Goal: Task Accomplishment & Management: Manage account settings

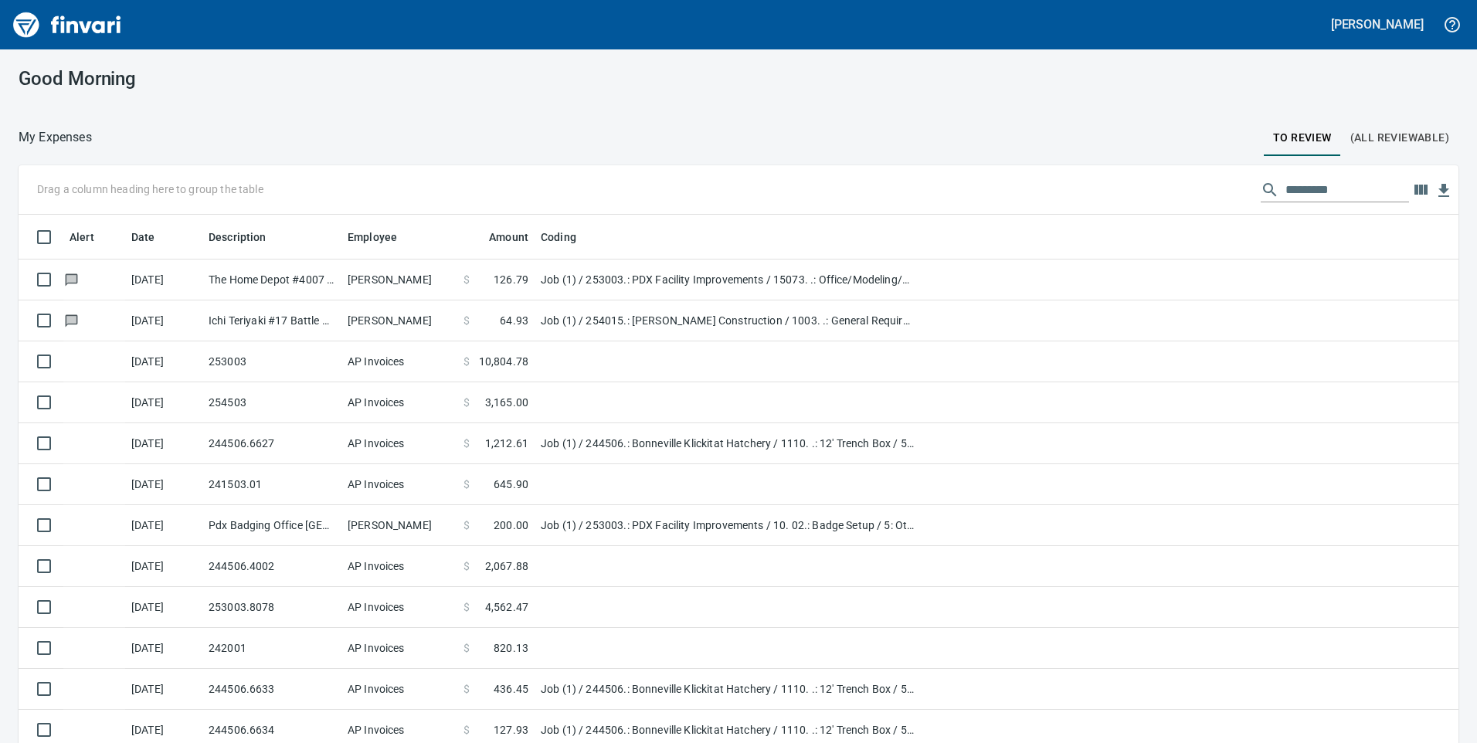
scroll to position [562, 1405]
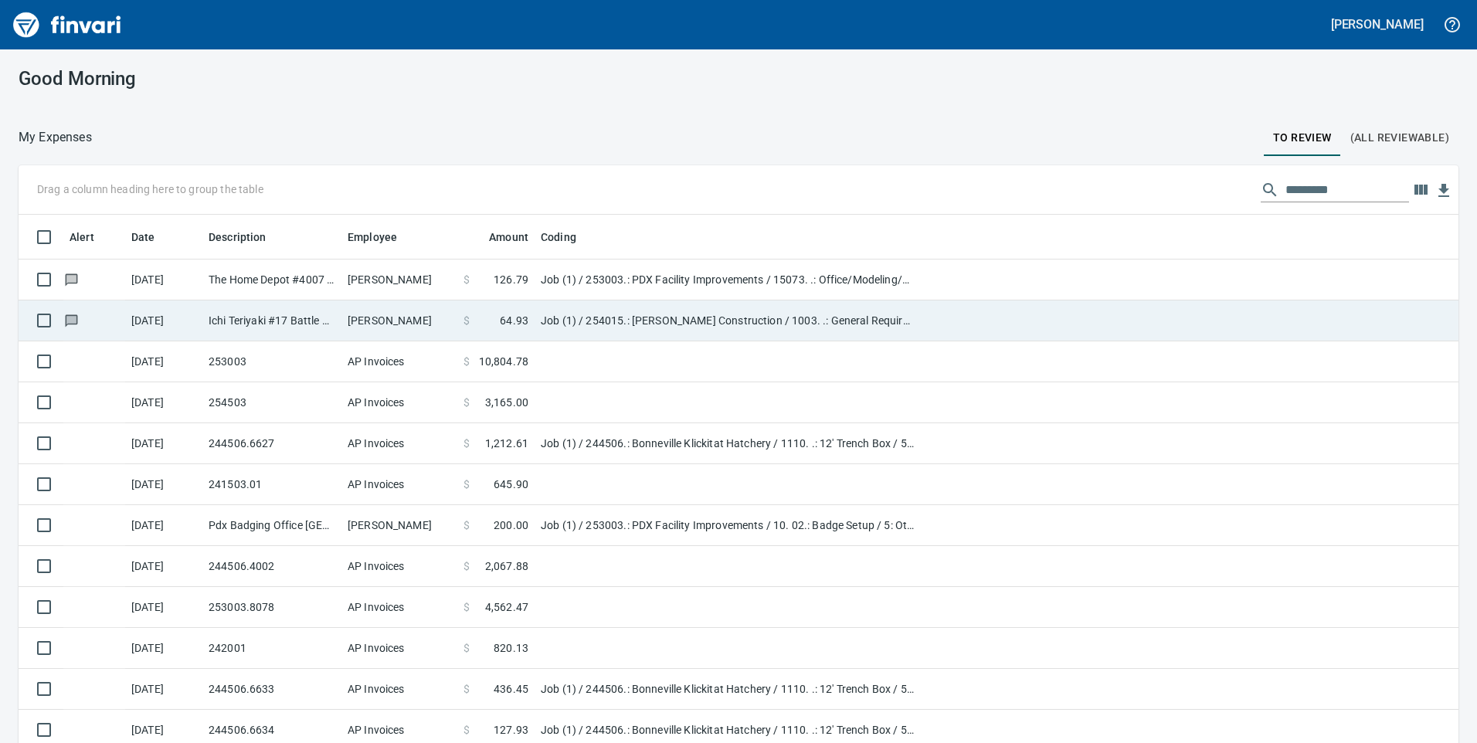
click at [285, 322] on td "Ichi Teriyaki #17 Battle Ground [GEOGRAPHIC_DATA]" at bounding box center [271, 321] width 139 height 41
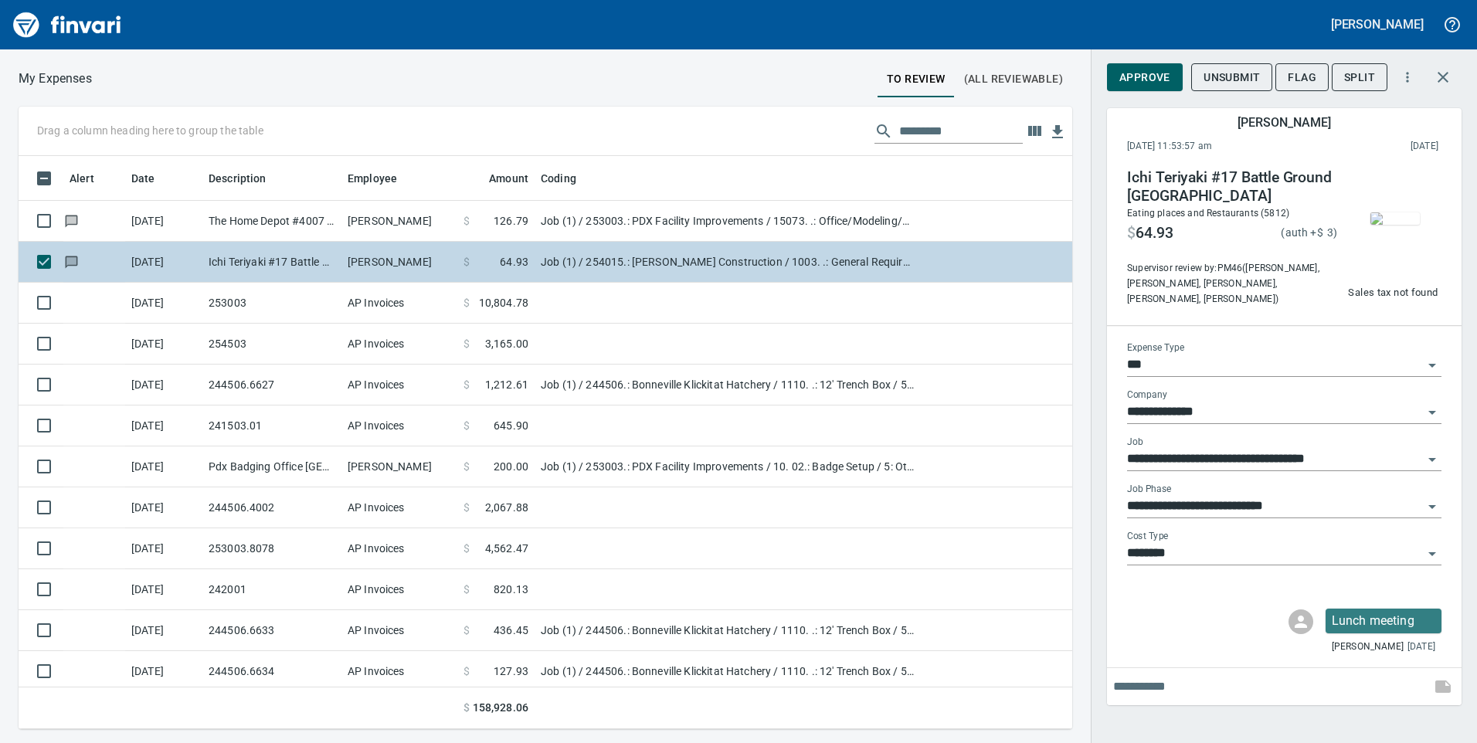
scroll to position [562, 1031]
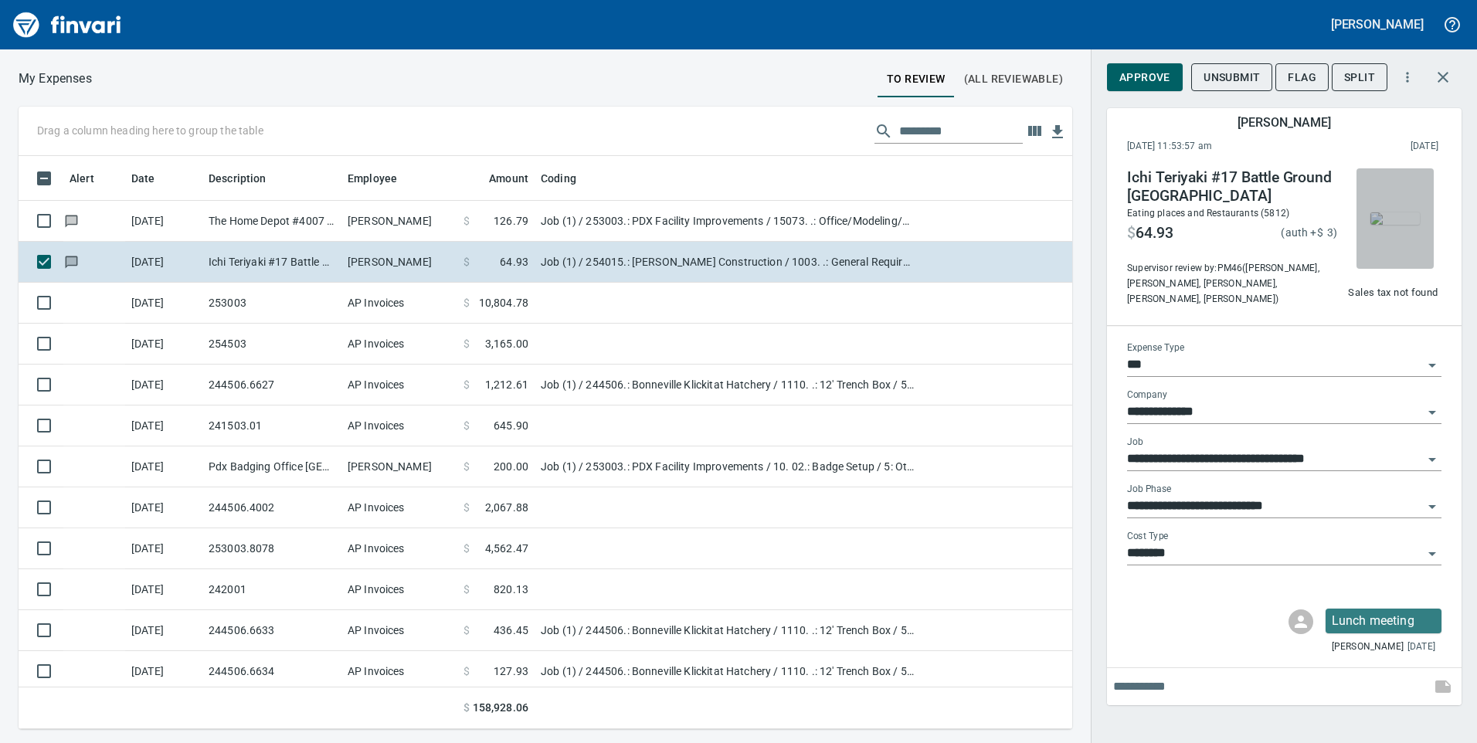
click at [1395, 225] on img "button" at bounding box center [1395, 218] width 49 height 12
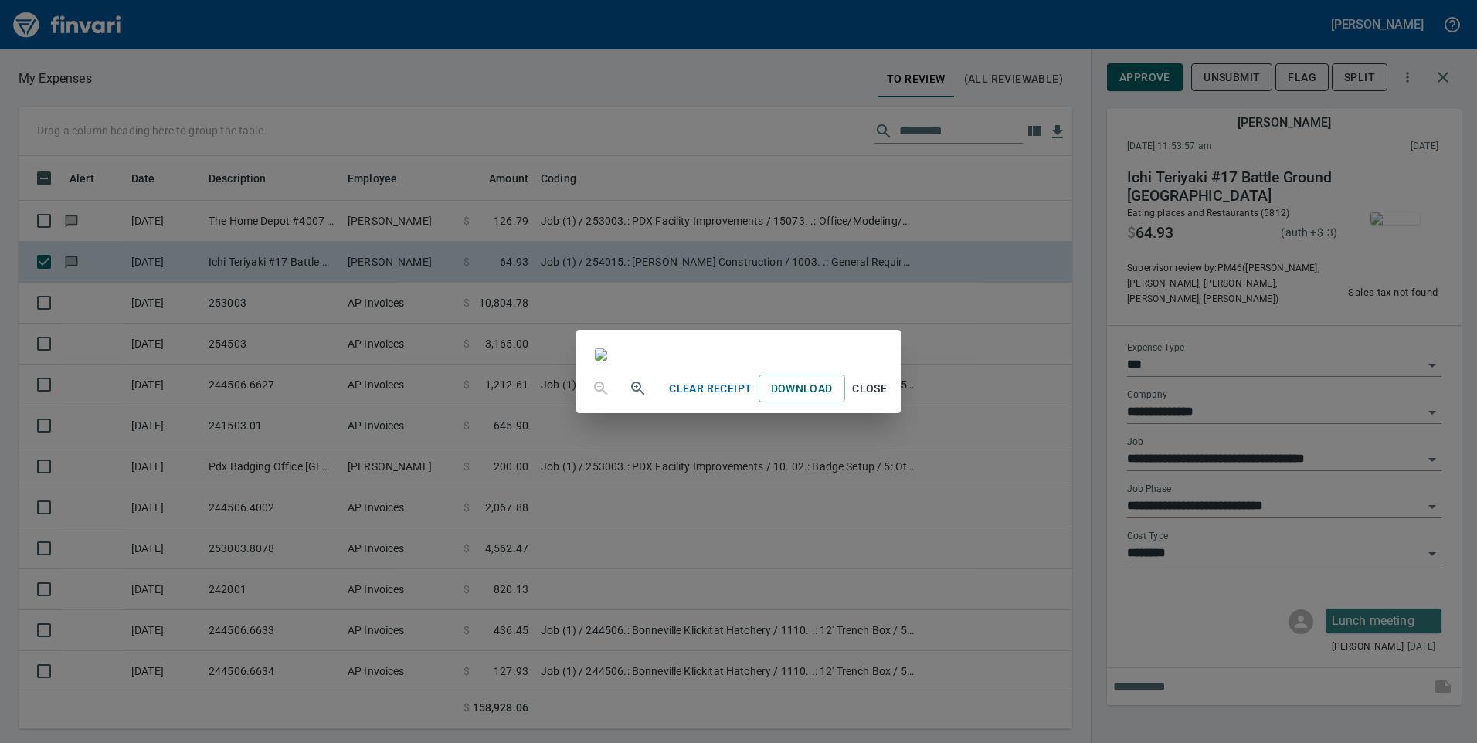
scroll to position [165, 0]
click at [889, 399] on span "Close" at bounding box center [869, 388] width 37 height 19
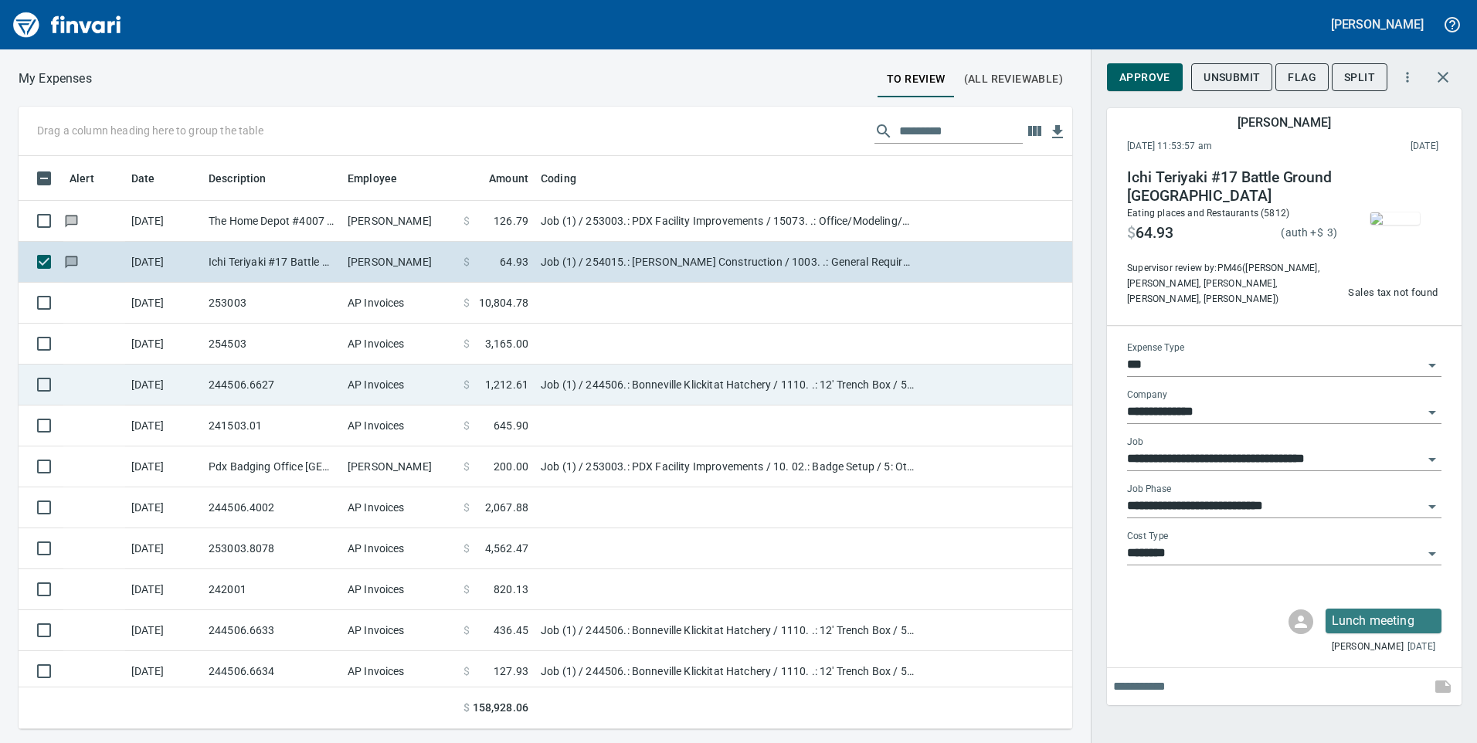
click at [262, 382] on td "244506.6627" at bounding box center [271, 385] width 139 height 41
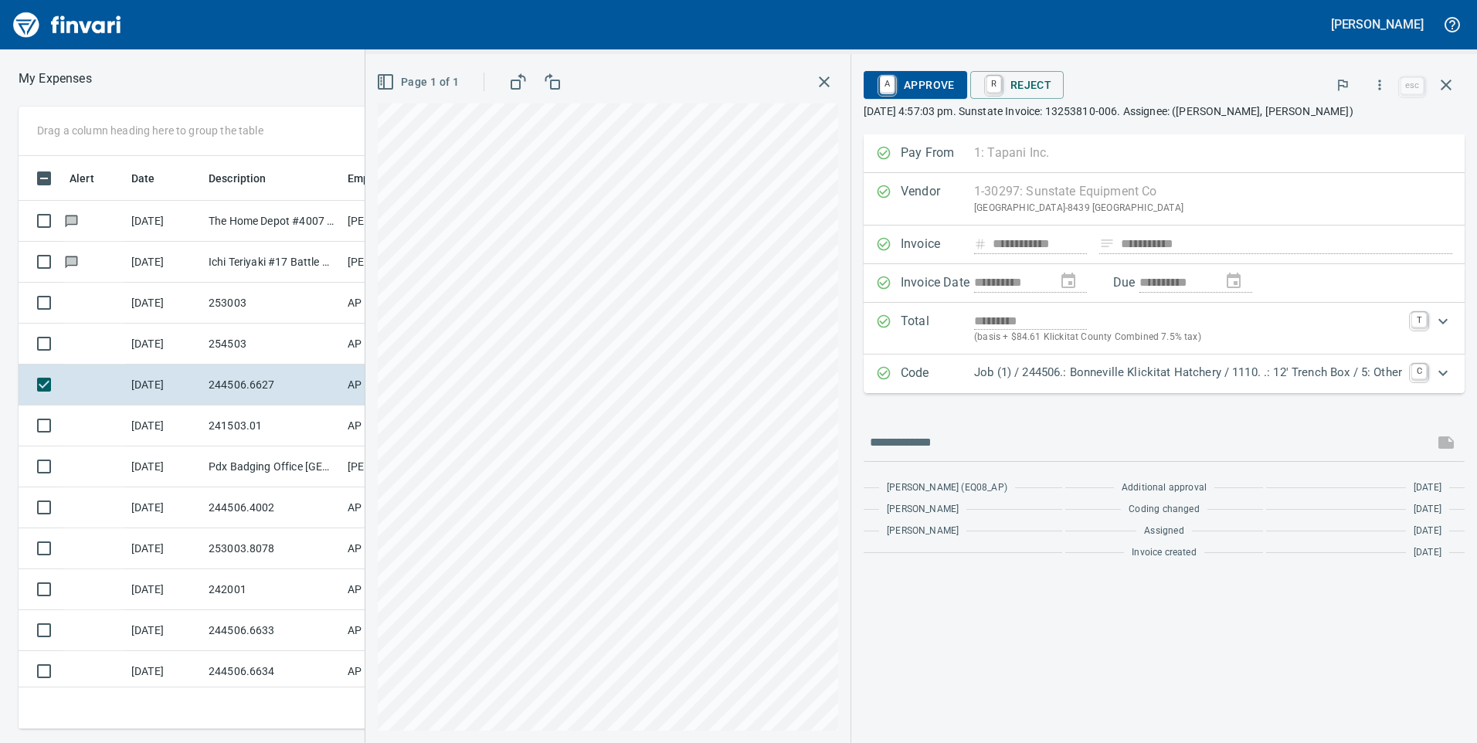
click at [986, 117] on p "[DATE] 4:57:03 pm. Sunstate Invoice: 13253810-006. Assignee: ([PERSON_NAME], [P…" at bounding box center [1164, 111] width 601 height 15
drag, startPoint x: 993, startPoint y: 110, endPoint x: 980, endPoint y: 108, distance: 12.6
click at [980, 108] on p "[DATE] 4:57:03 pm. Sunstate Invoice: 13253810-006. Assignee: ([PERSON_NAME], [P…" at bounding box center [1164, 111] width 601 height 15
click at [982, 110] on p "[DATE] 4:57:03 pm. Sunstate Invoice: 13253810-006. Assignee: ([PERSON_NAME], [P…" at bounding box center [1164, 111] width 601 height 15
click at [971, 112] on p "[DATE] 4:57:03 pm. Sunstate Invoice: 13253810-006. Assignee: ([PERSON_NAME], [P…" at bounding box center [1164, 111] width 601 height 15
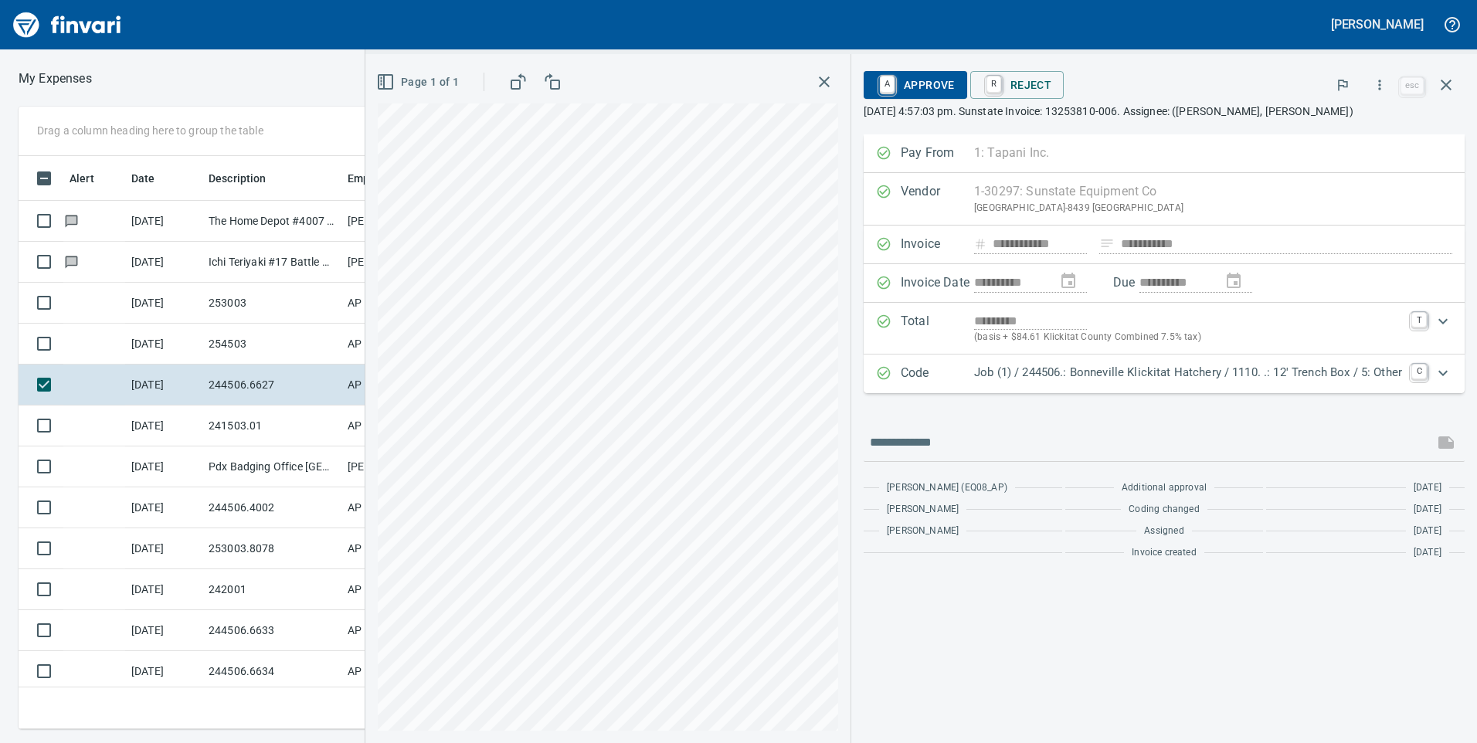
click at [1055, 115] on p "[DATE] 4:57:03 pm. Sunstate Invoice: 13253810-006. Assignee: ([PERSON_NAME], [P…" at bounding box center [1164, 111] width 601 height 15
click at [914, 86] on span "A Approve" at bounding box center [915, 85] width 79 height 26
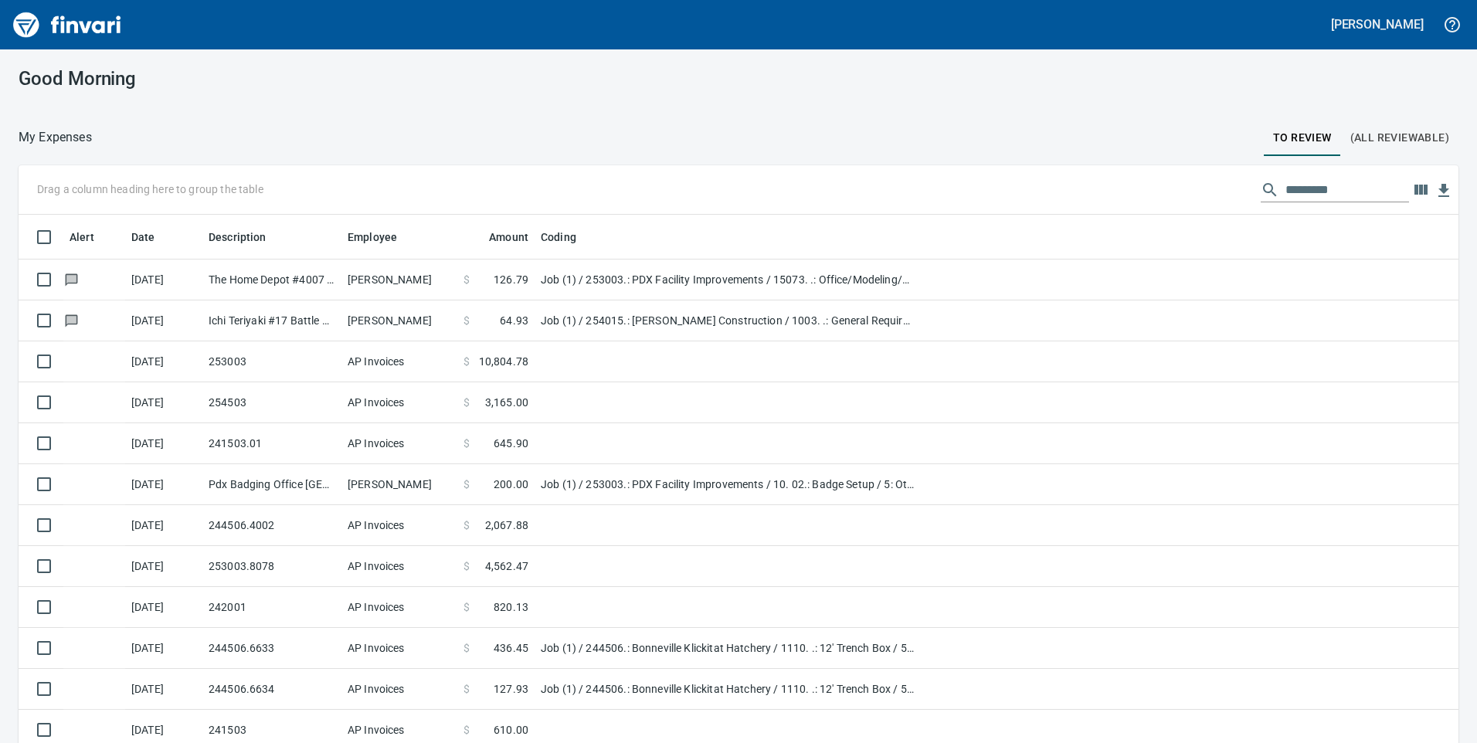
scroll to position [562, 1398]
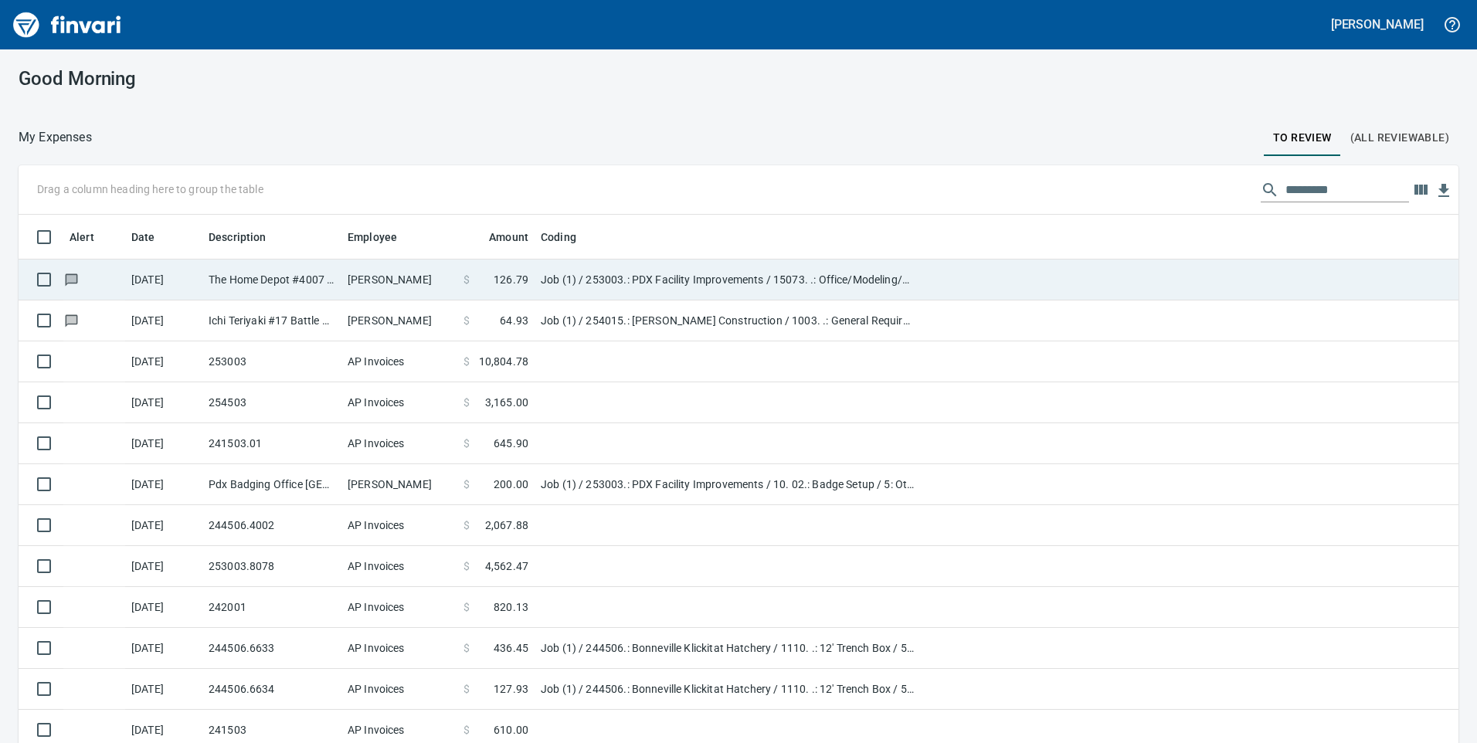
click at [484, 280] on span at bounding box center [482, 279] width 24 height 15
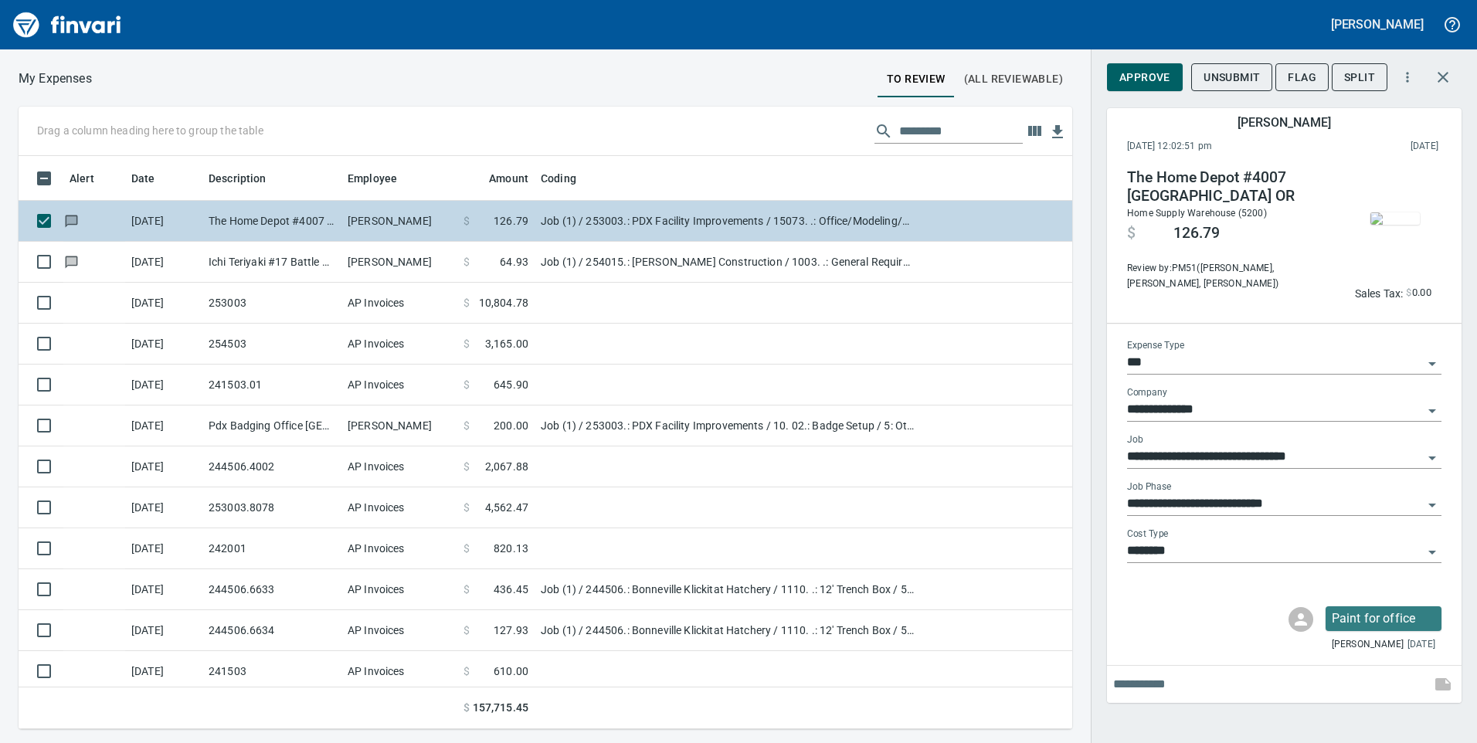
scroll to position [562, 1031]
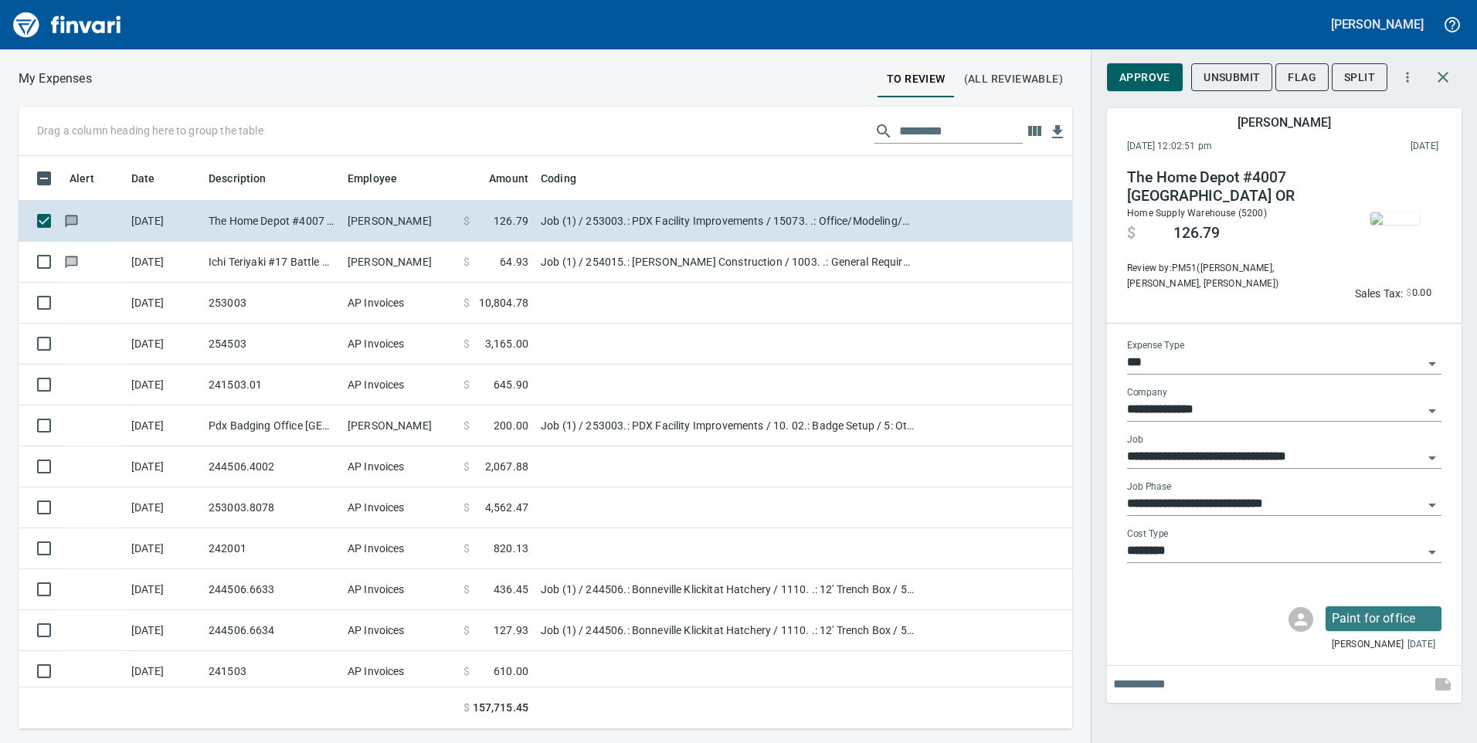
click at [1398, 215] on img "button" at bounding box center [1395, 218] width 49 height 12
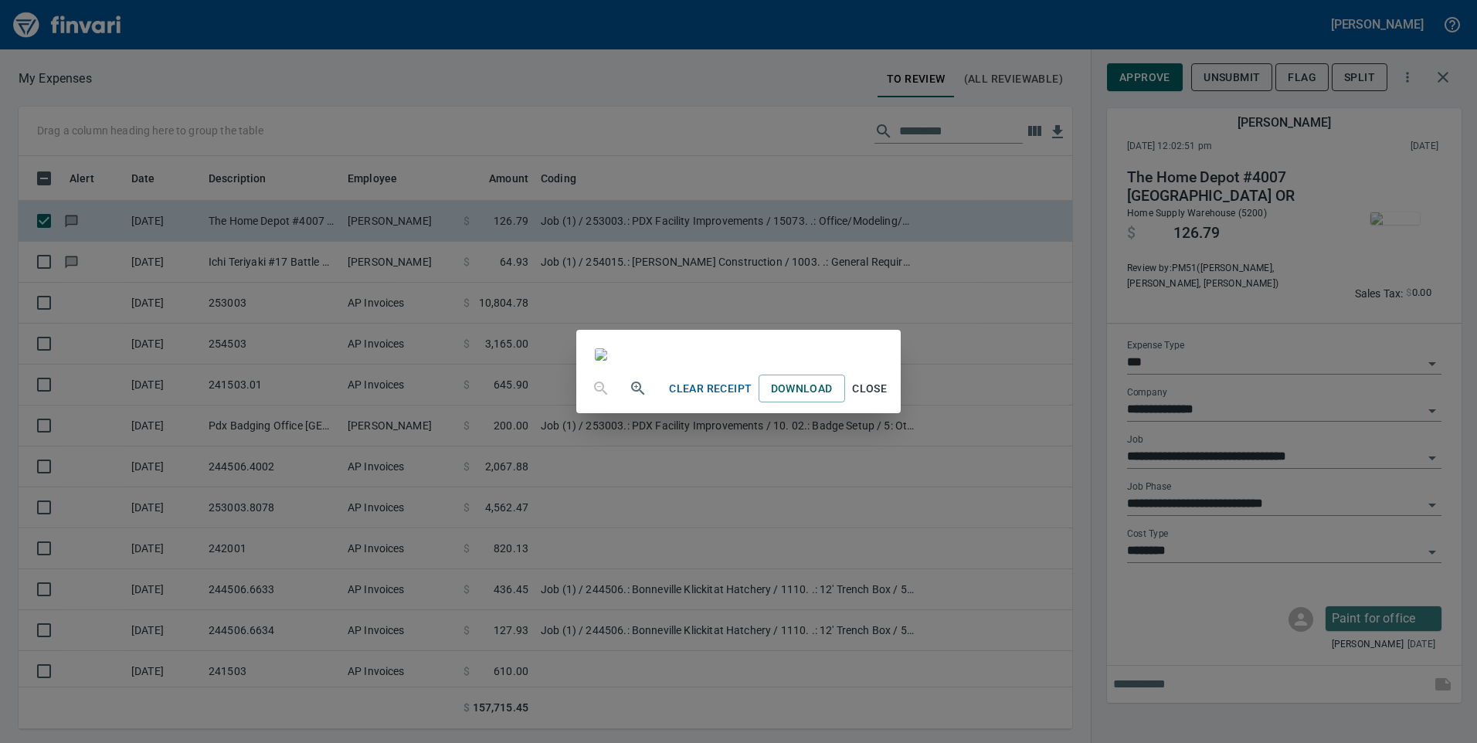
click at [372, 150] on div "Clear Receipt Download Close" at bounding box center [738, 371] width 1477 height 743
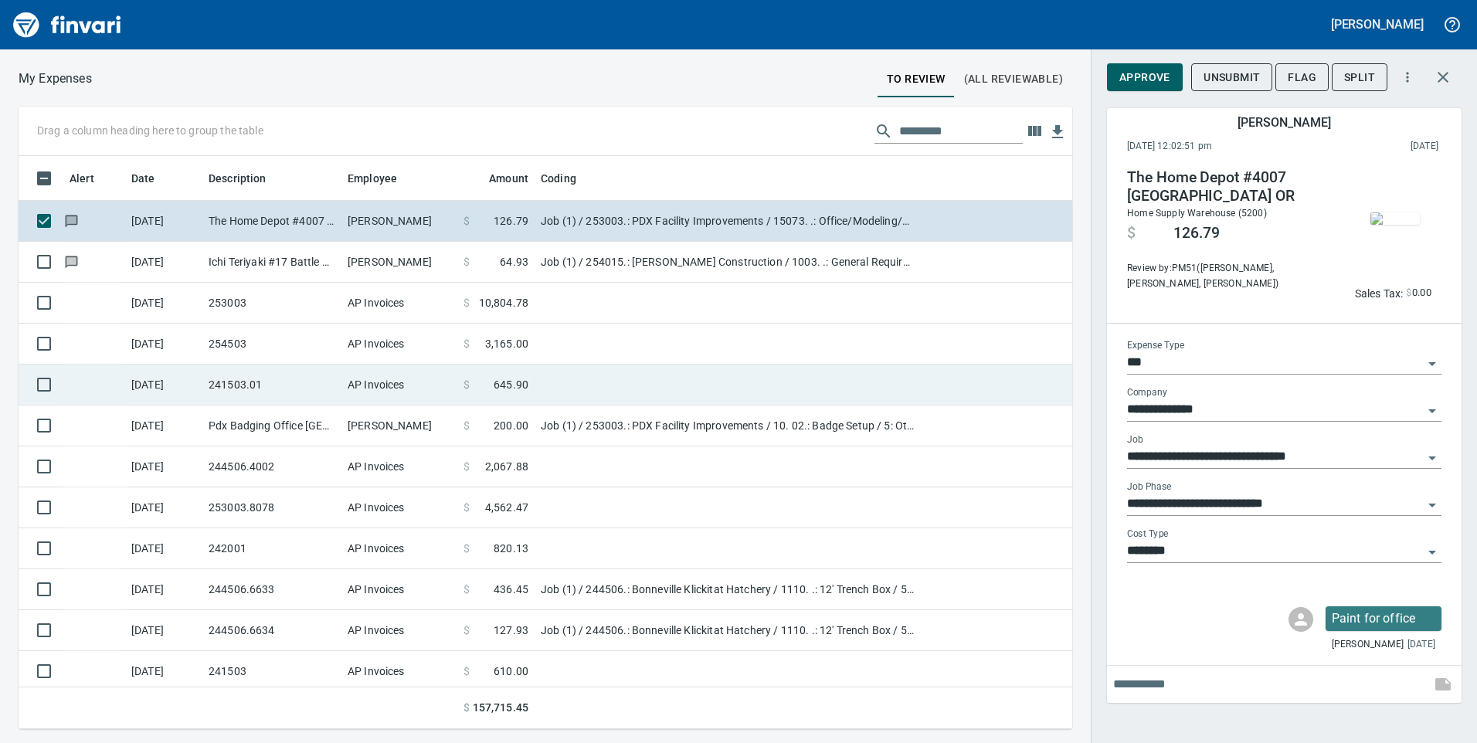
click at [246, 382] on td "241503.01" at bounding box center [271, 385] width 139 height 41
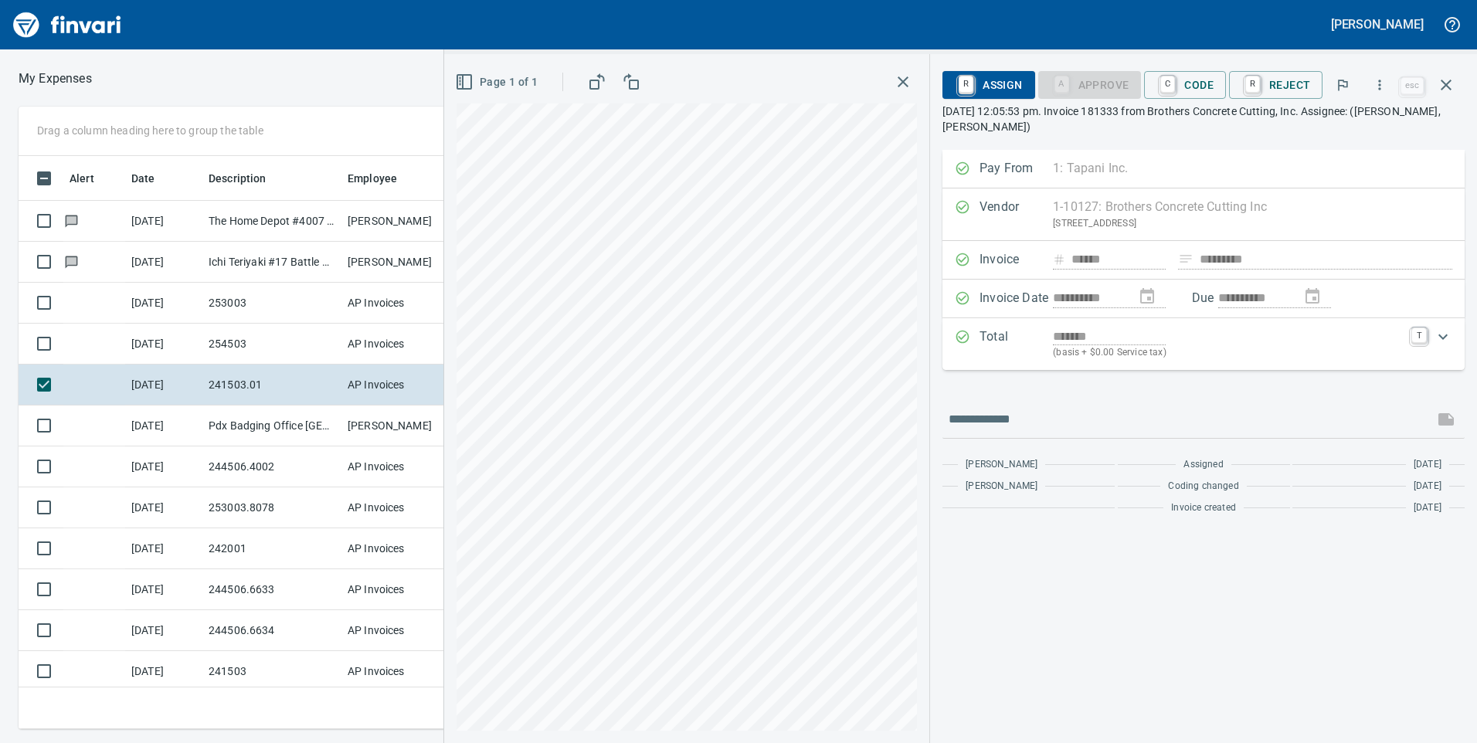
click at [1207, 121] on p "[DATE] 12:05:53 pm. Invoice 181333 from Brothers Concrete Cutting, Inc. Assigne…" at bounding box center [1204, 119] width 522 height 31
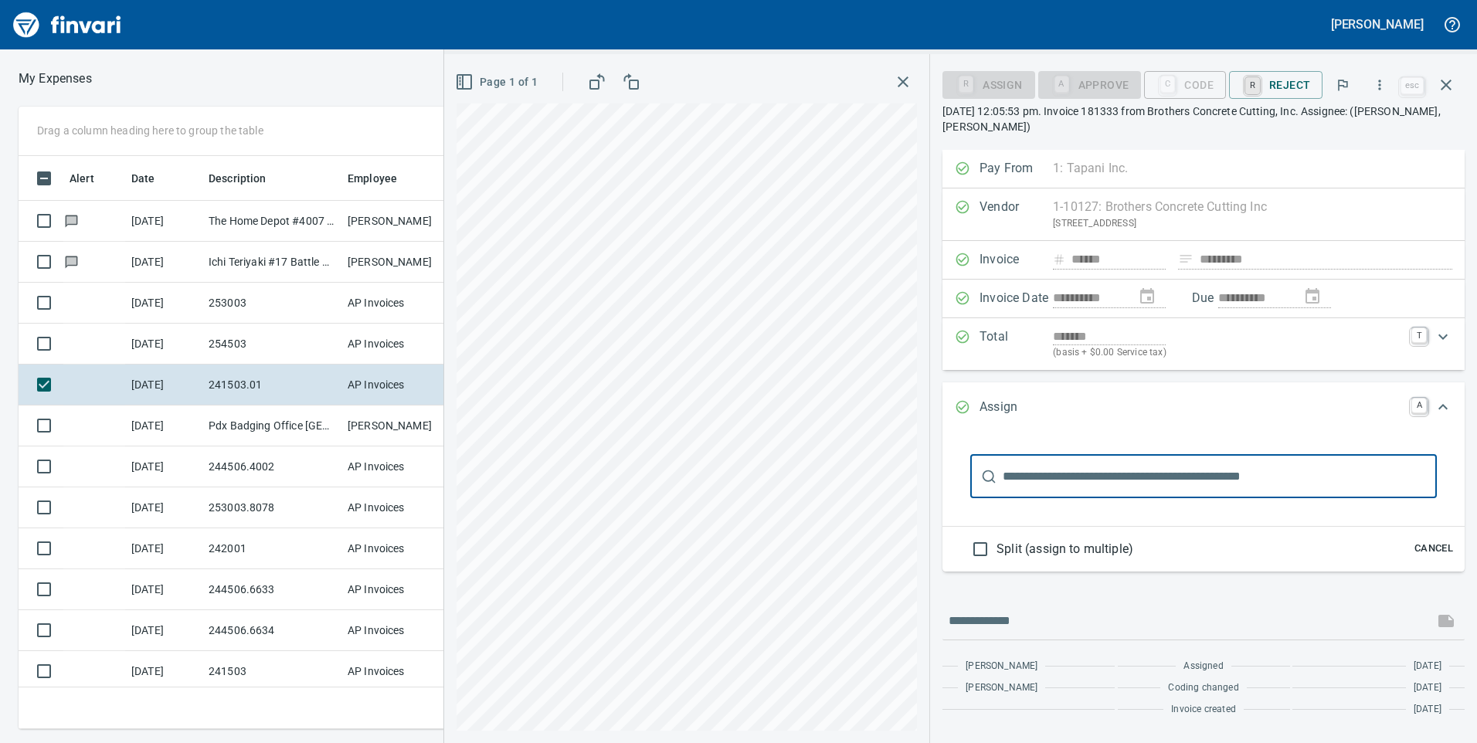
click at [1133, 479] on input "text" at bounding box center [1220, 476] width 434 height 43
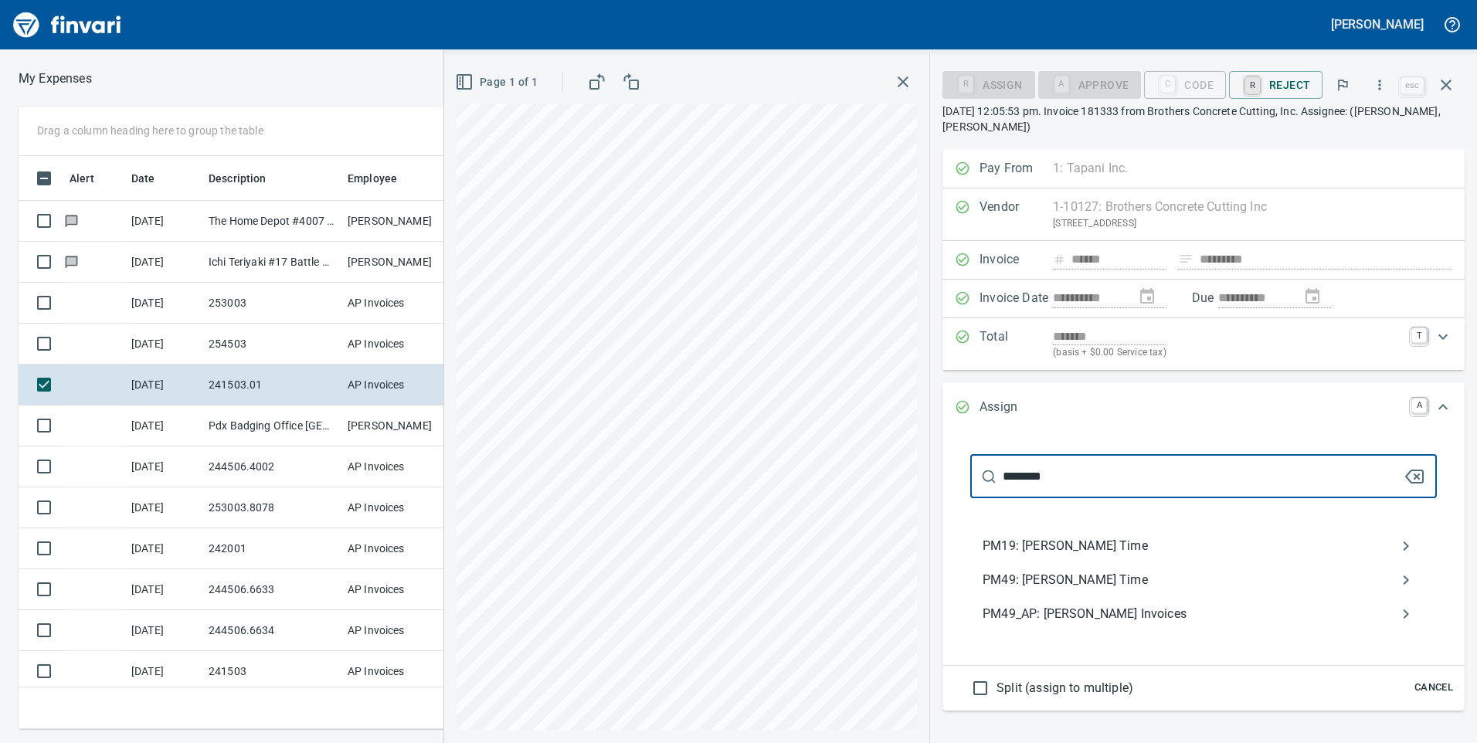
type input "********"
click at [1110, 610] on span "PM49_AP: [PERSON_NAME] Invoices" at bounding box center [1191, 614] width 417 height 19
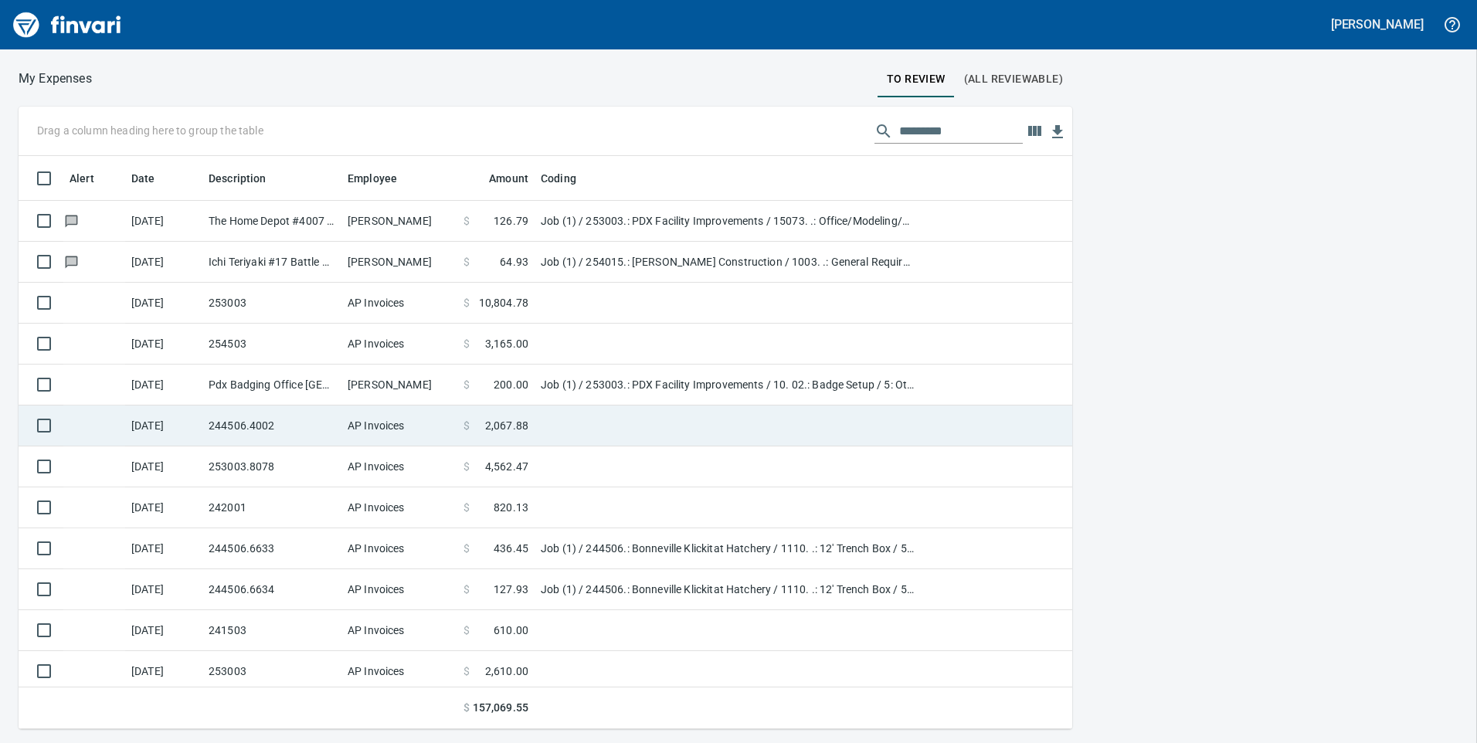
click at [276, 421] on td "244506.4002" at bounding box center [271, 426] width 139 height 41
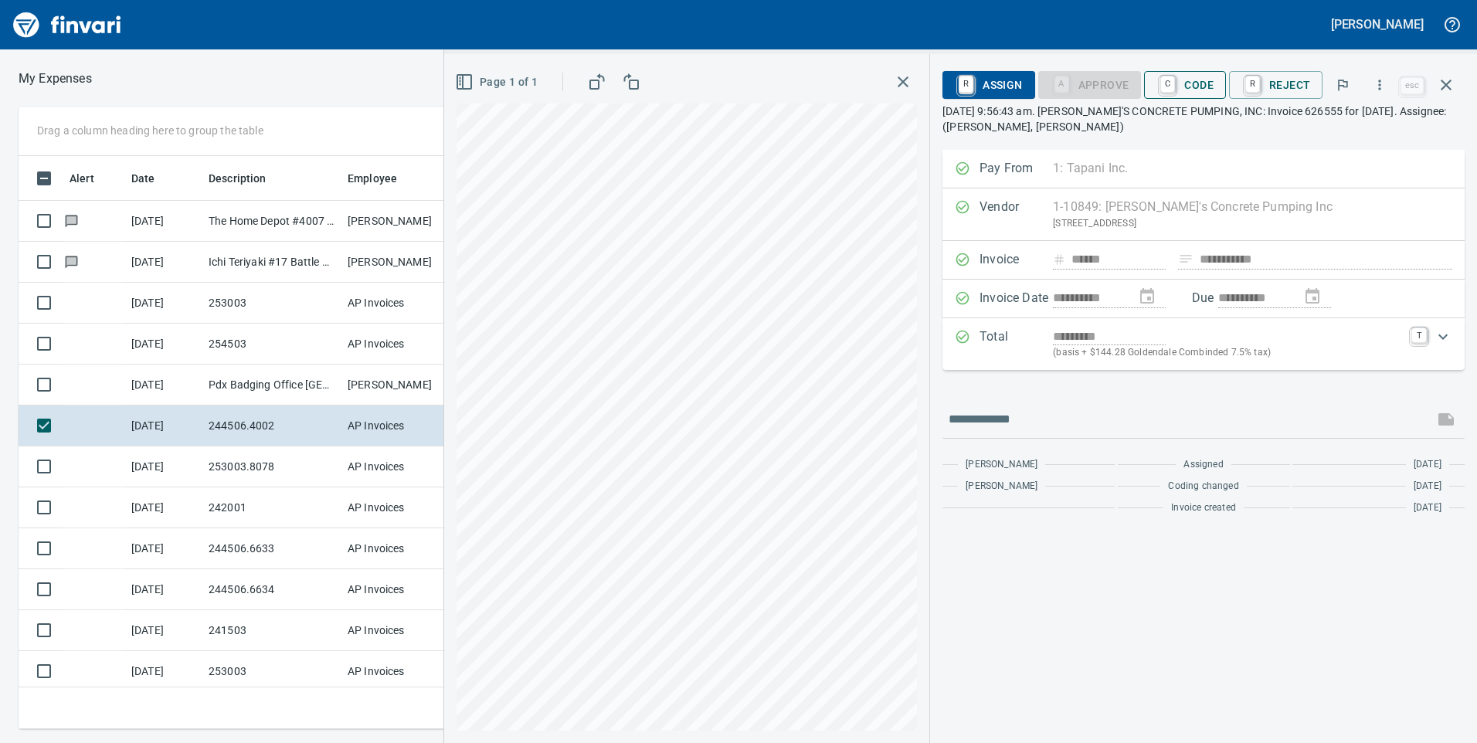
click at [1193, 83] on span "C Code" at bounding box center [1185, 85] width 57 height 26
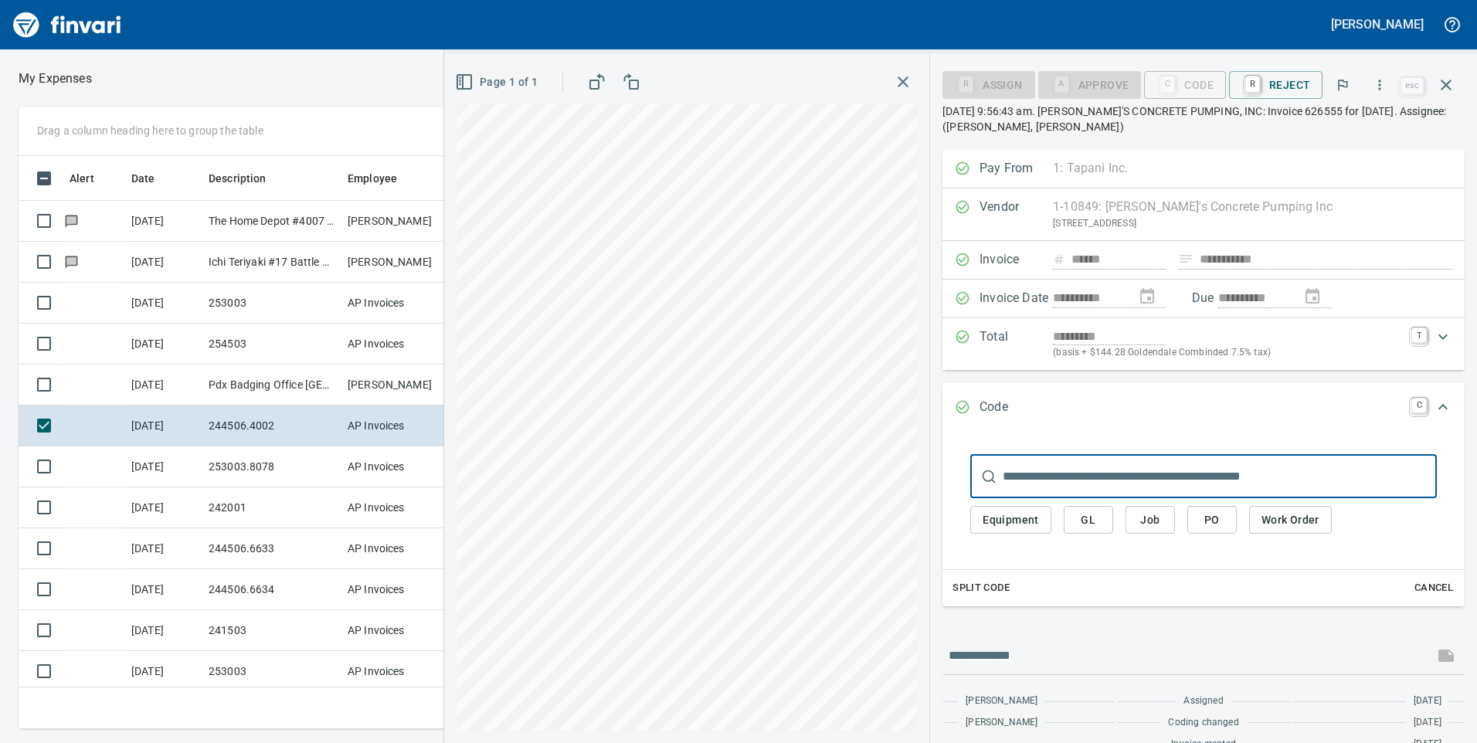
scroll to position [562, 1031]
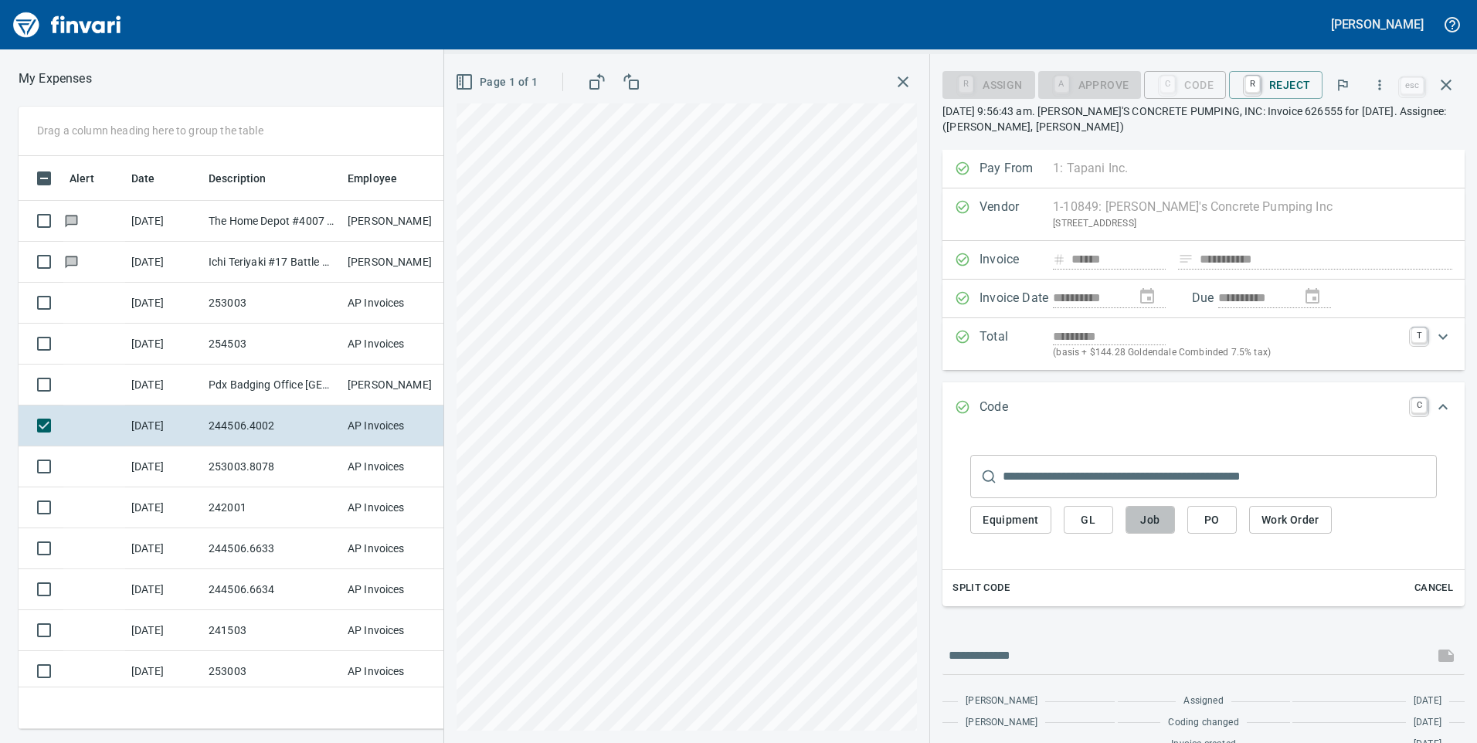
click at [1151, 521] on span "Job" at bounding box center [1150, 520] width 25 height 19
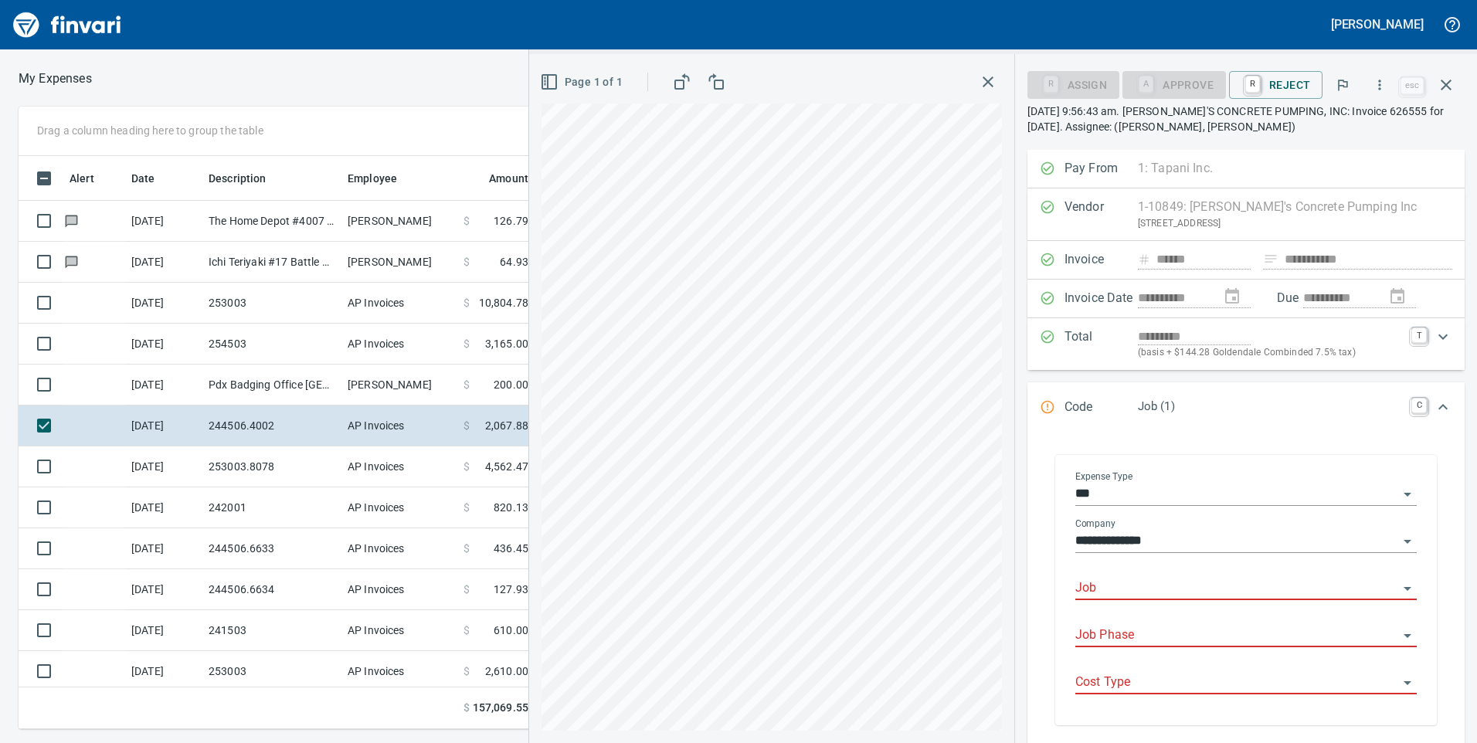
click at [1145, 583] on input "Job" at bounding box center [1237, 589] width 323 height 22
click at [1162, 627] on li "244506.: Bonneville Klickitat Hatchery" at bounding box center [1242, 628] width 328 height 37
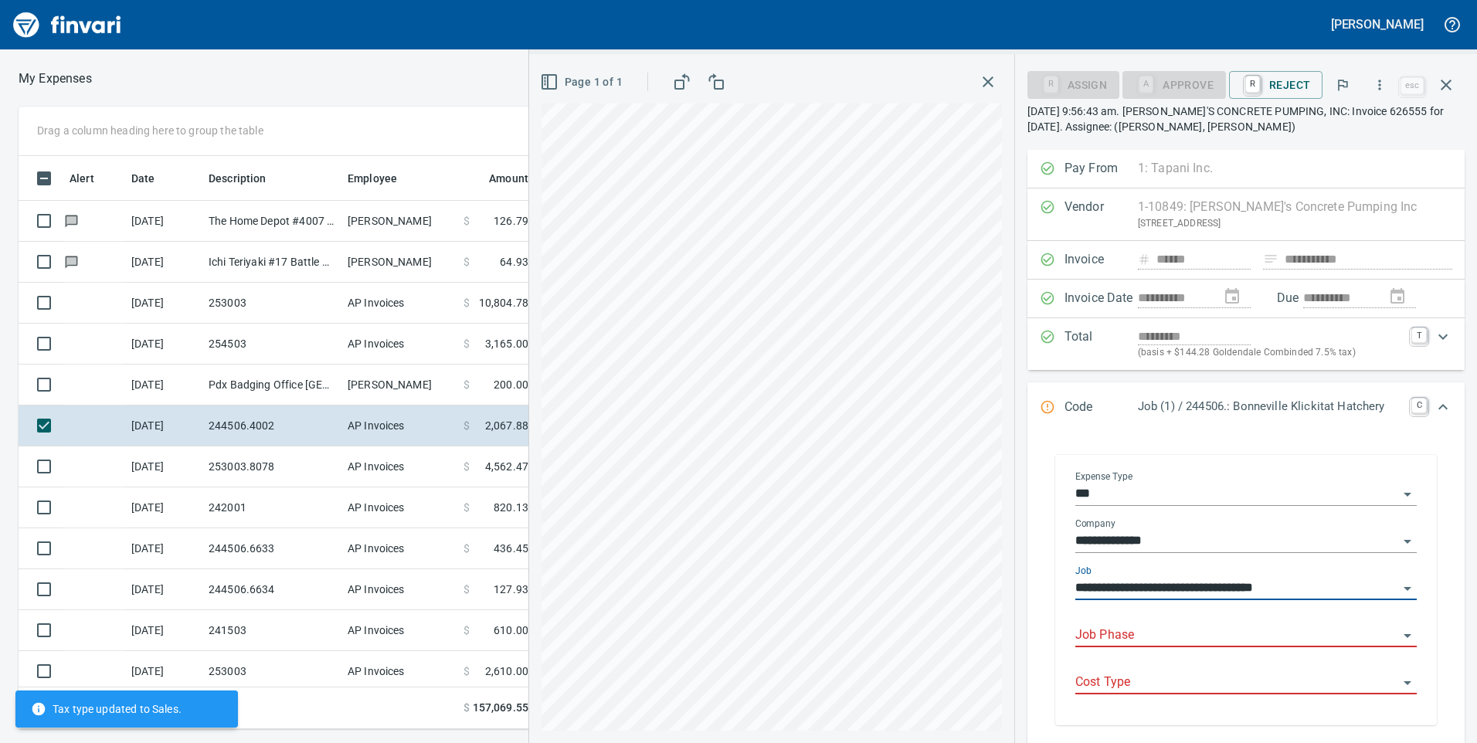
type input "**********"
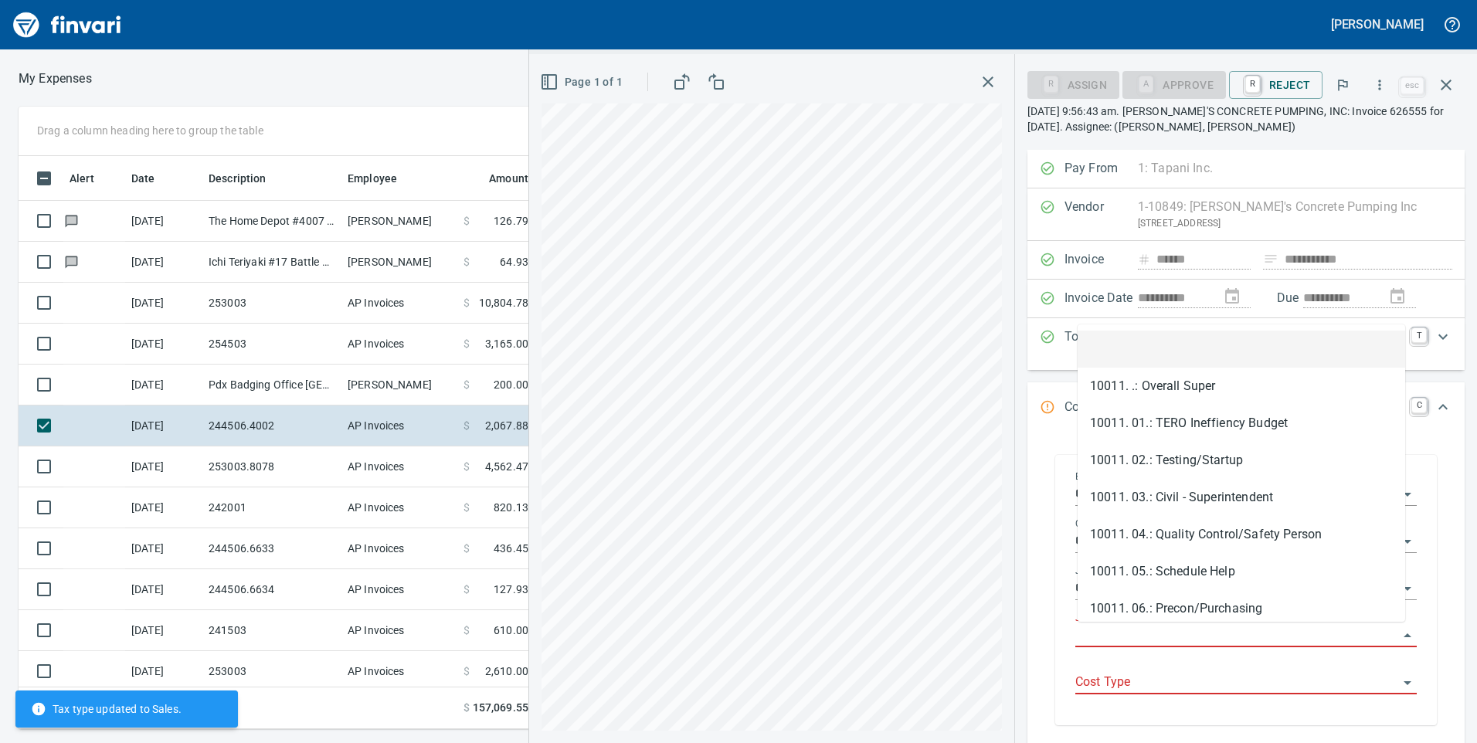
click at [1188, 631] on input "Job Phase" at bounding box center [1237, 636] width 323 height 22
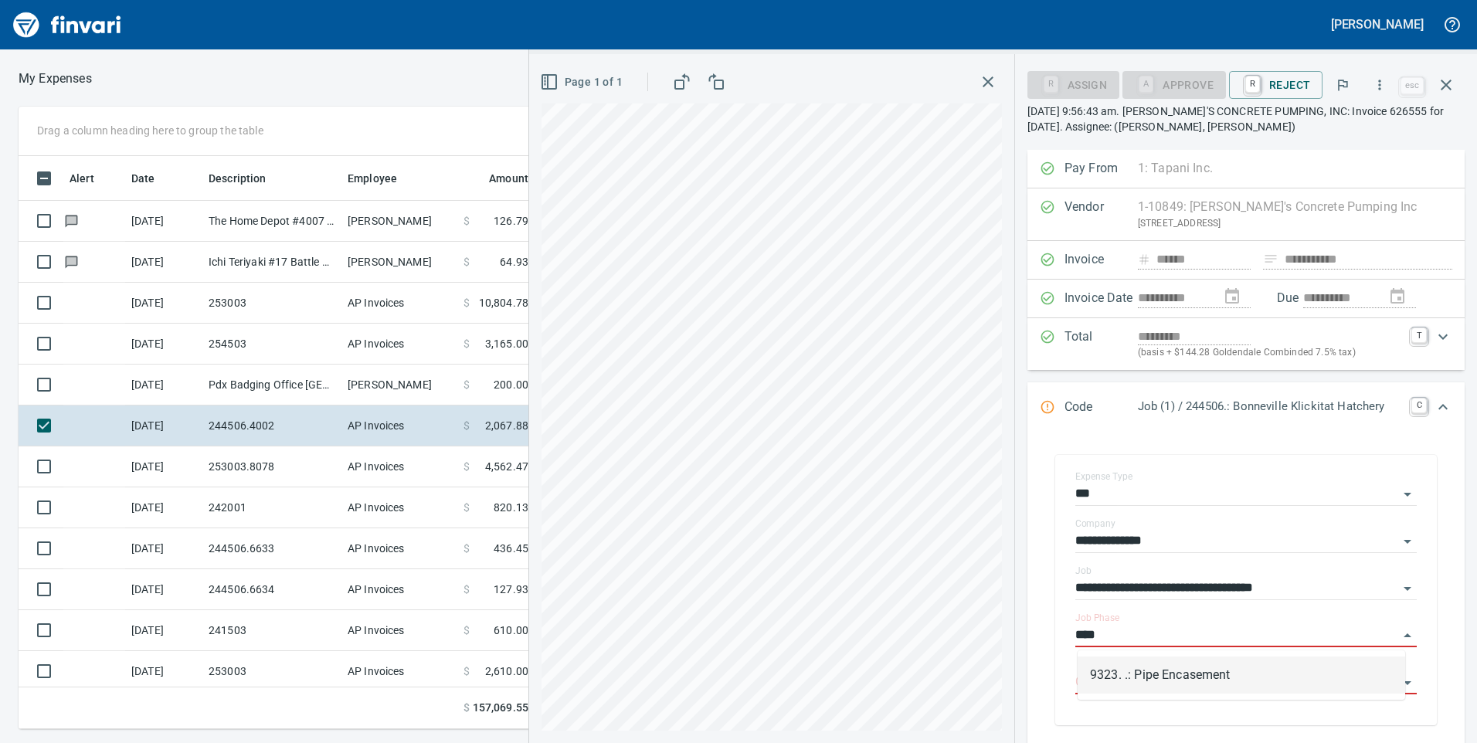
click at [1181, 676] on li "9323. .: Pipe Encasement" at bounding box center [1242, 675] width 328 height 37
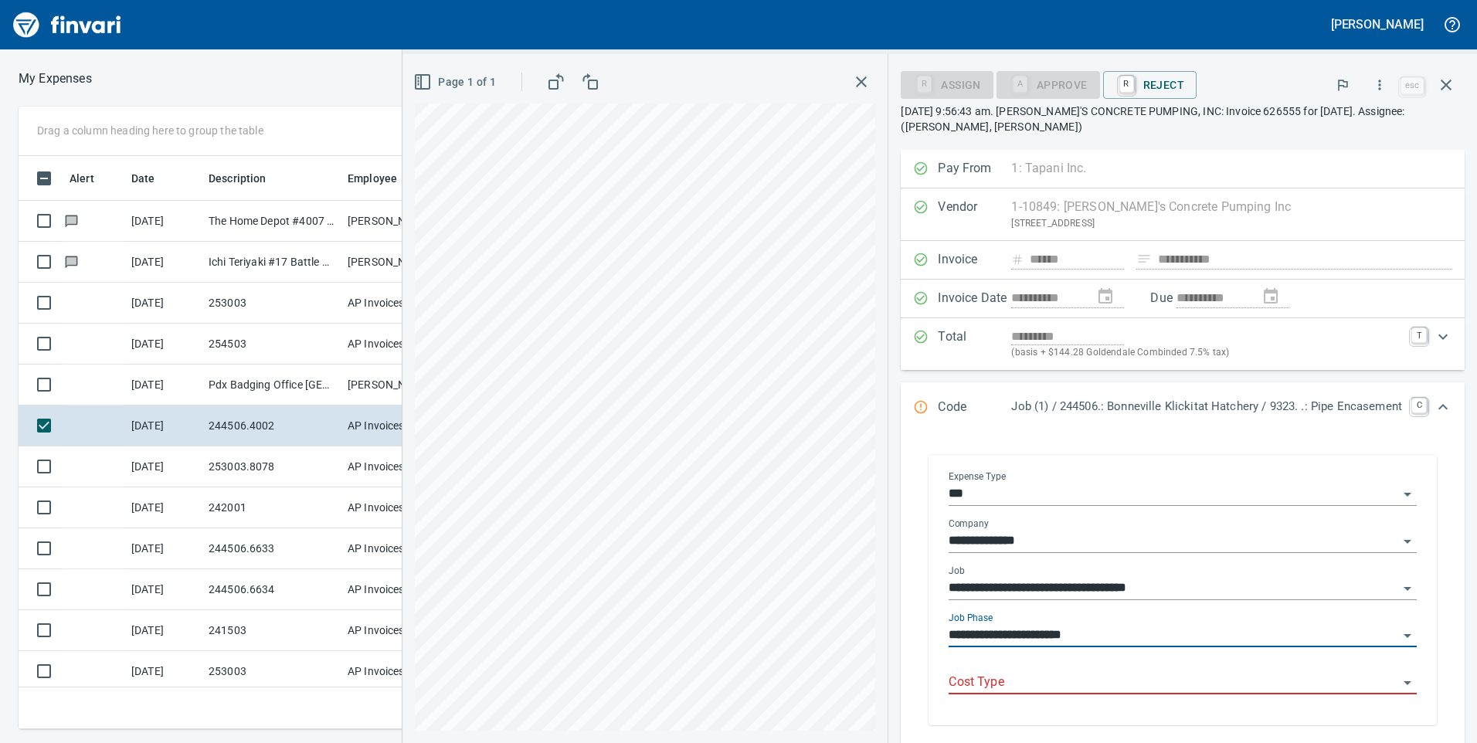
type input "**********"
click at [1271, 676] on input "Cost Type" at bounding box center [1174, 683] width 450 height 22
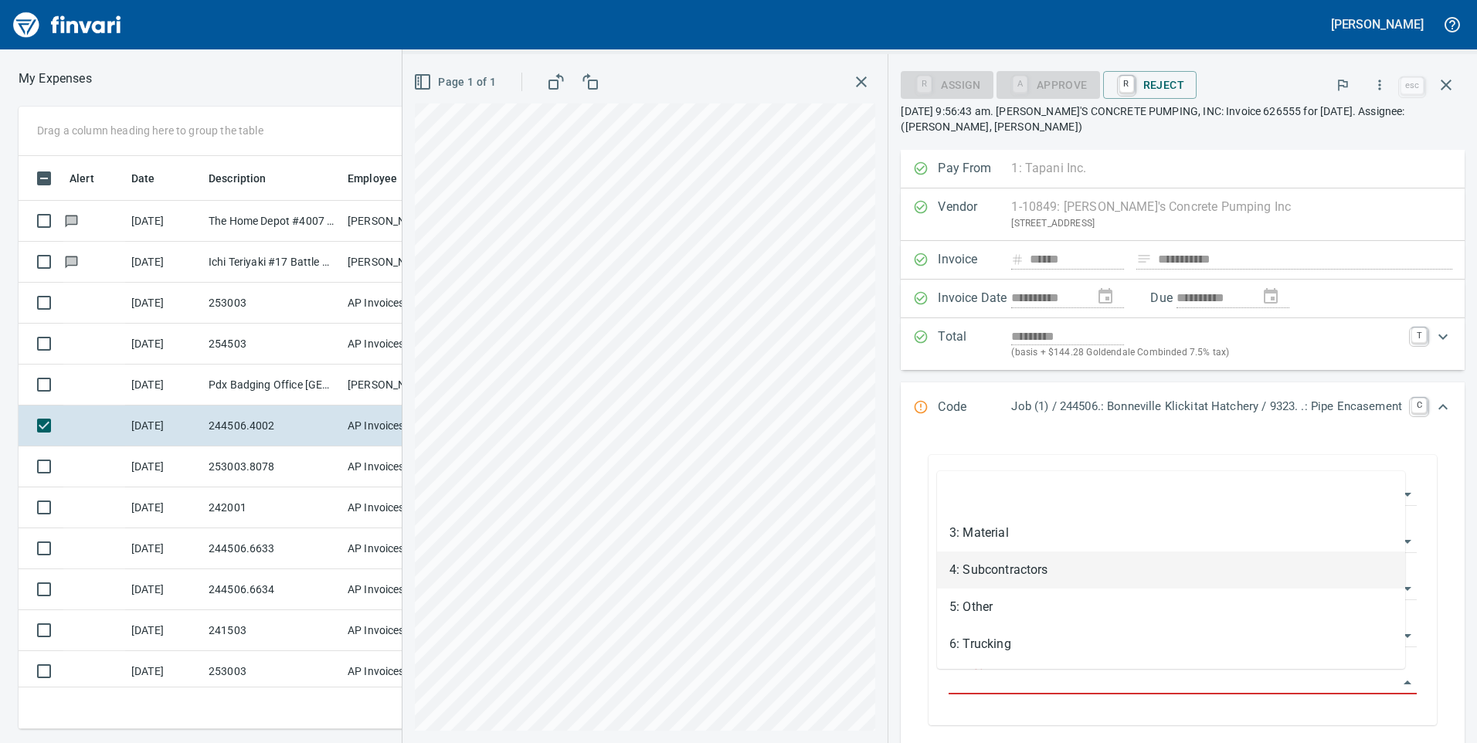
click at [1006, 572] on li "4: Subcontractors" at bounding box center [1171, 570] width 468 height 37
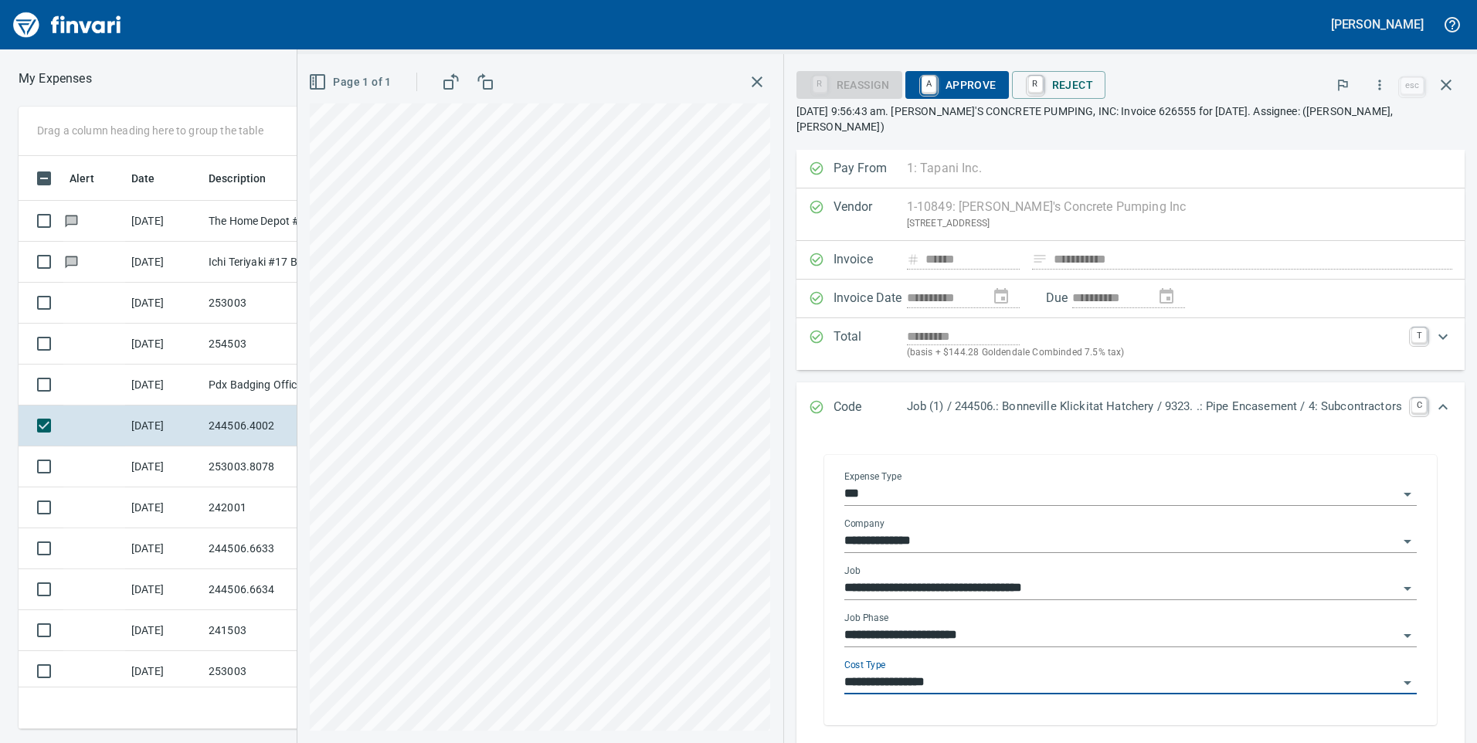
type input "**********"
click at [1438, 546] on div "**********" at bounding box center [1131, 590] width 644 height 301
click at [809, 581] on div "**********" at bounding box center [1131, 590] width 644 height 301
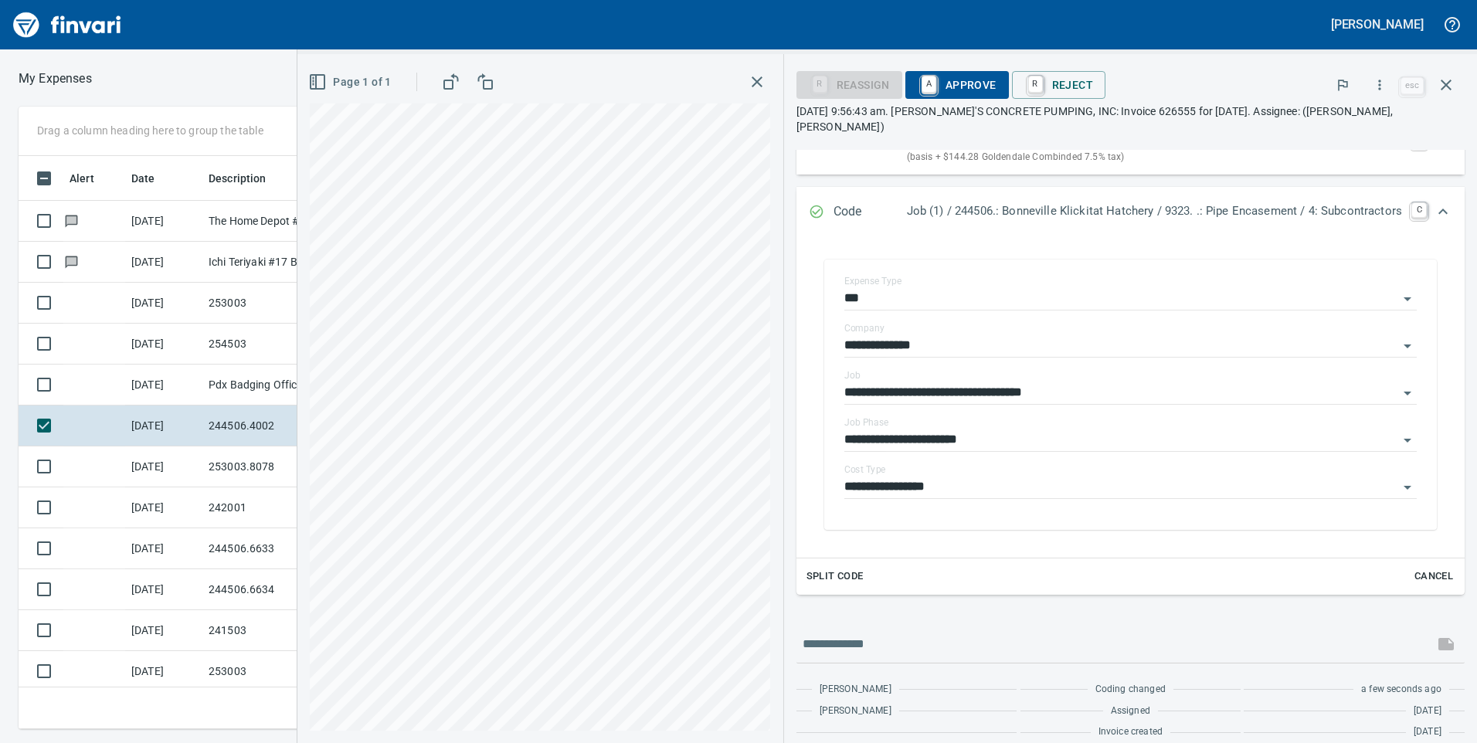
scroll to position [0, 0]
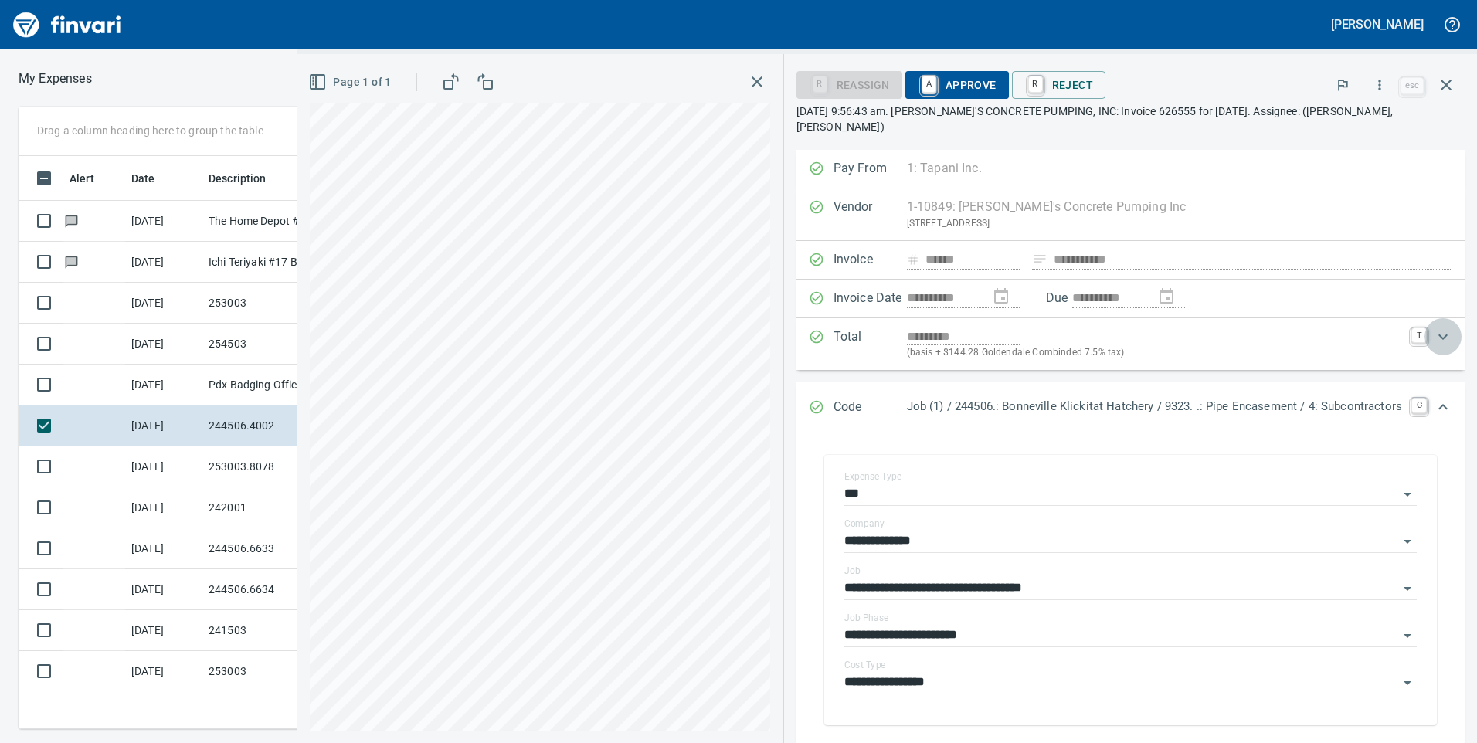
click at [1439, 335] on icon "Expand" at bounding box center [1443, 337] width 9 height 5
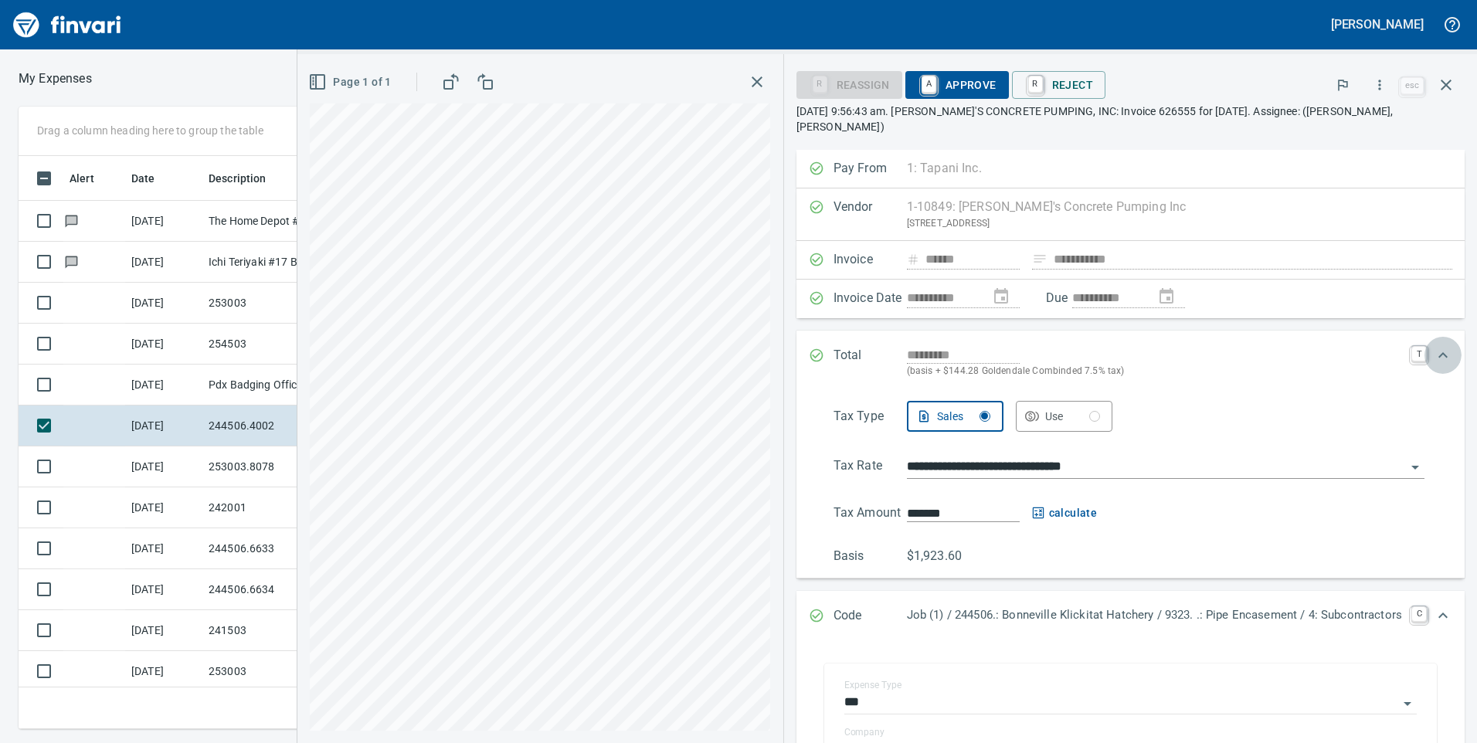
click at [1434, 337] on div "Expand" at bounding box center [1443, 355] width 37 height 37
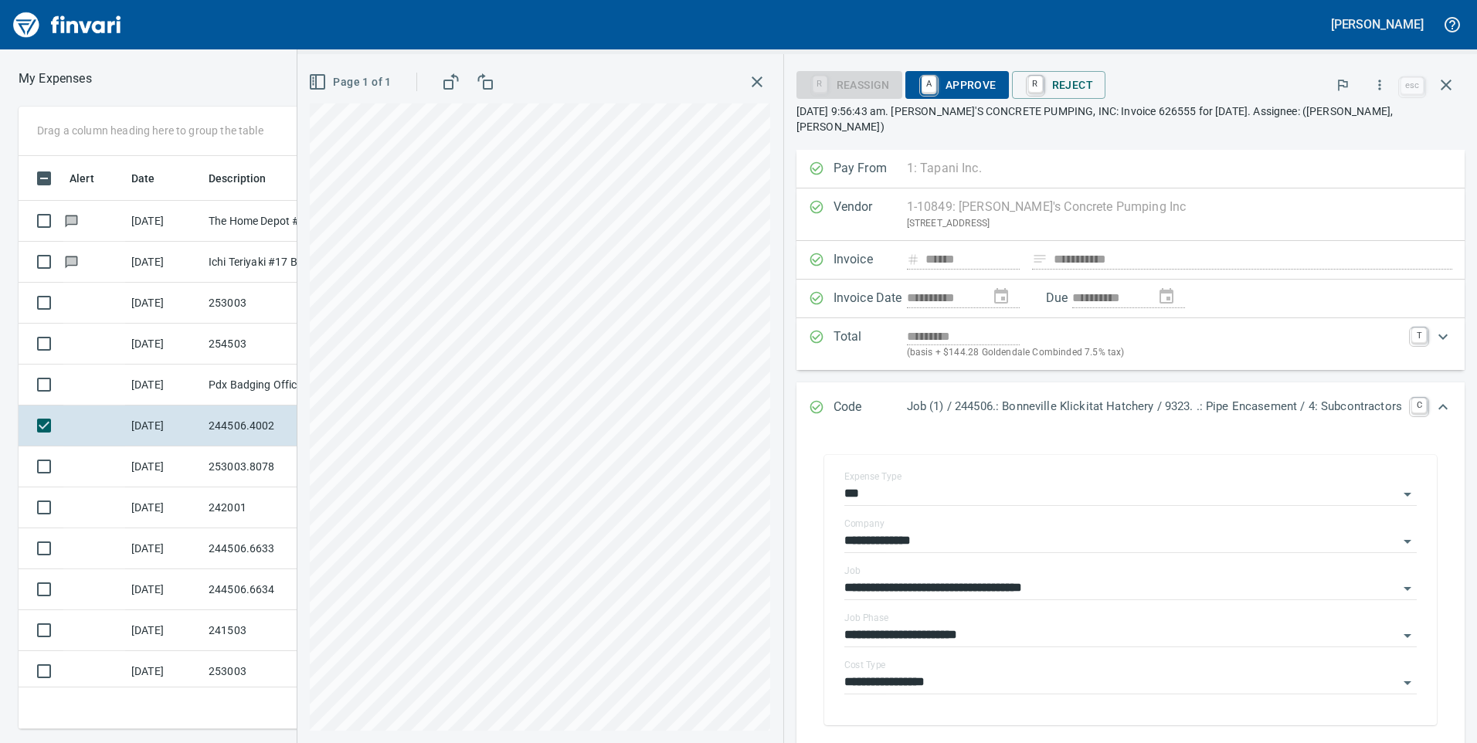
click at [1214, 119] on p "[DATE] 9:56:43 am. [PERSON_NAME]'S CONCRETE PUMPING, INC: Invoice 626555 for [D…" at bounding box center [1131, 119] width 668 height 31
click at [1159, 112] on p "[DATE] 9:56:43 am. [PERSON_NAME]'S CONCRETE PUMPING, INC: Invoice 626555 for [D…" at bounding box center [1131, 119] width 668 height 31
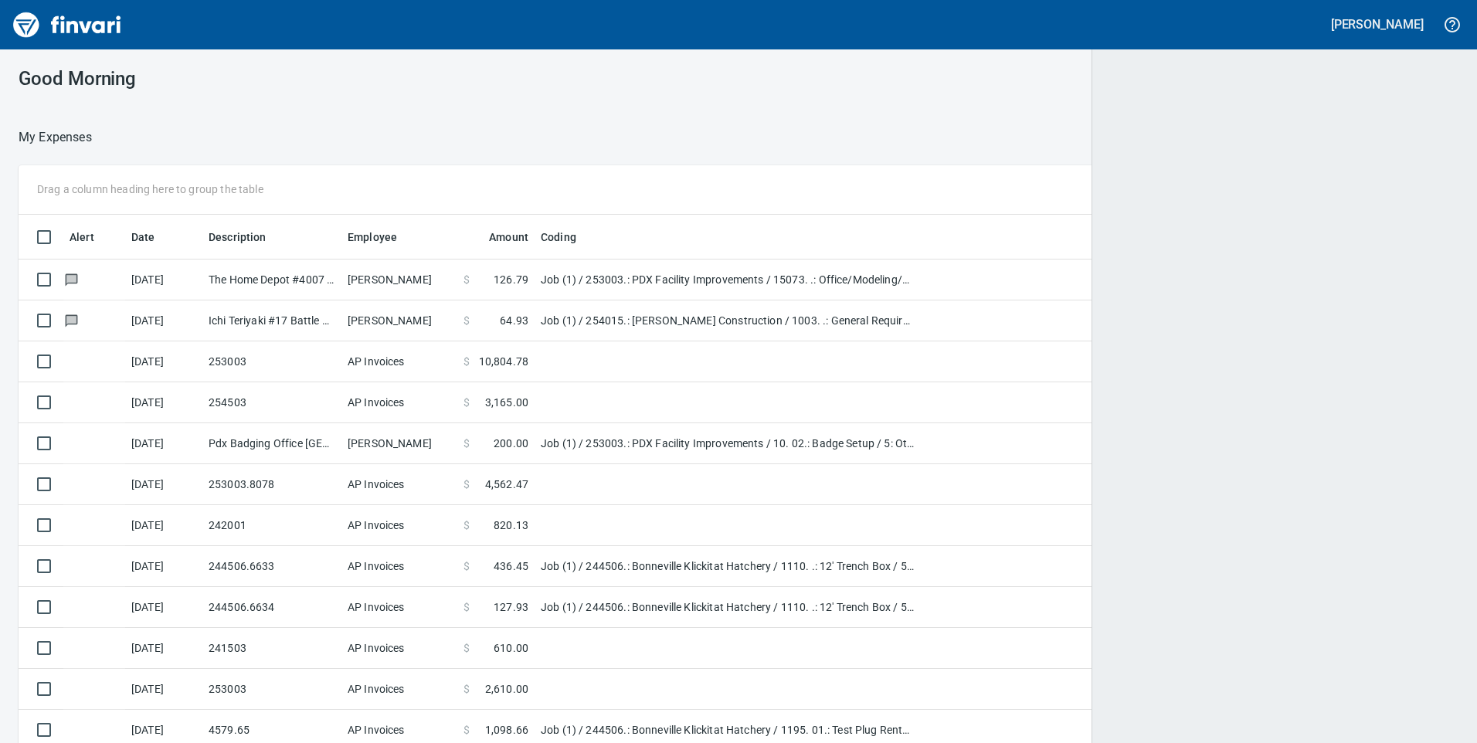
scroll to position [562, 1396]
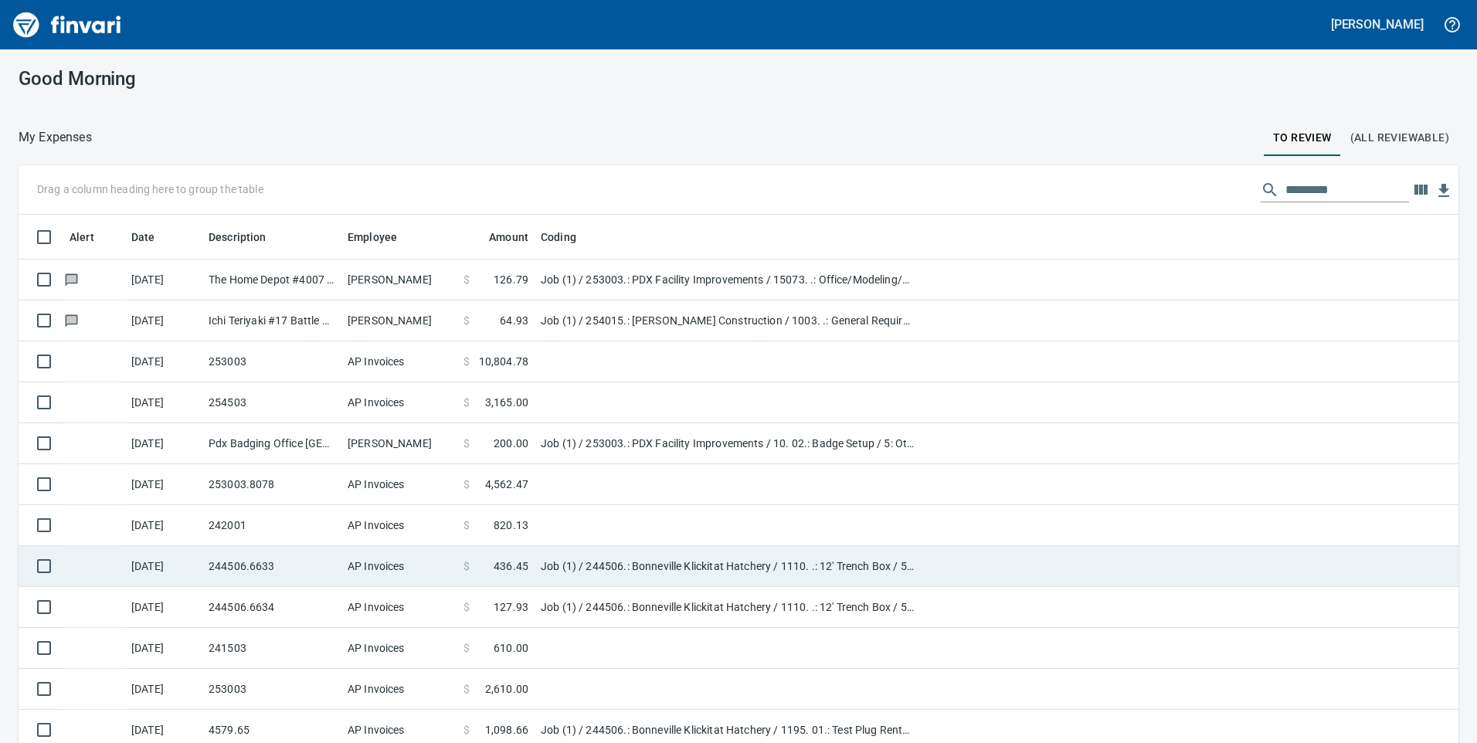
click at [311, 568] on td "244506.6633" at bounding box center [271, 566] width 139 height 41
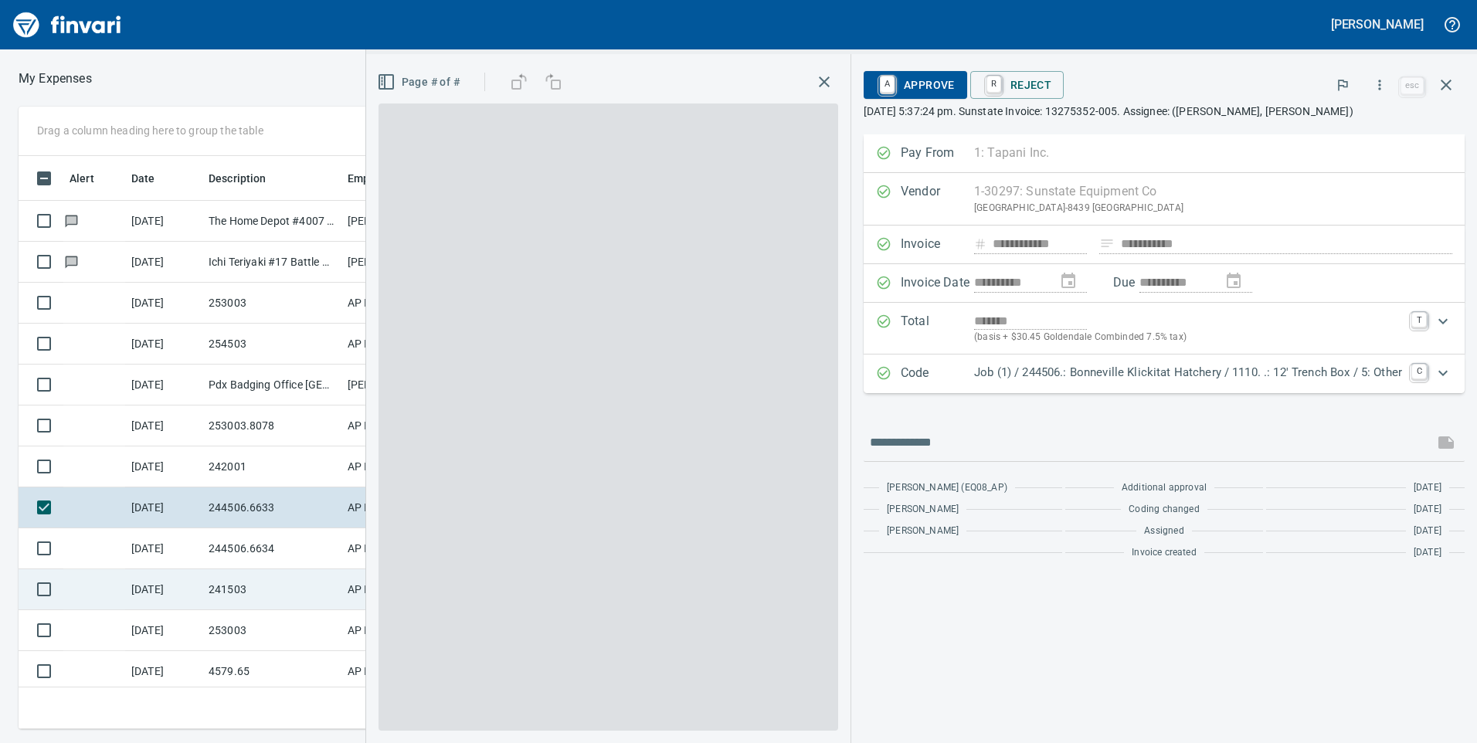
scroll to position [562, 1031]
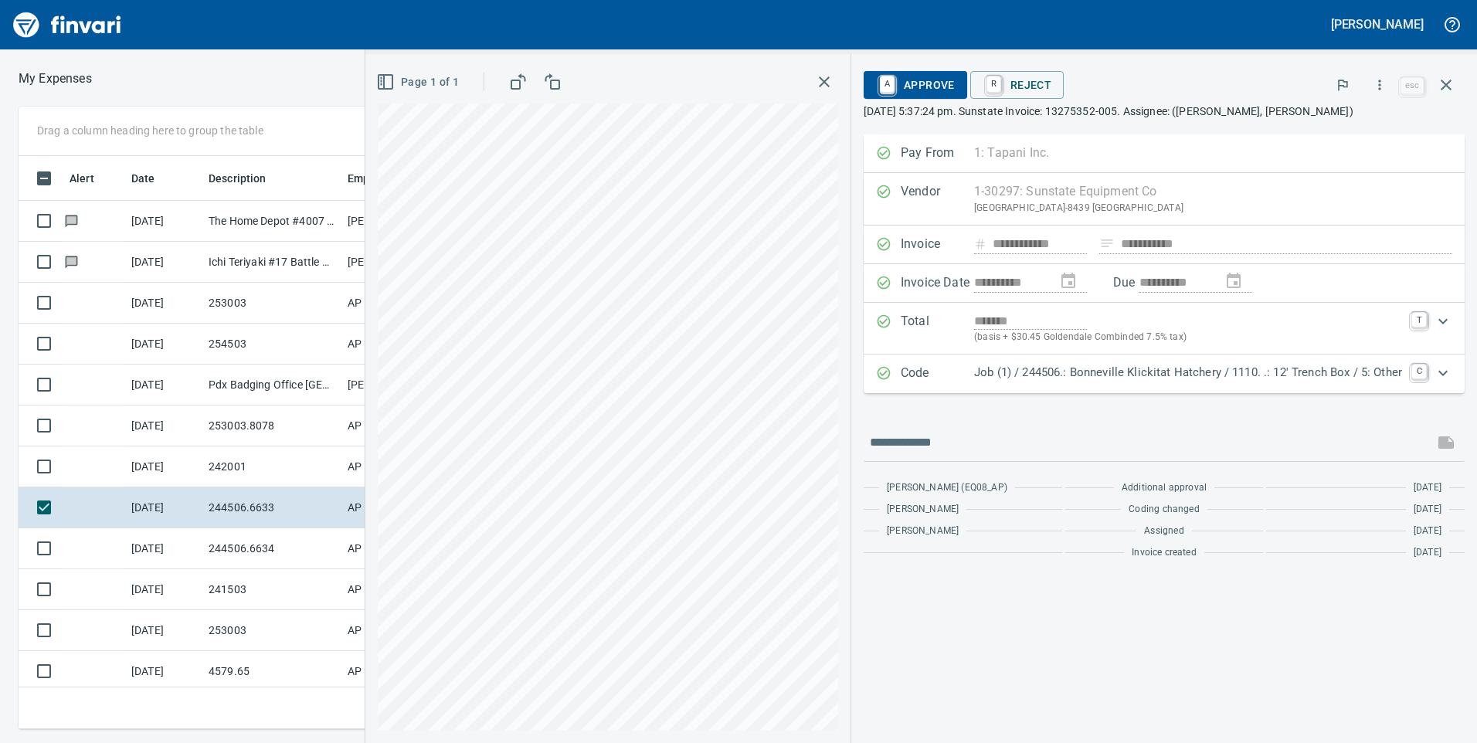
click at [908, 89] on span "A Approve" at bounding box center [915, 85] width 79 height 26
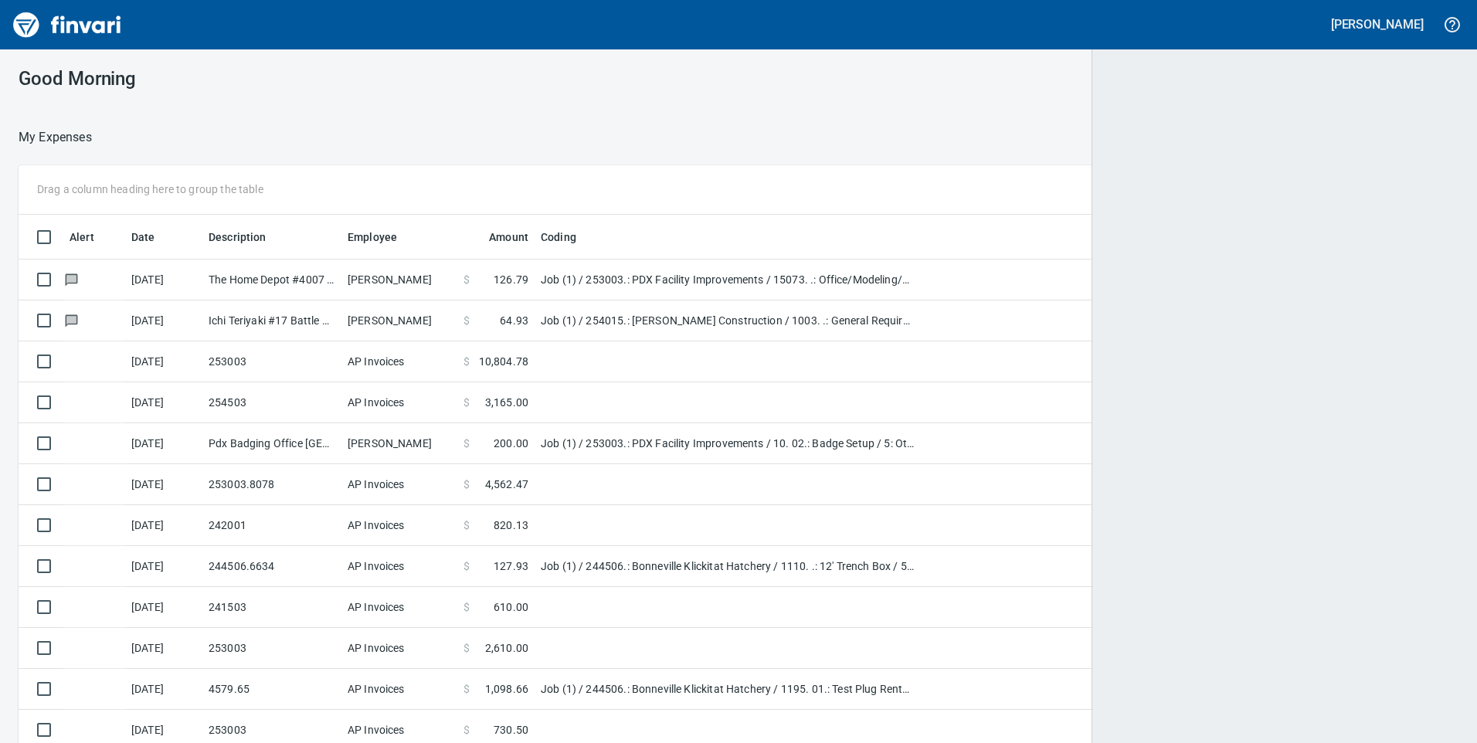
scroll to position [2, 2]
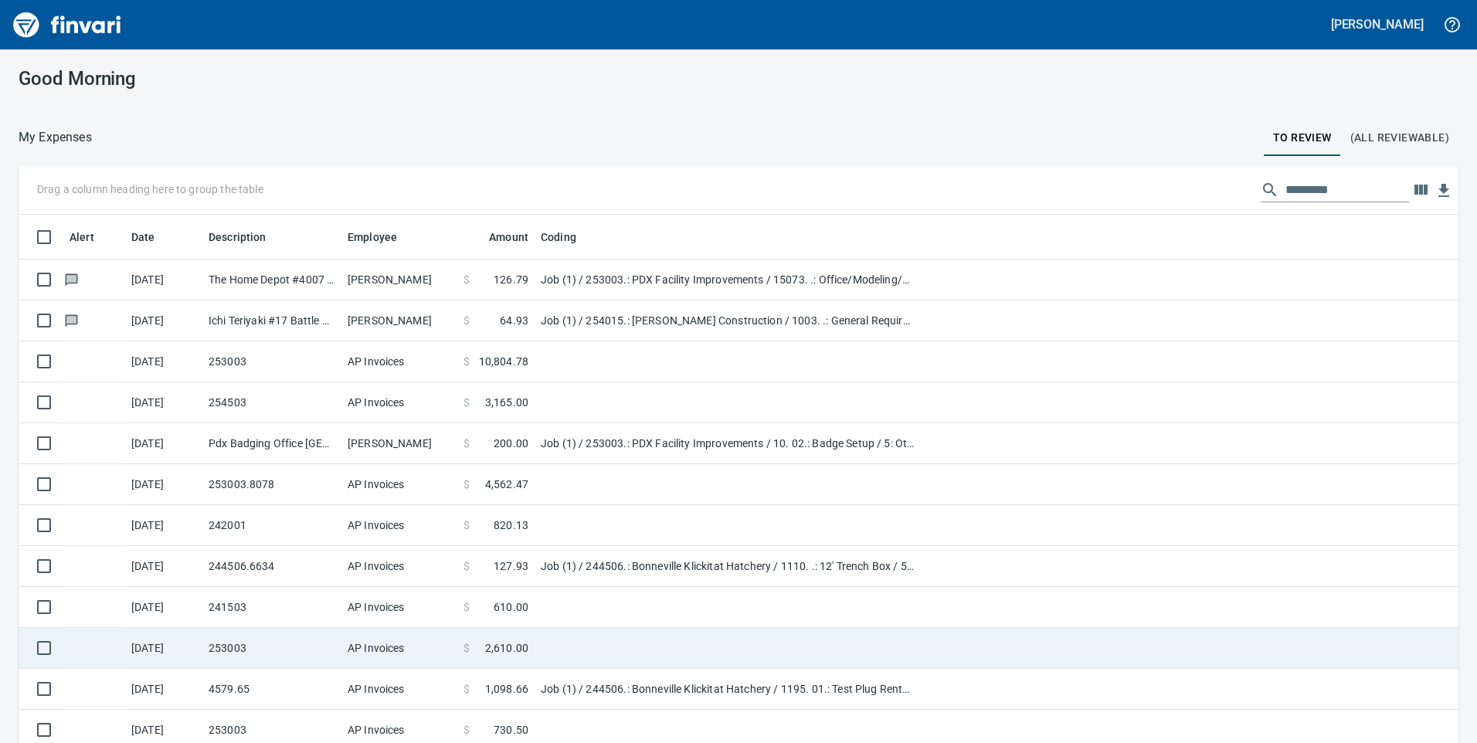
drag, startPoint x: 281, startPoint y: 573, endPoint x: 275, endPoint y: 581, distance: 10.5
click at [277, 581] on td "244506.6634" at bounding box center [271, 566] width 139 height 41
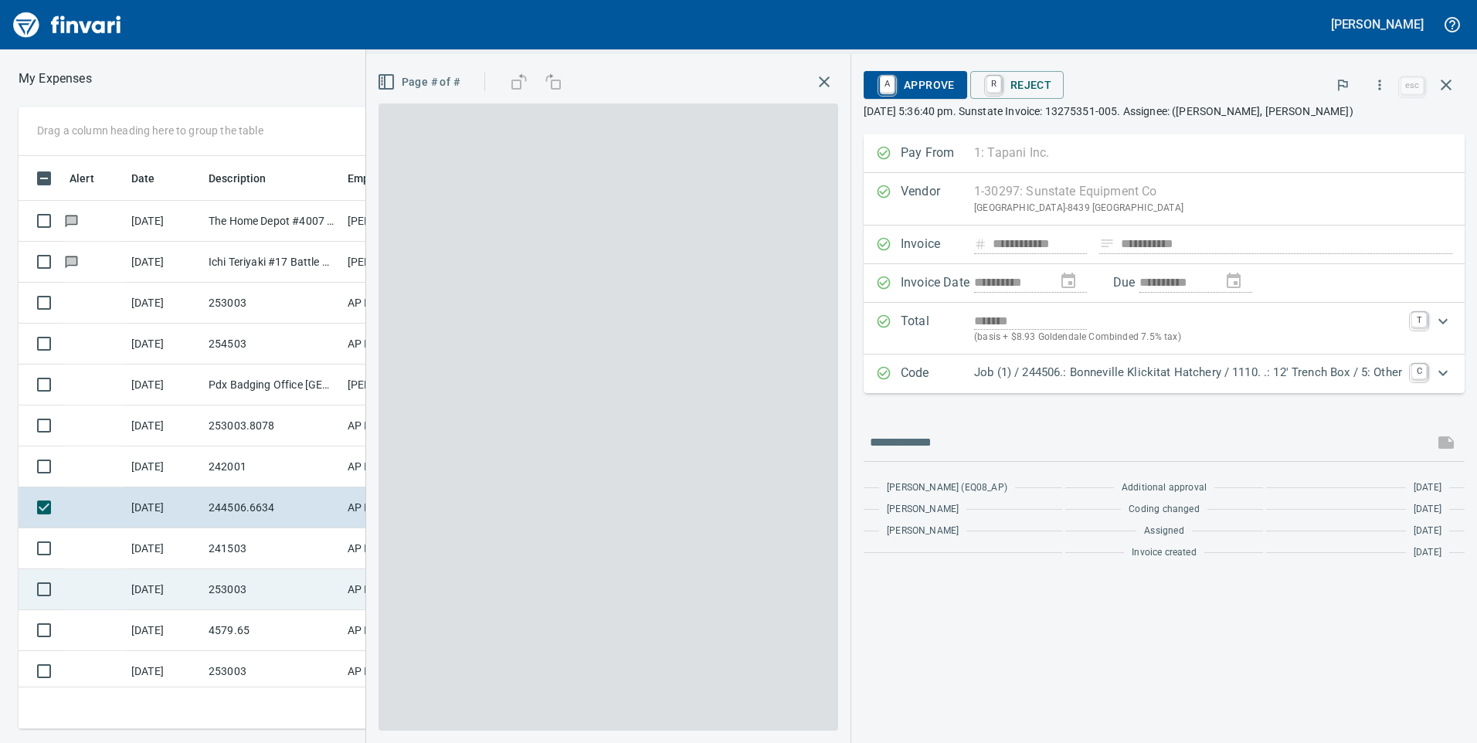
scroll to position [562, 1031]
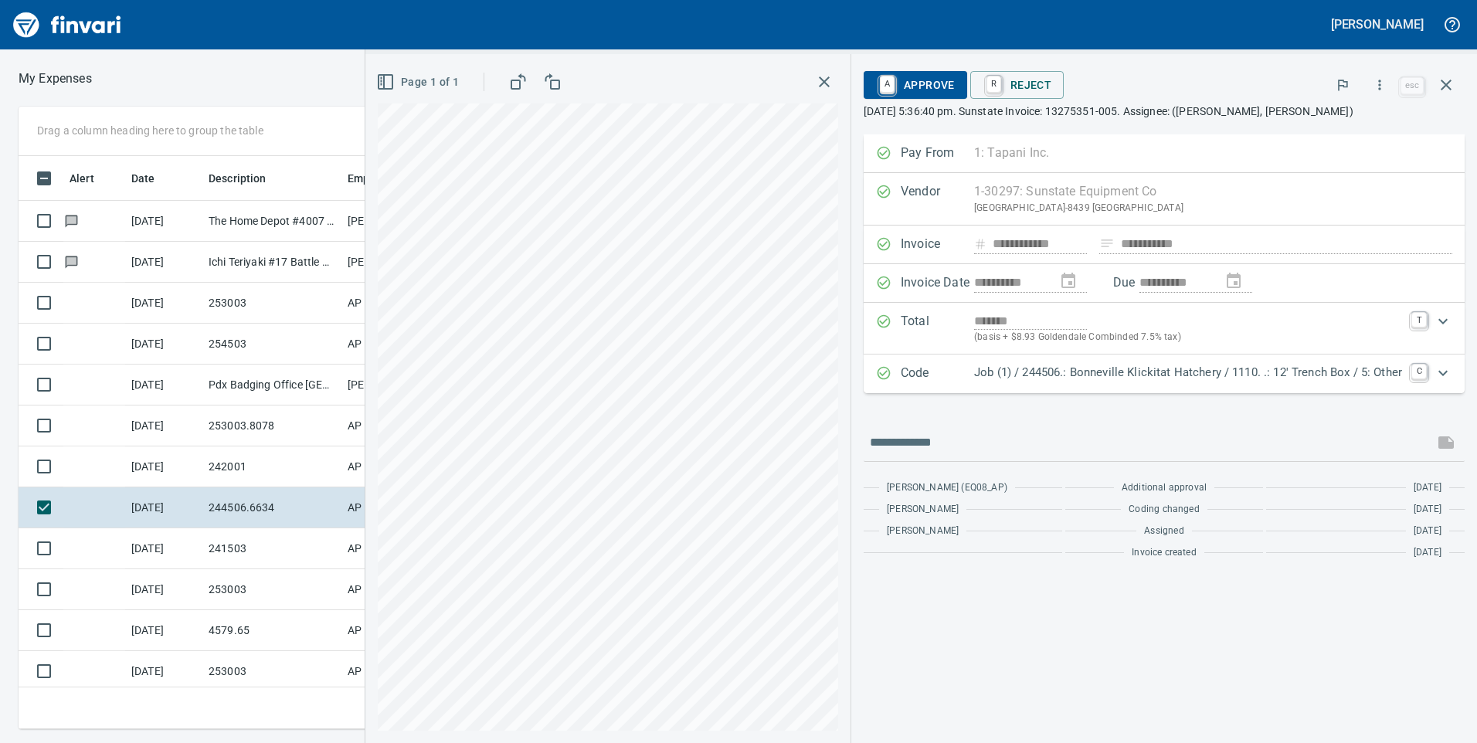
click at [1194, 108] on p "[DATE] 5:36:40 pm. Sunstate Invoice: 13275351-005. Assignee: ([PERSON_NAME], [P…" at bounding box center [1164, 111] width 601 height 15
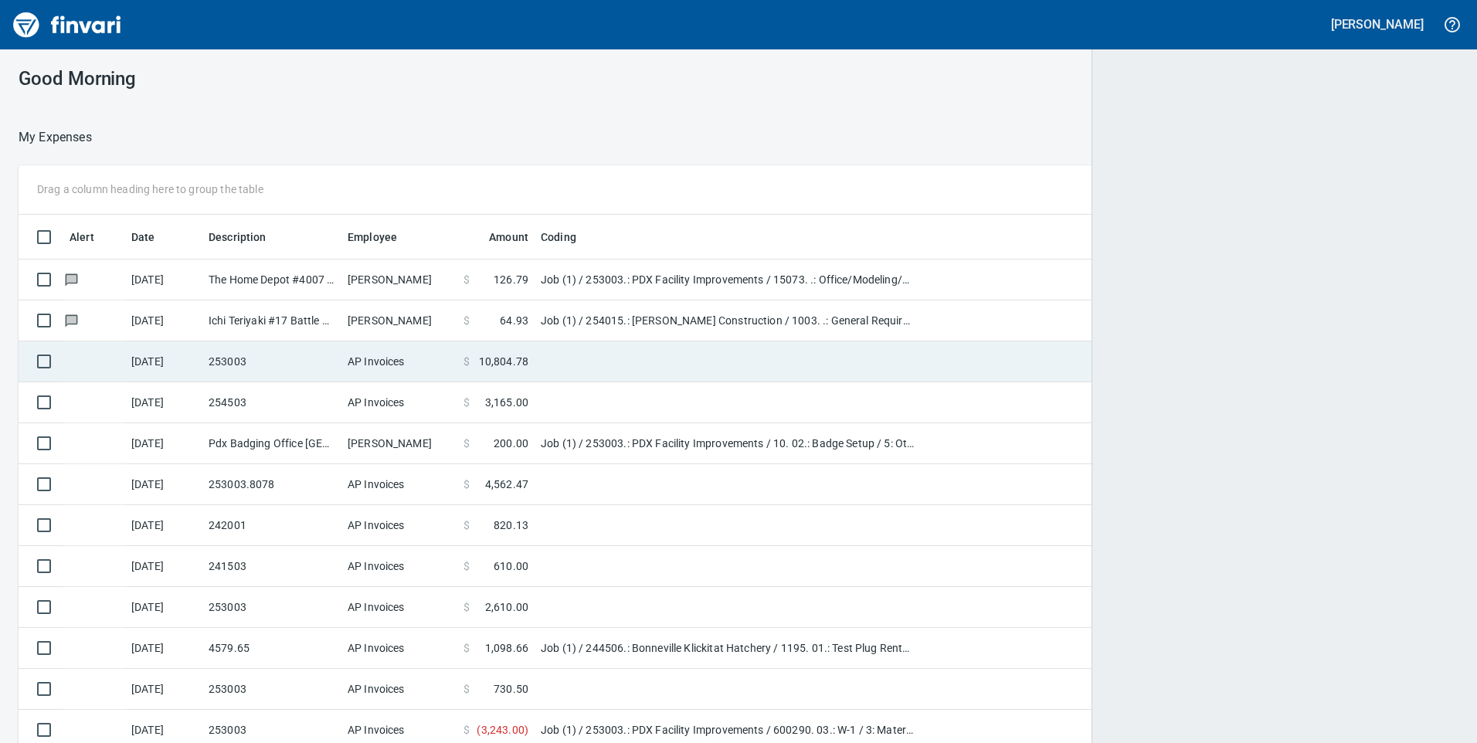
scroll to position [2, 2]
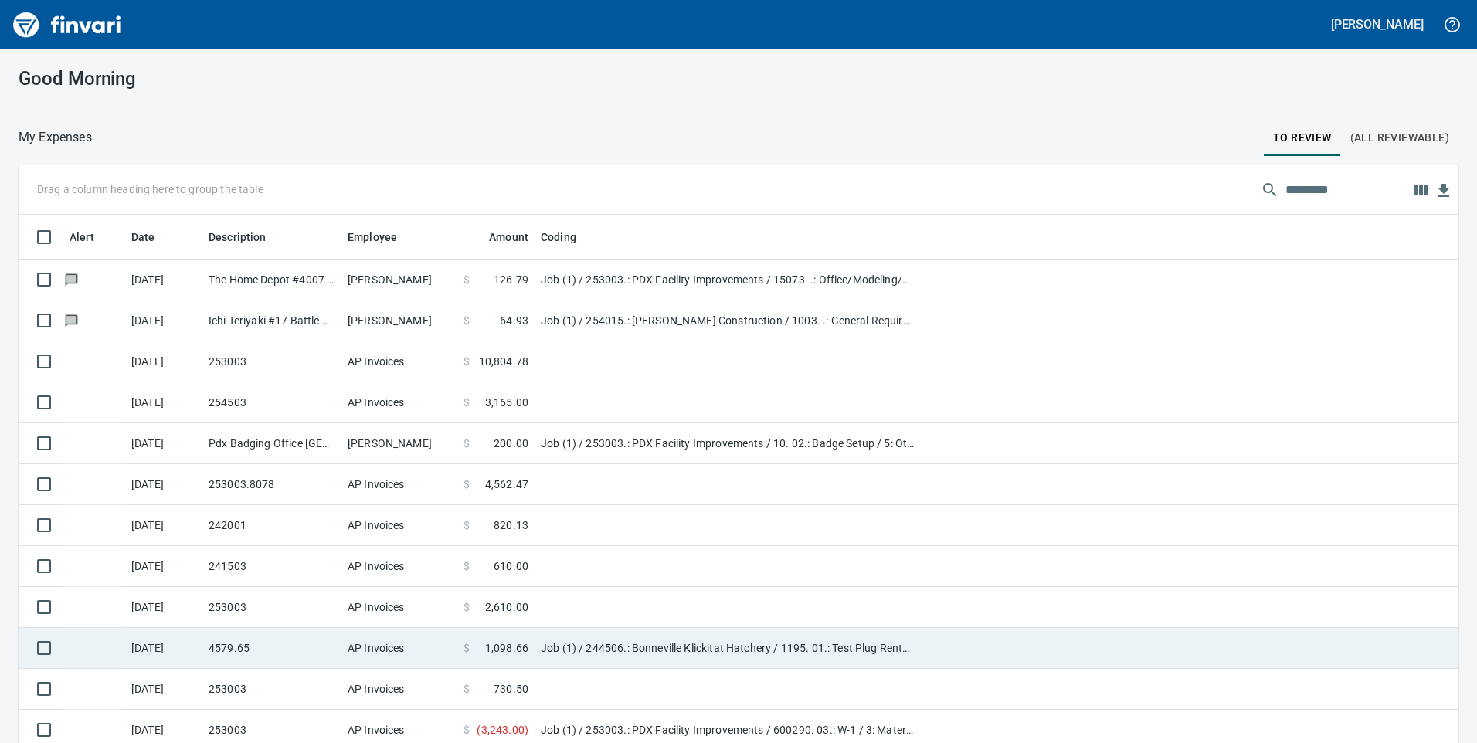
click at [267, 647] on td "4579.65" at bounding box center [271, 648] width 139 height 41
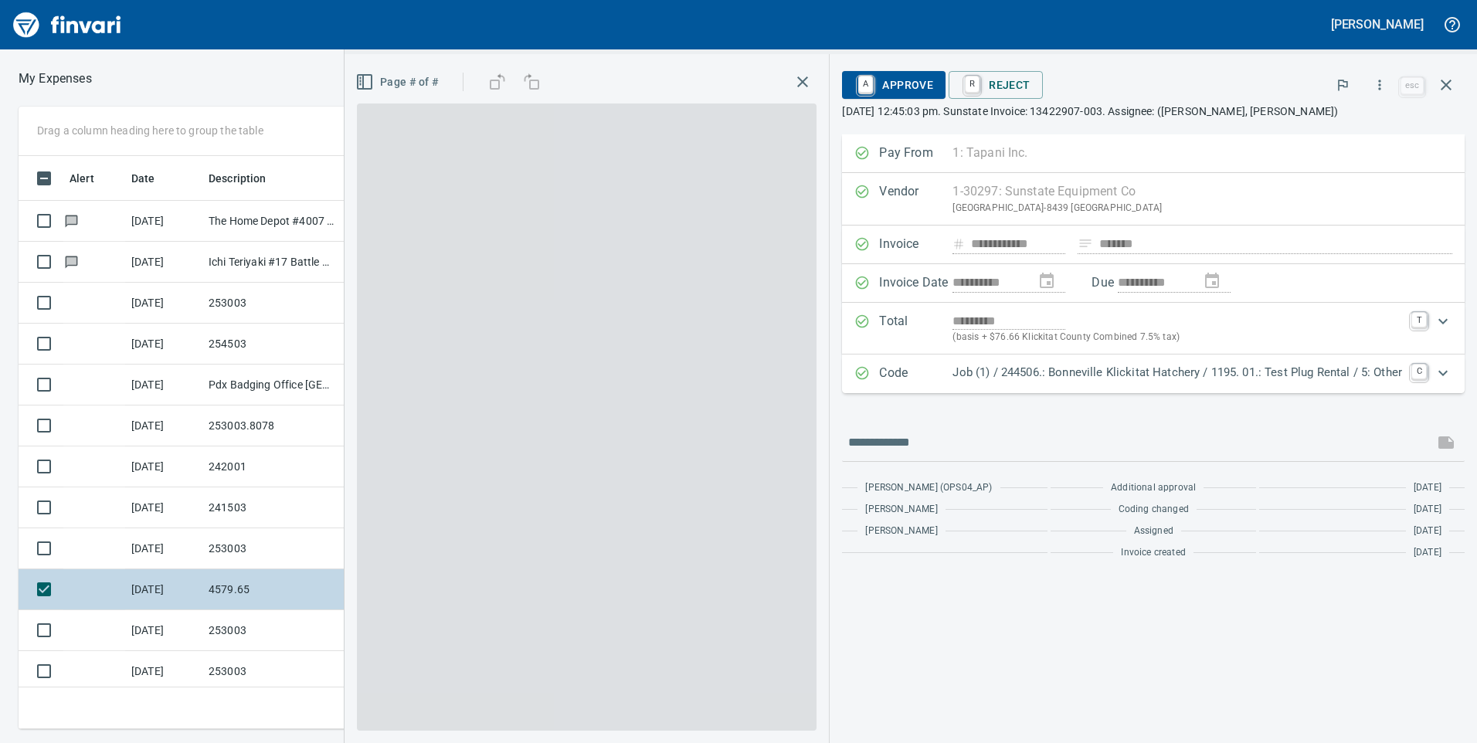
scroll to position [562, 1031]
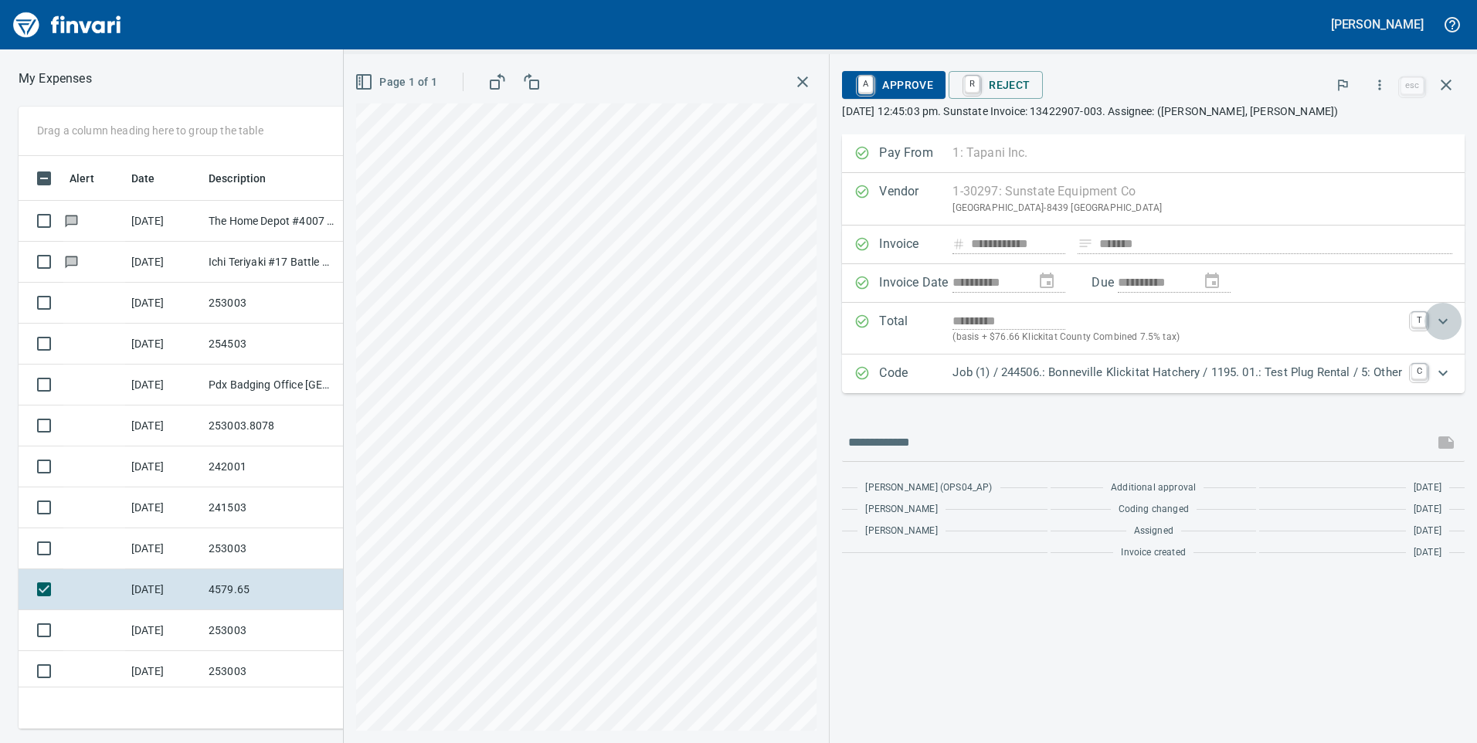
click at [1438, 325] on icon "Expand" at bounding box center [1443, 321] width 19 height 19
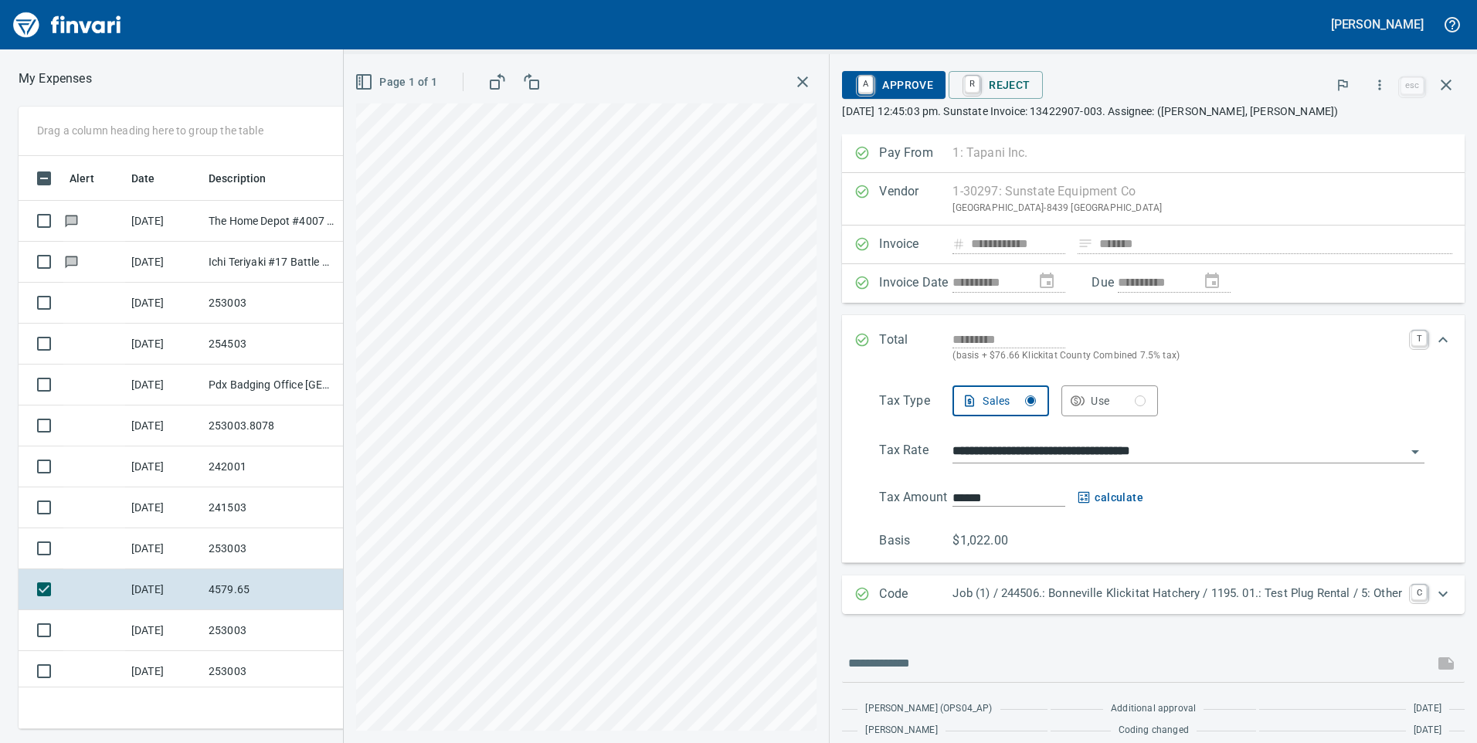
click at [1047, 114] on p "[DATE] 12:45:03 pm. Sunstate Invoice: 13422907-003. Assignee: ([PERSON_NAME], […" at bounding box center [1153, 111] width 623 height 15
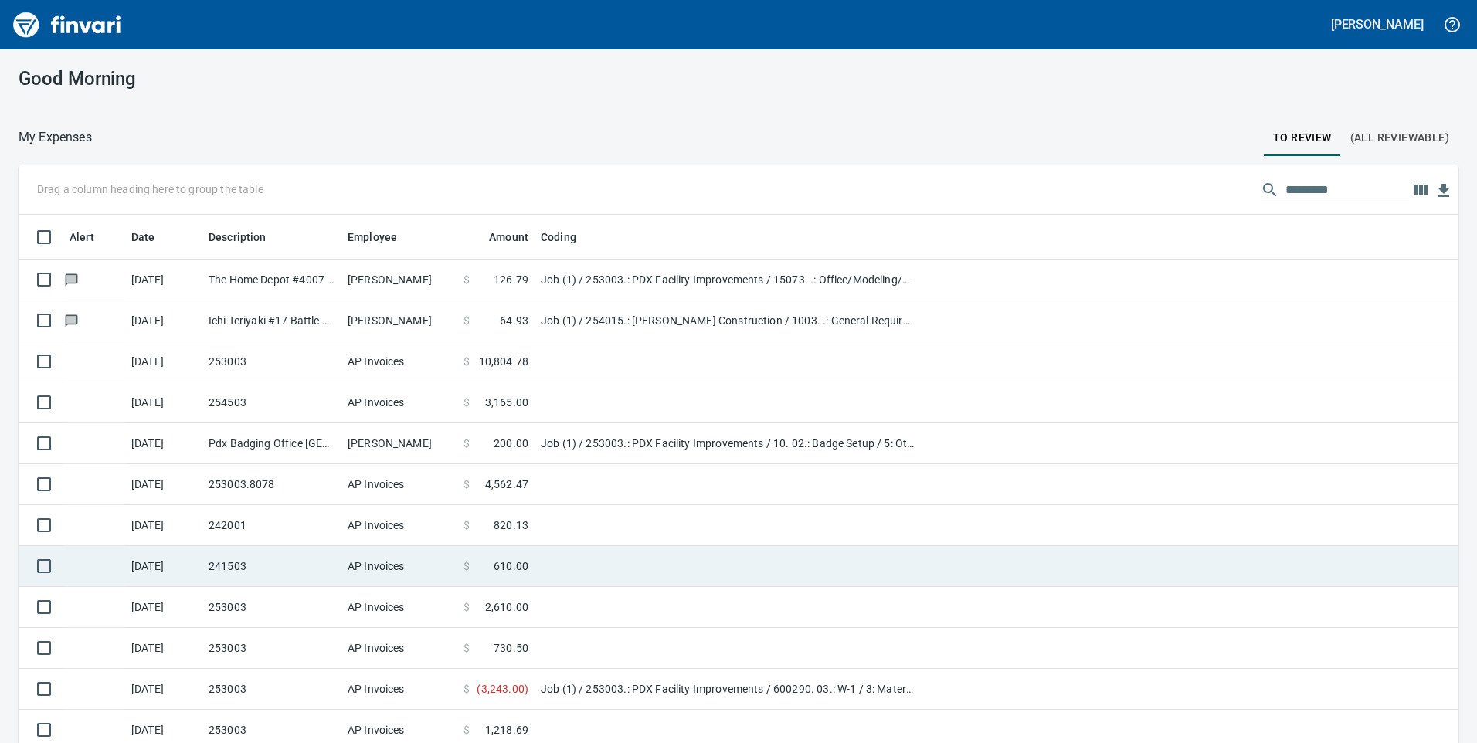
click at [251, 571] on td "241503" at bounding box center [271, 566] width 139 height 41
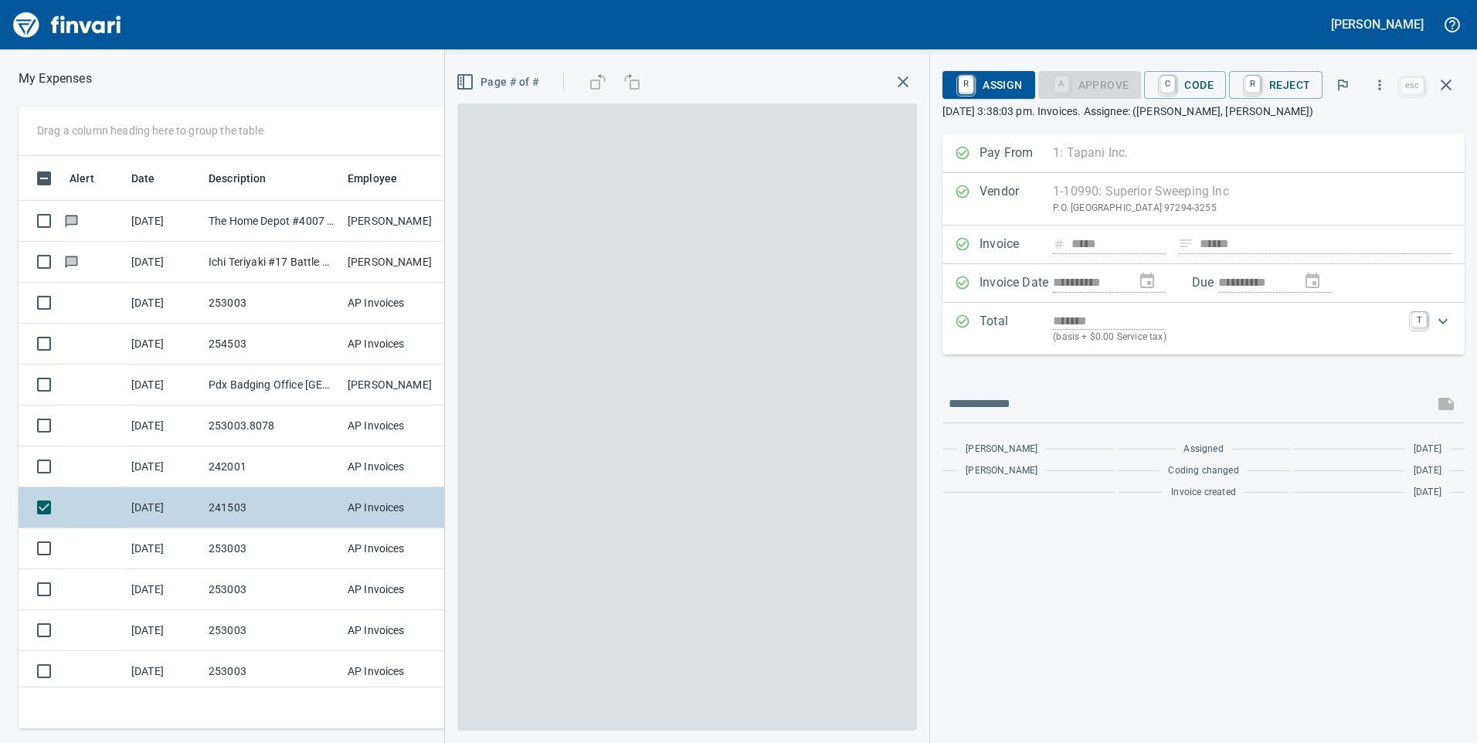
scroll to position [562, 1031]
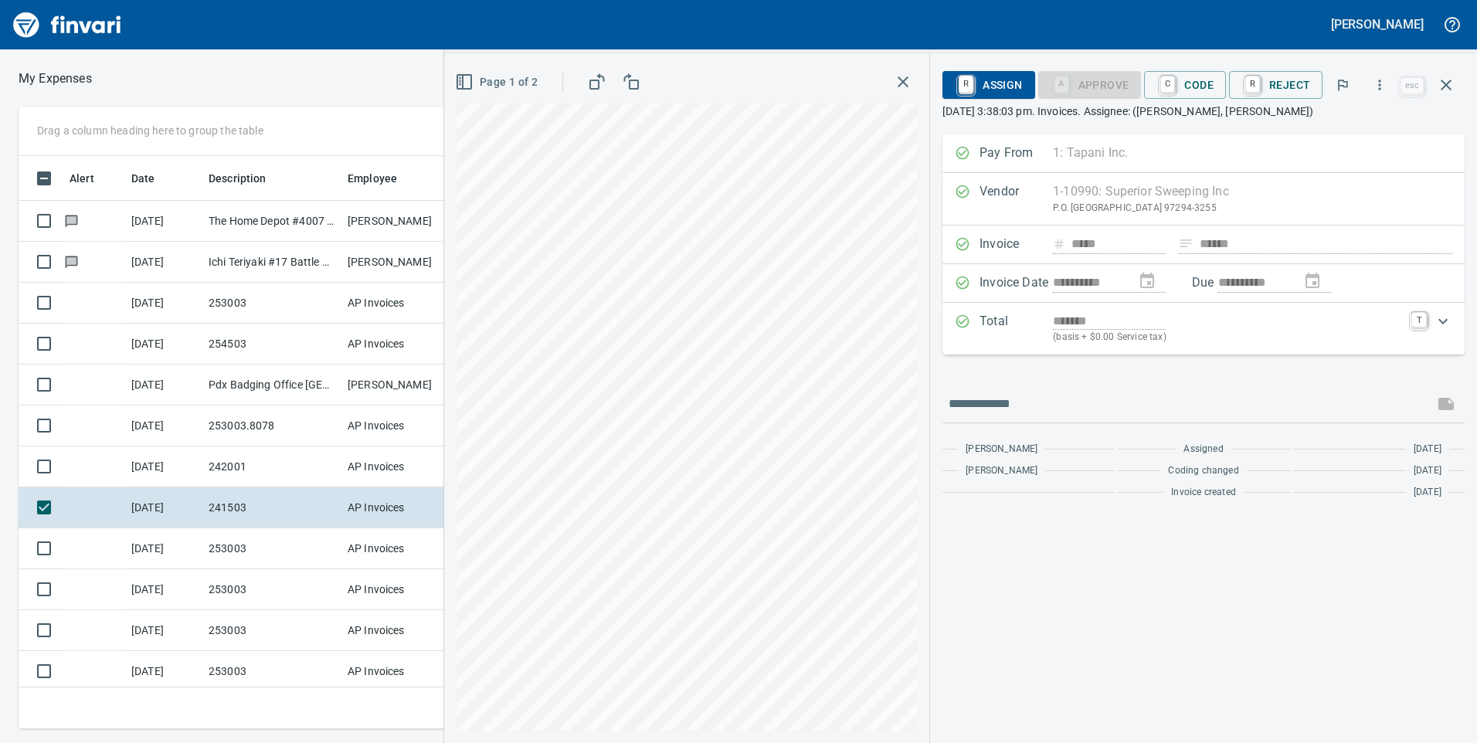
click at [1279, 119] on p "[DATE] 3:38:03 pm. Invoices. Assignee: ([PERSON_NAME], [PERSON_NAME])" at bounding box center [1204, 111] width 522 height 15
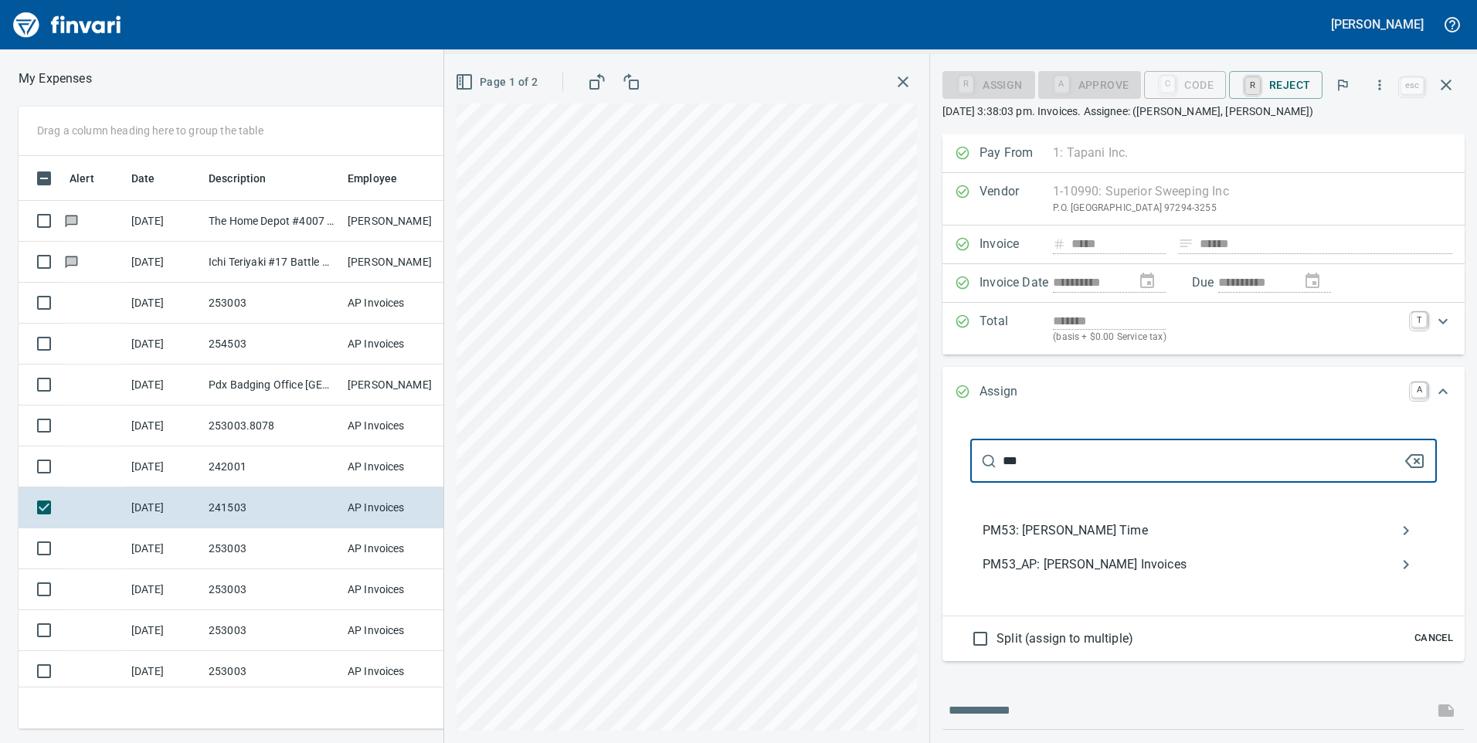
type input "***"
click at [1121, 570] on span "PM53_AP: [PERSON_NAME] Invoices" at bounding box center [1191, 565] width 417 height 19
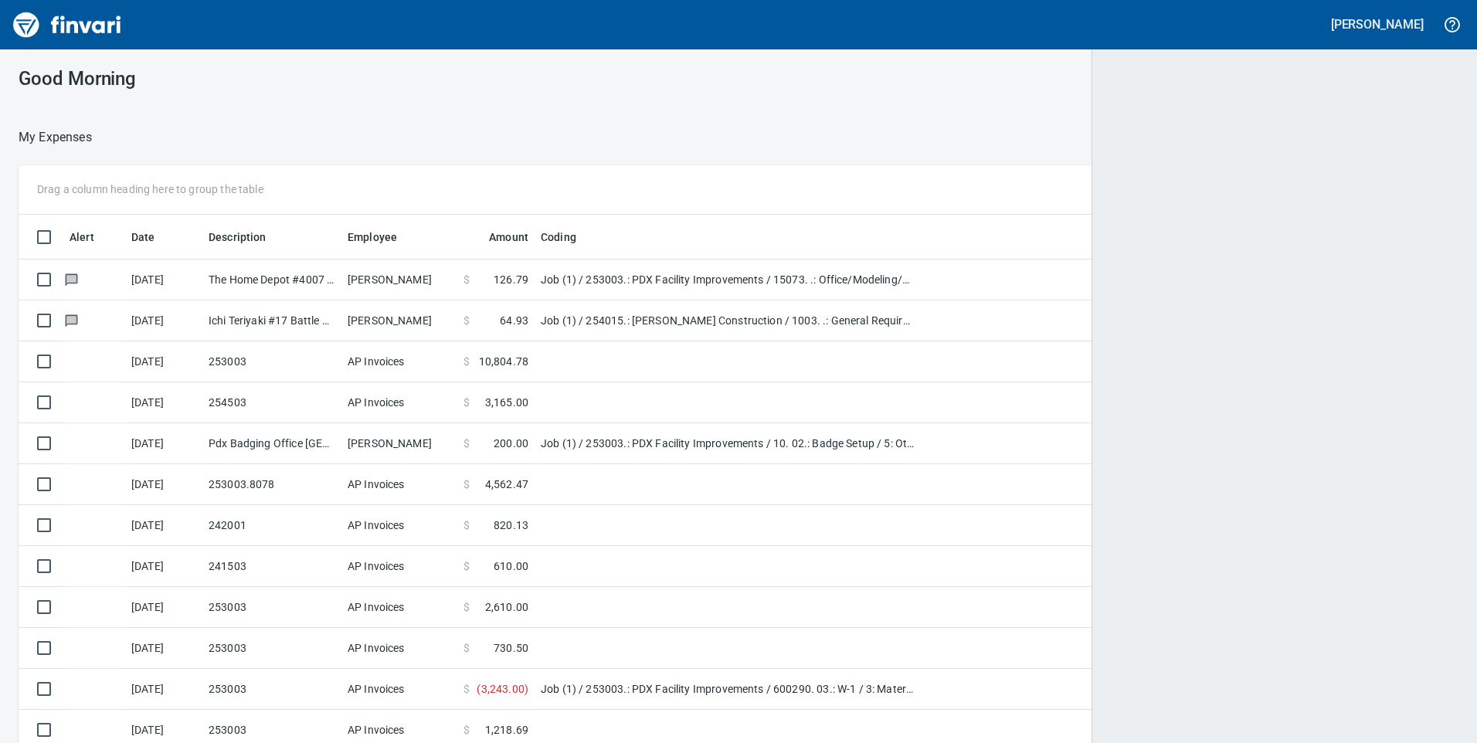
scroll to position [2, 2]
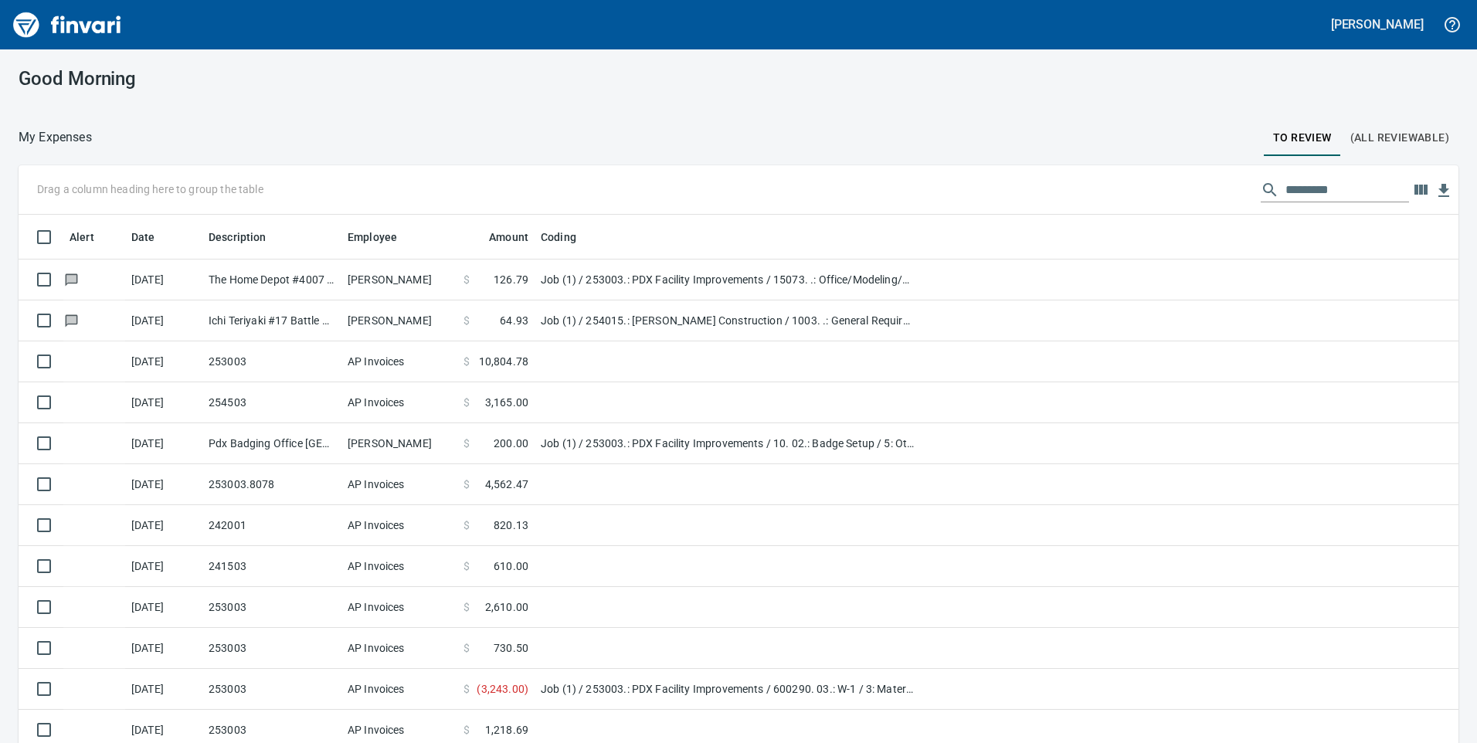
click at [1365, 188] on input "text" at bounding box center [1348, 190] width 124 height 25
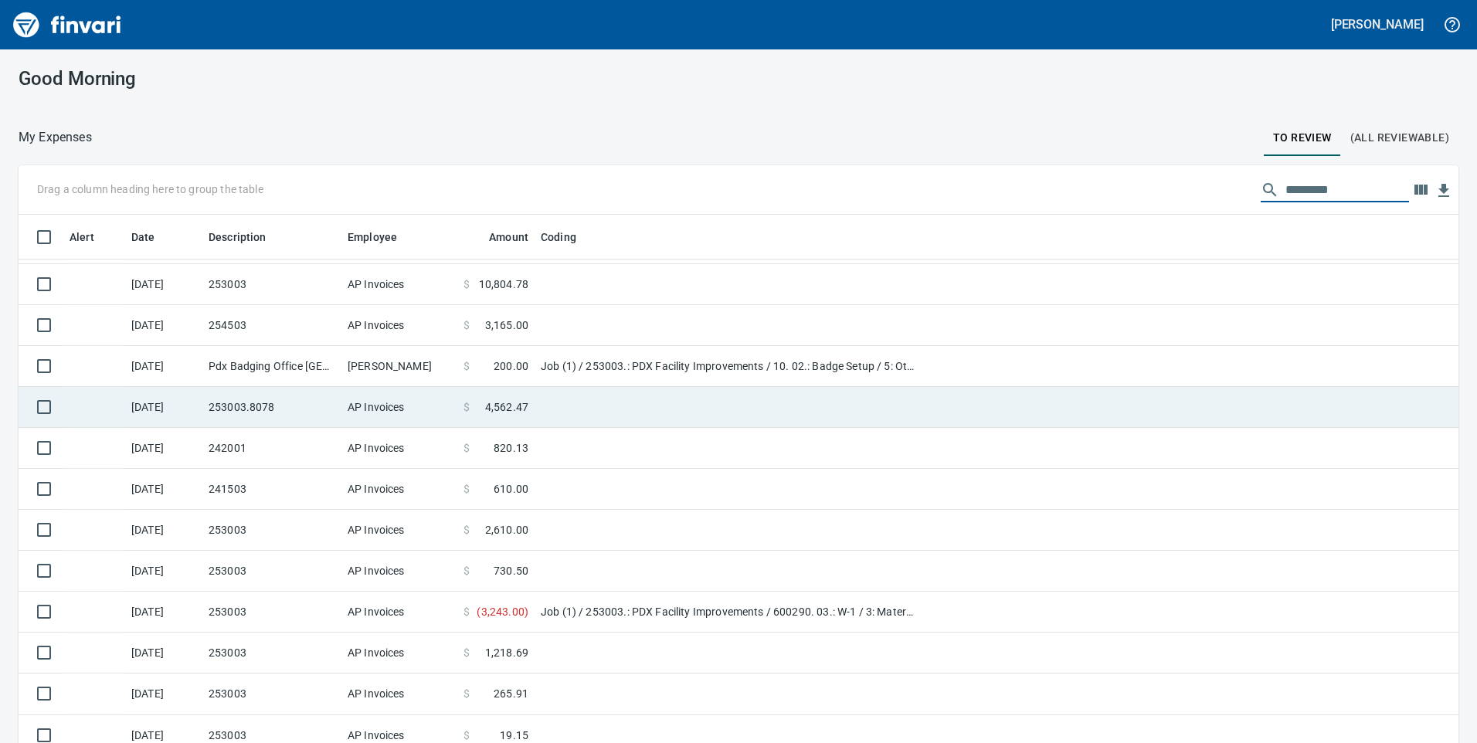
scroll to position [155, 0]
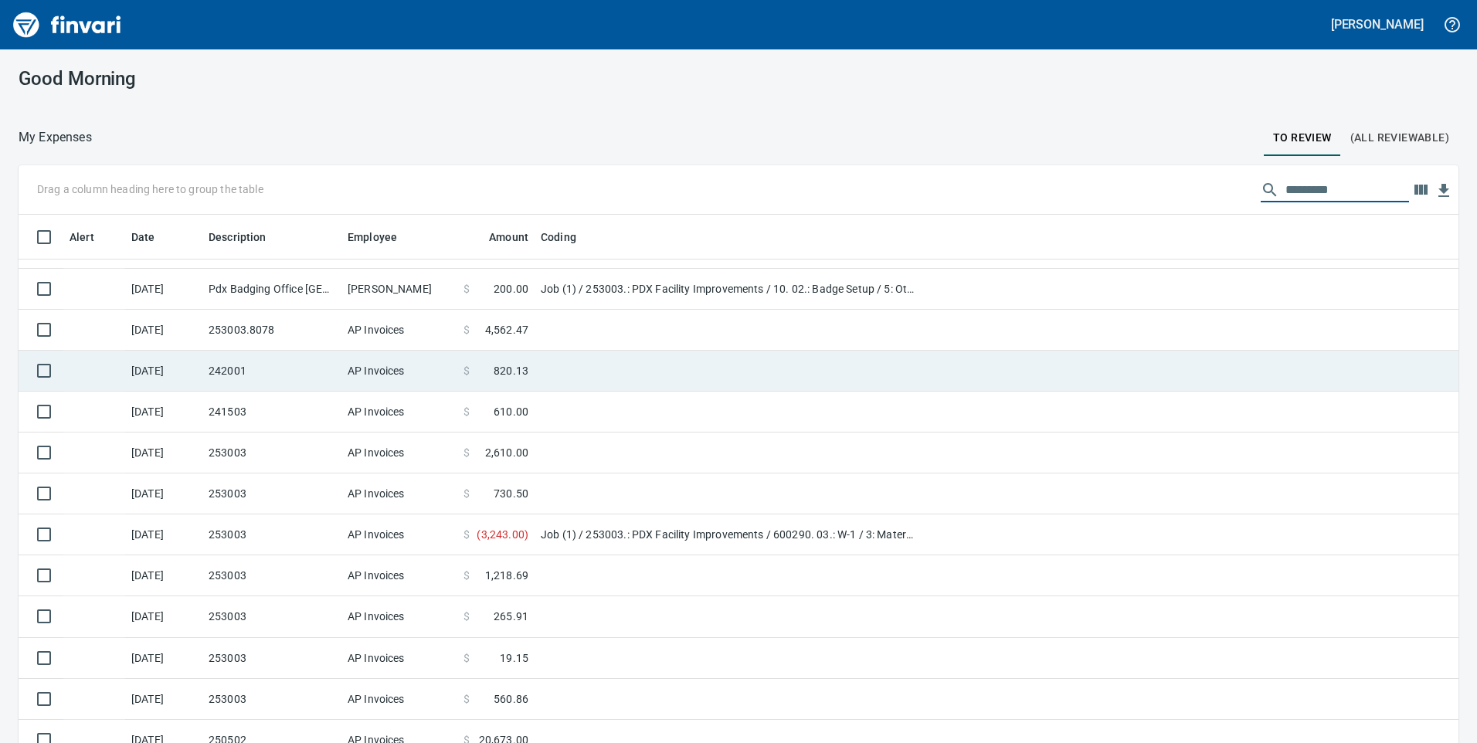
click at [242, 375] on td "242001" at bounding box center [271, 371] width 139 height 41
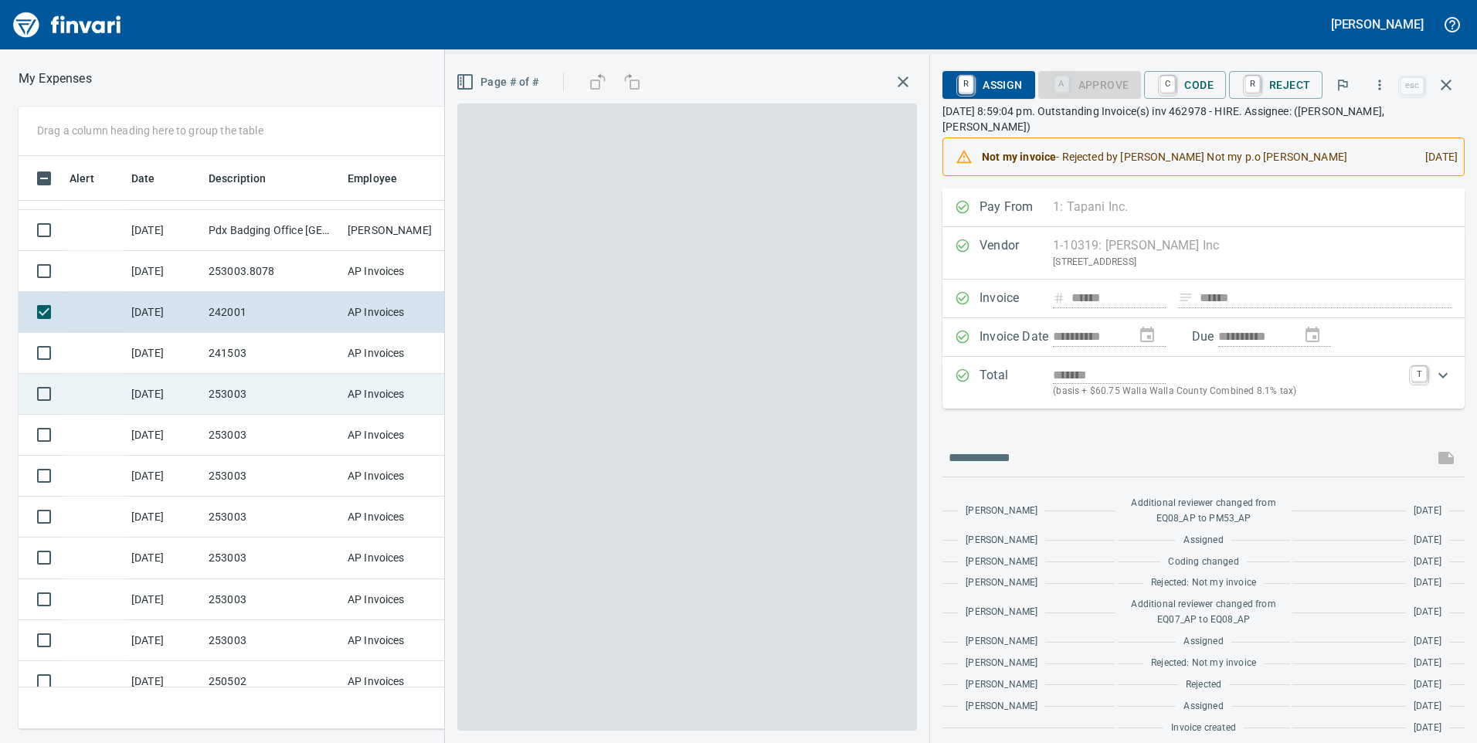
scroll to position [562, 1031]
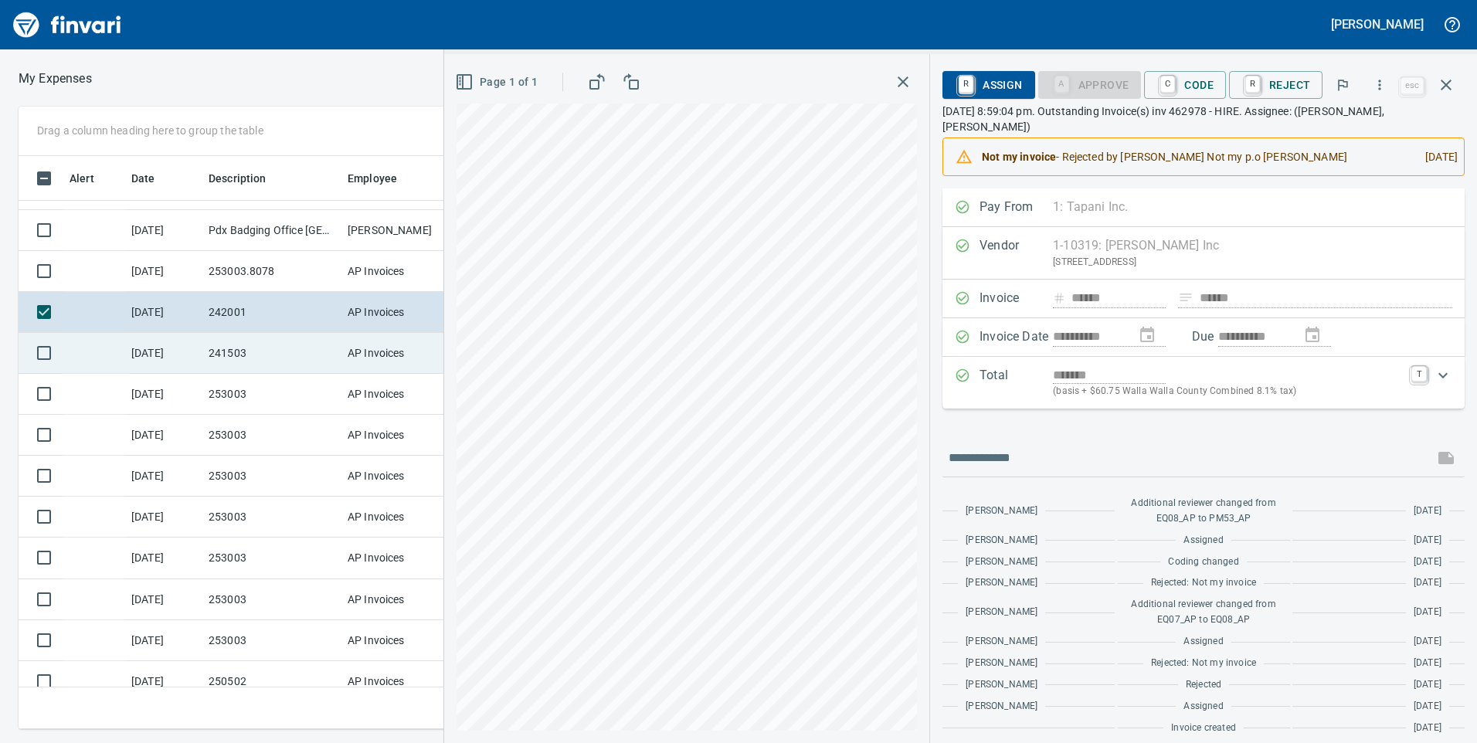
click at [264, 357] on td "241503" at bounding box center [271, 353] width 139 height 41
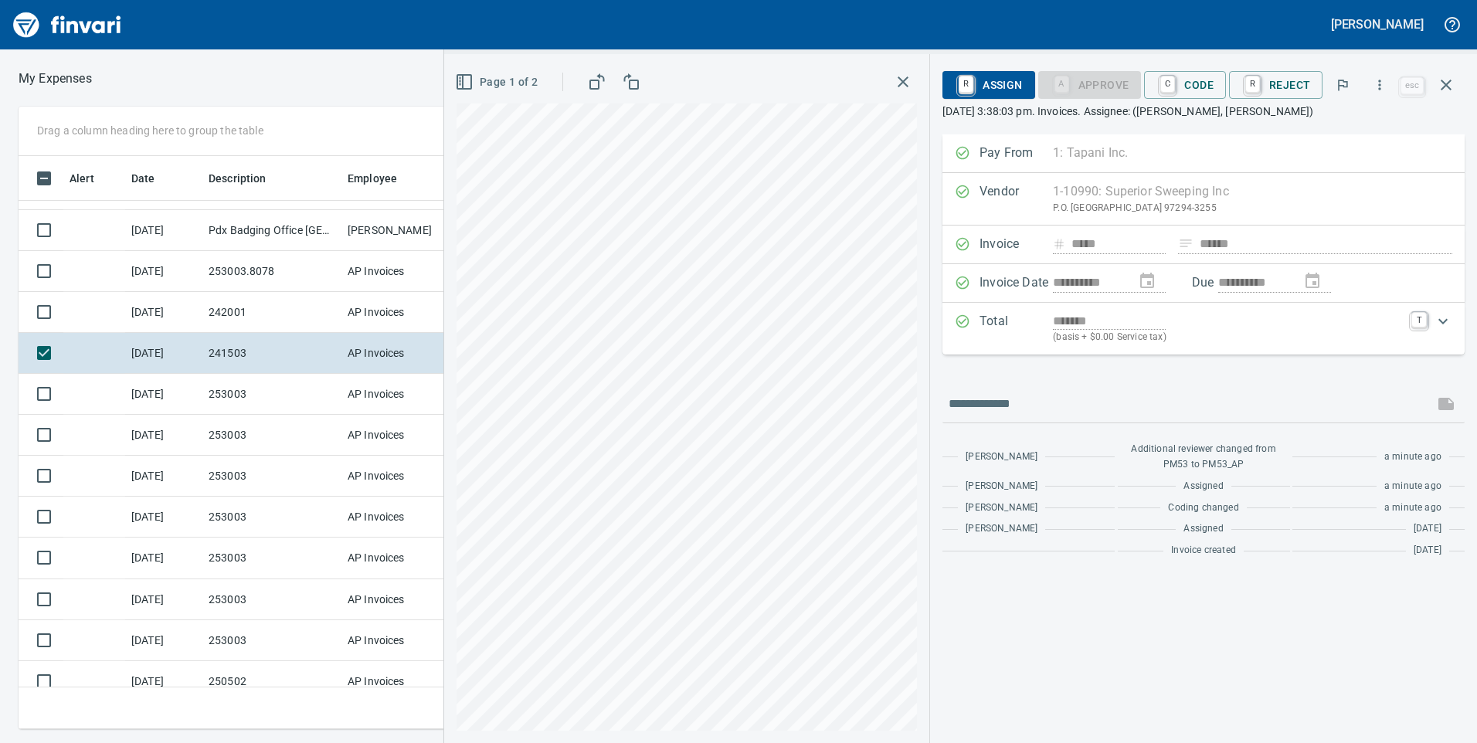
click at [1262, 116] on p "[DATE] 3:38:03 pm. Invoices. Assignee: ([PERSON_NAME], [PERSON_NAME])" at bounding box center [1204, 111] width 522 height 15
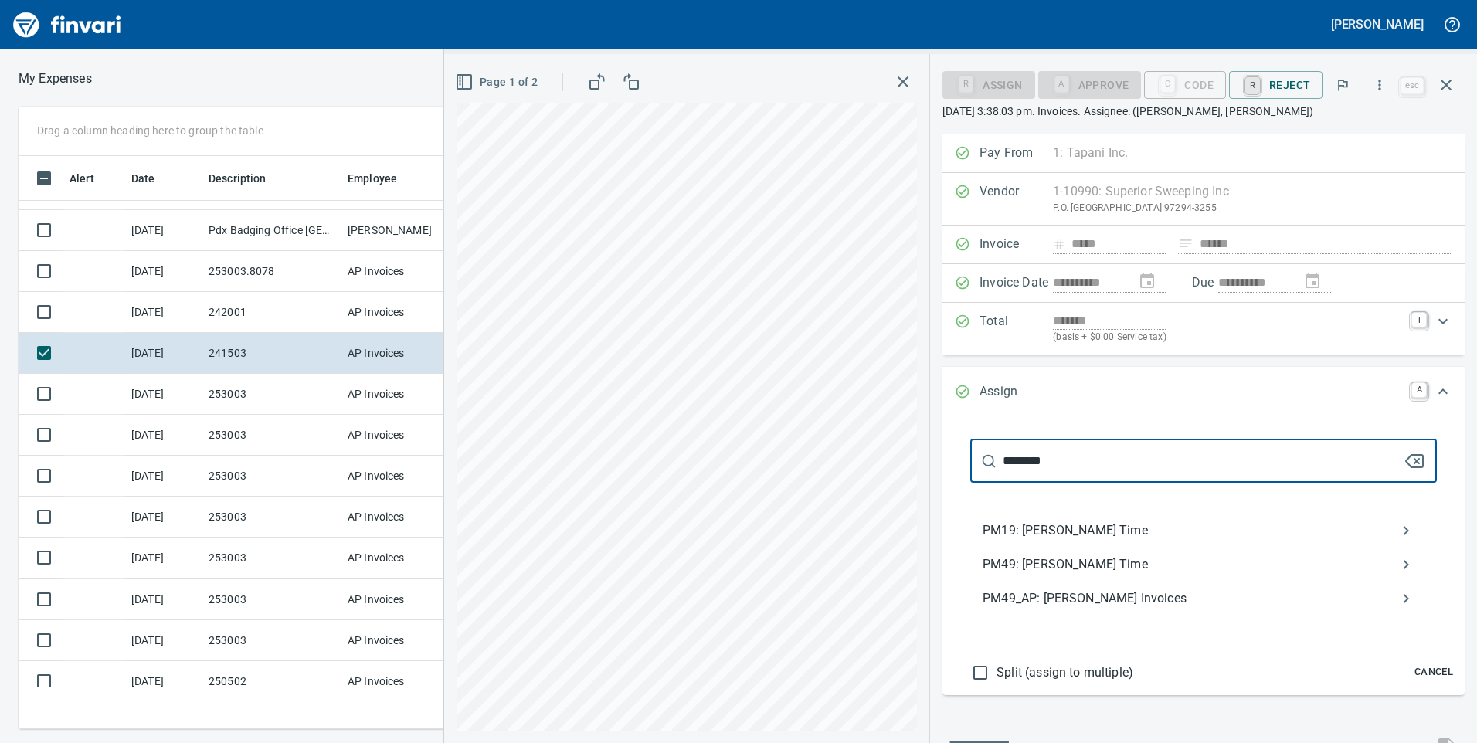
type input "********"
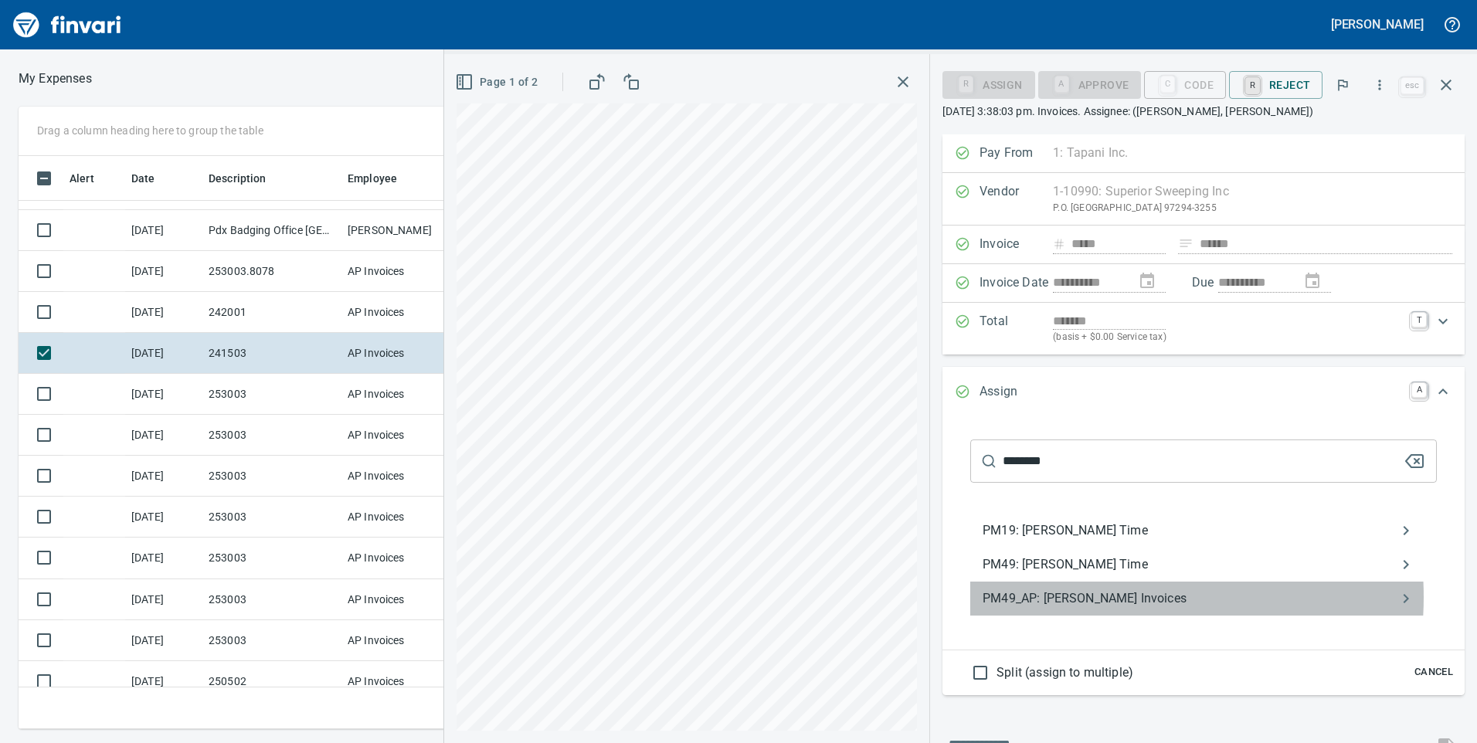
click at [1093, 597] on span "PM49_AP: [PERSON_NAME] Invoices" at bounding box center [1191, 599] width 417 height 19
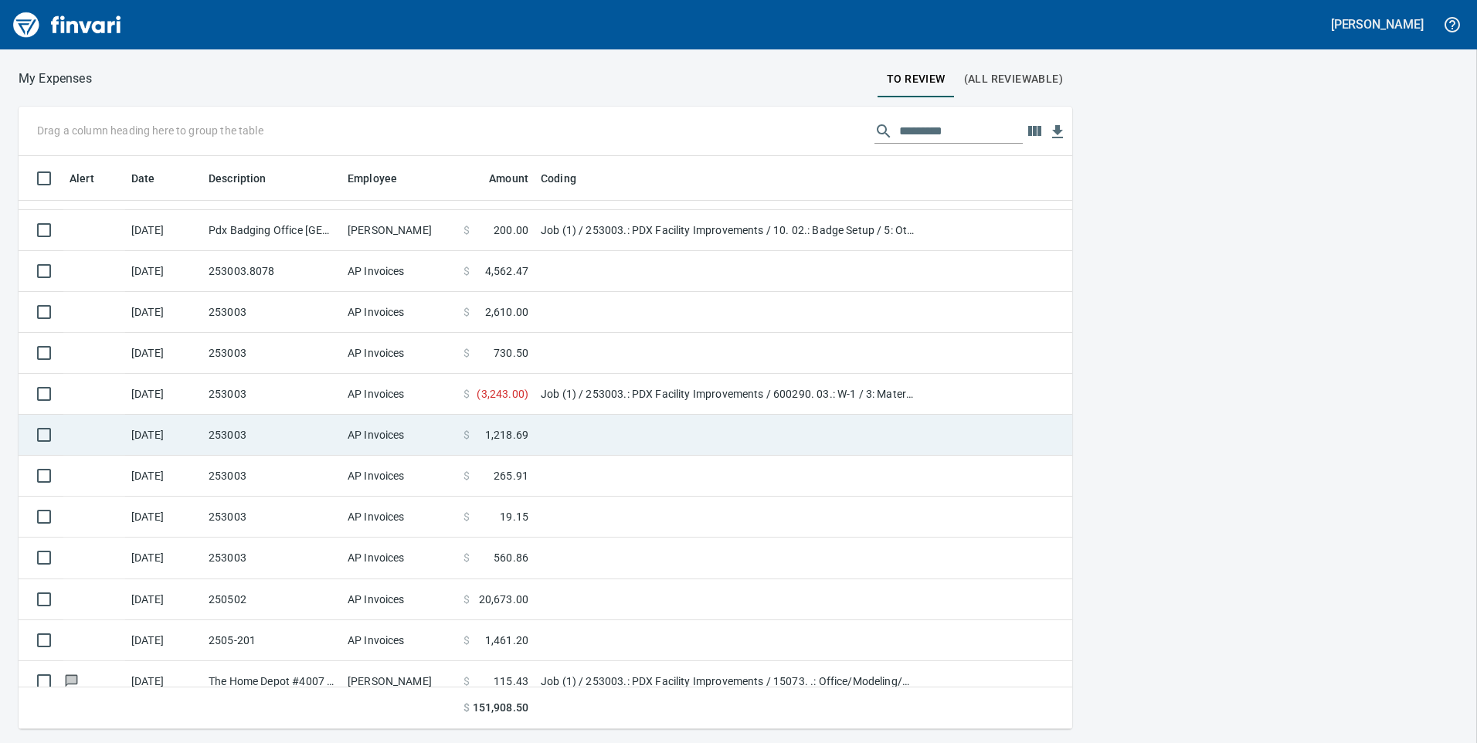
scroll to position [232, 0]
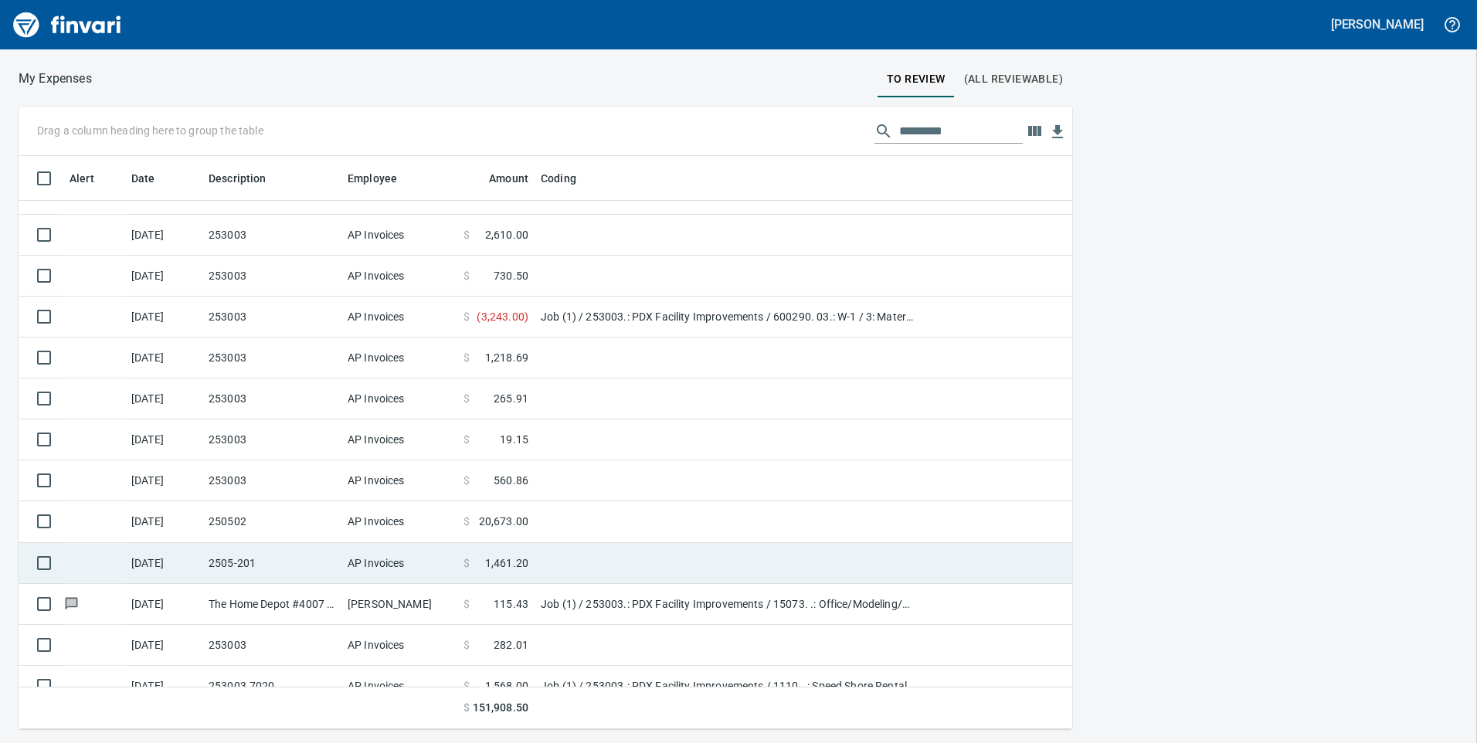
click at [287, 558] on td "2505-201" at bounding box center [271, 563] width 139 height 41
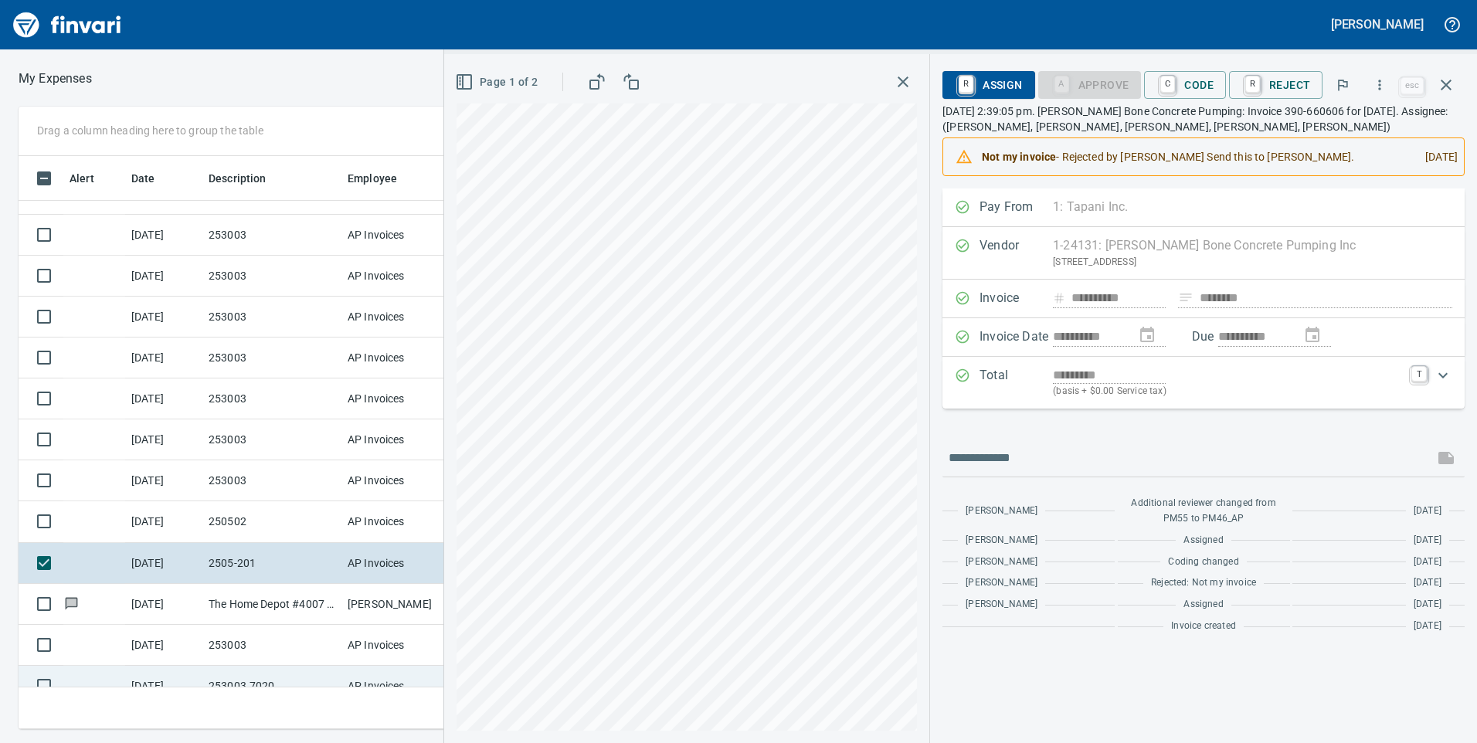
scroll to position [309, 0]
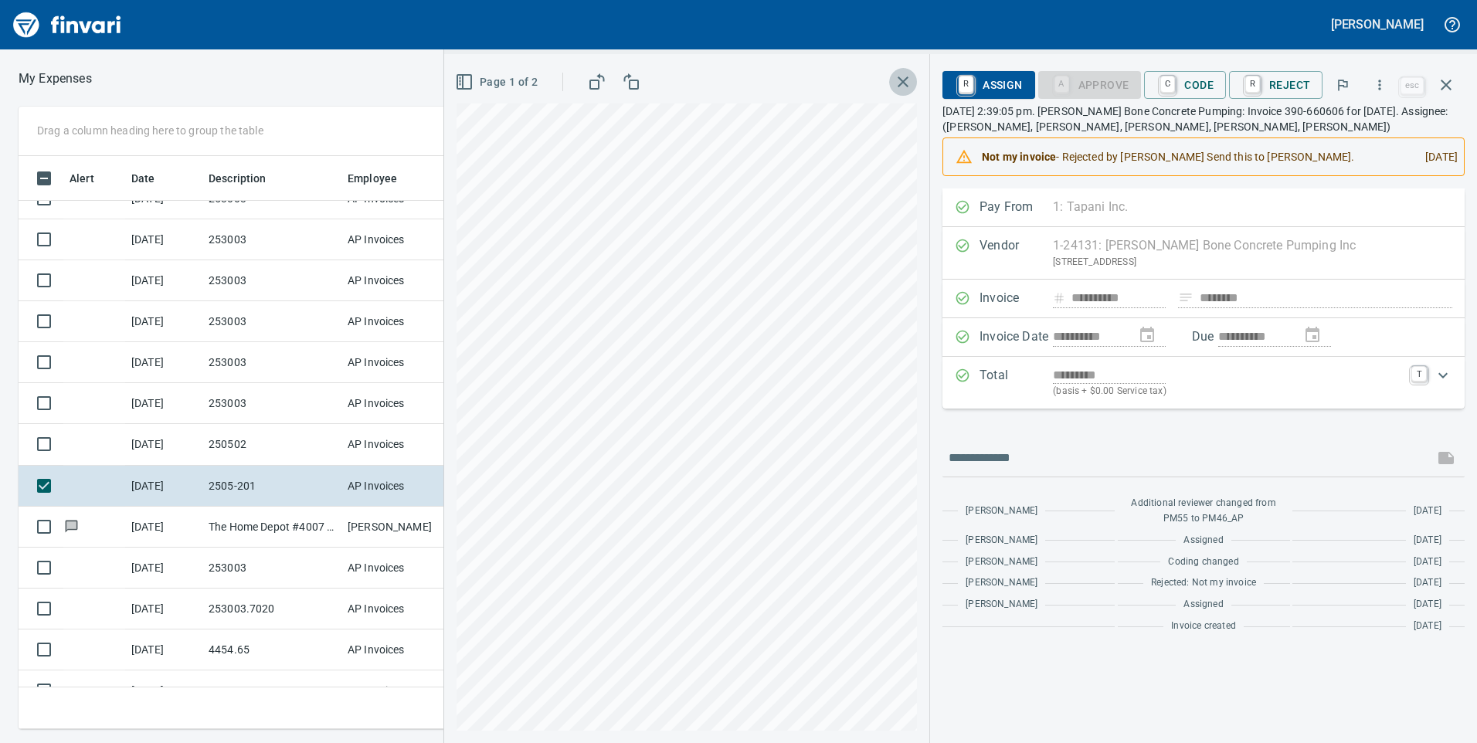
click at [908, 80] on icon "button" at bounding box center [903, 81] width 11 height 11
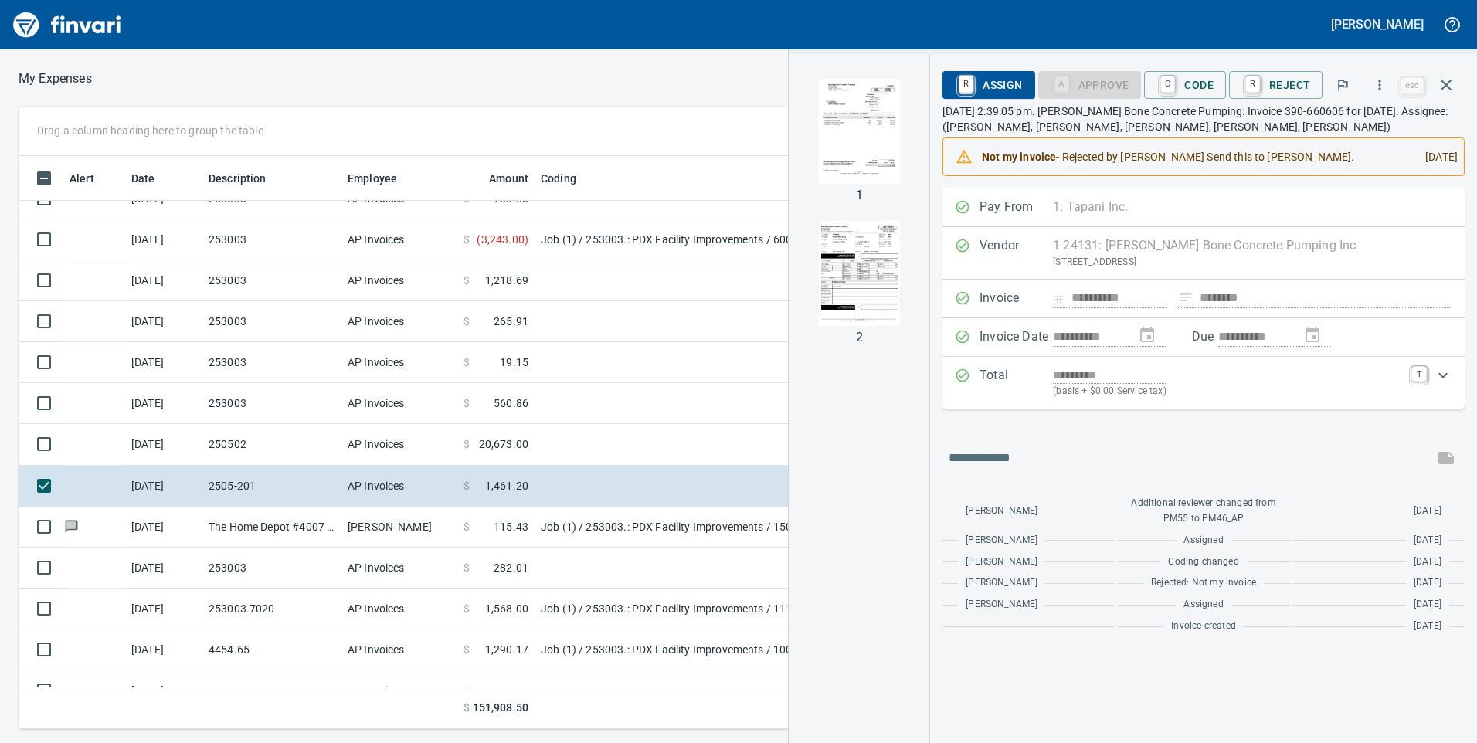
click at [918, 79] on div at bounding box center [859, 131] width 130 height 130
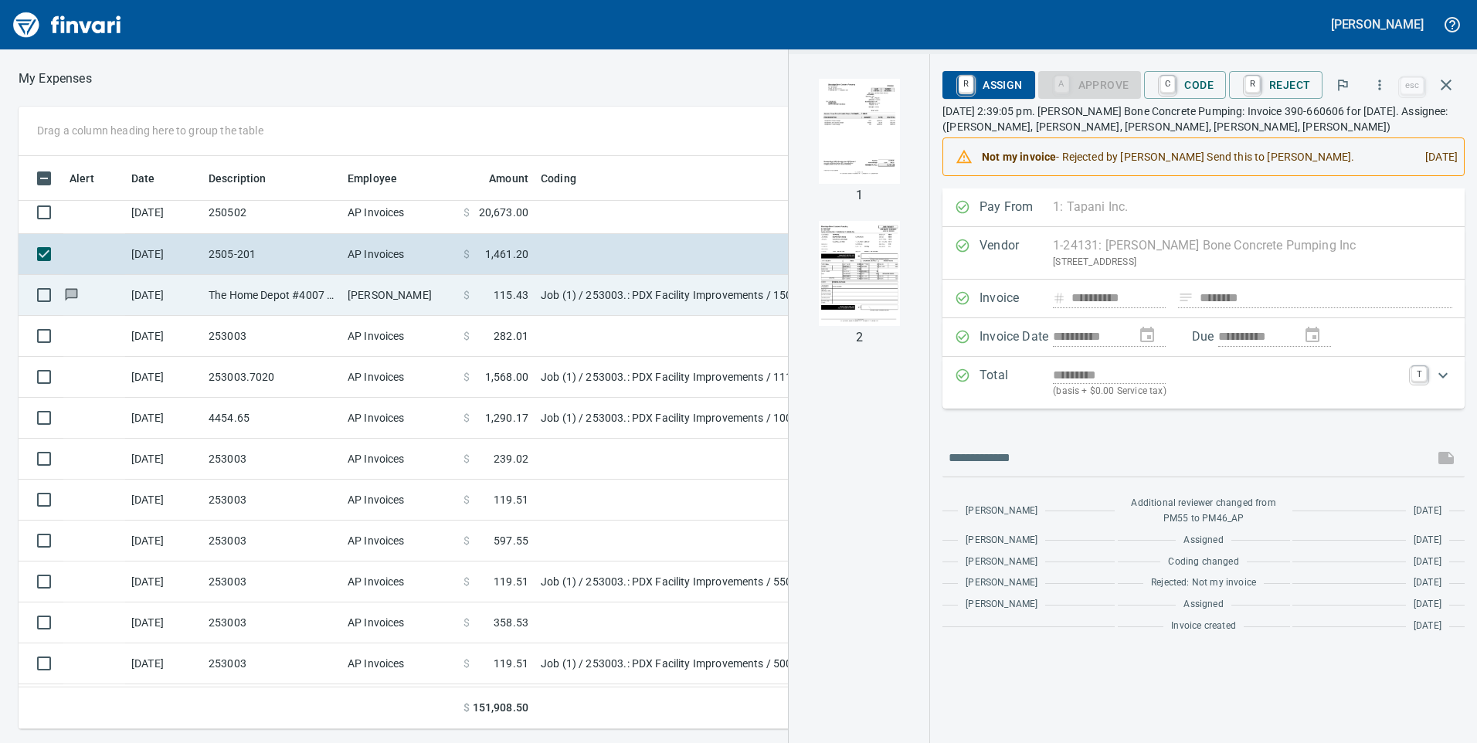
scroll to position [618, 0]
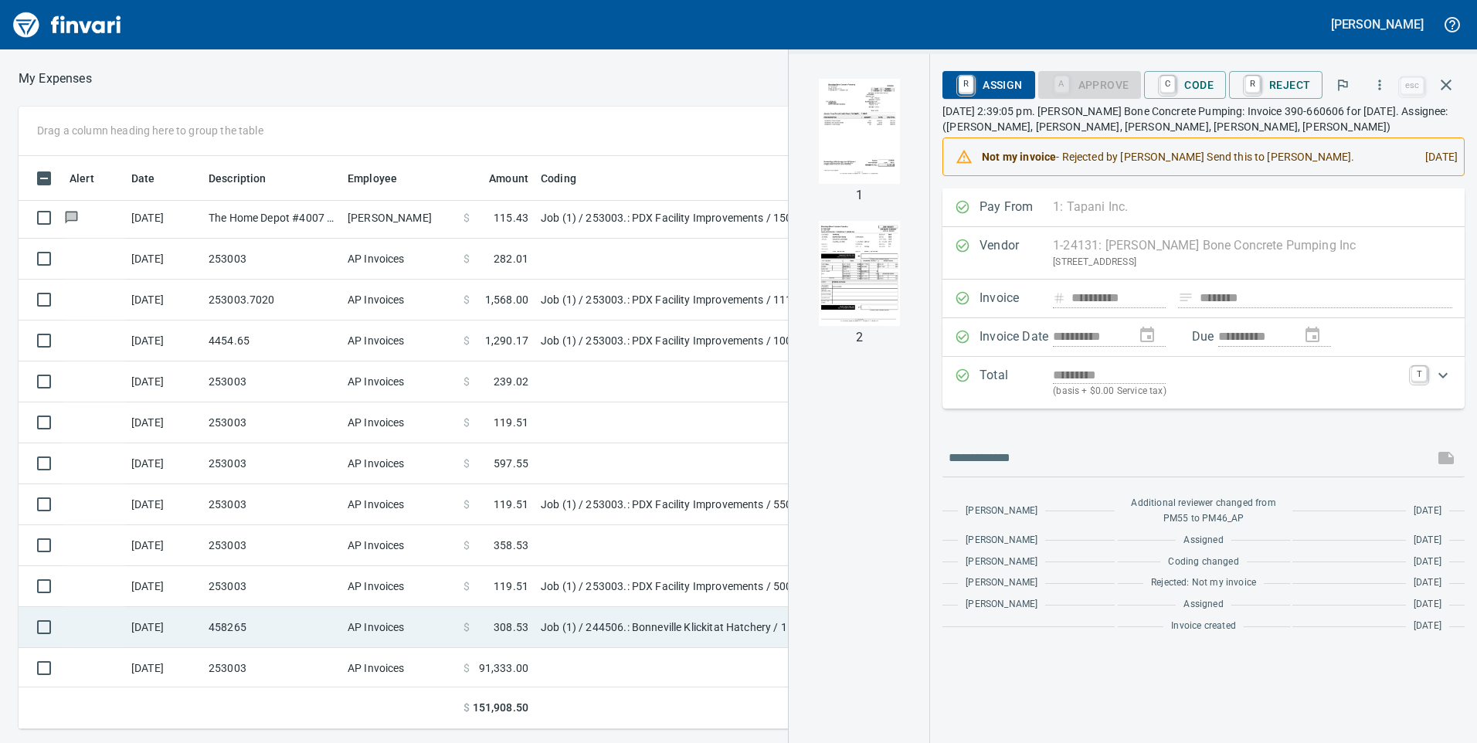
click at [456, 621] on td "AP Invoices" at bounding box center [400, 627] width 116 height 41
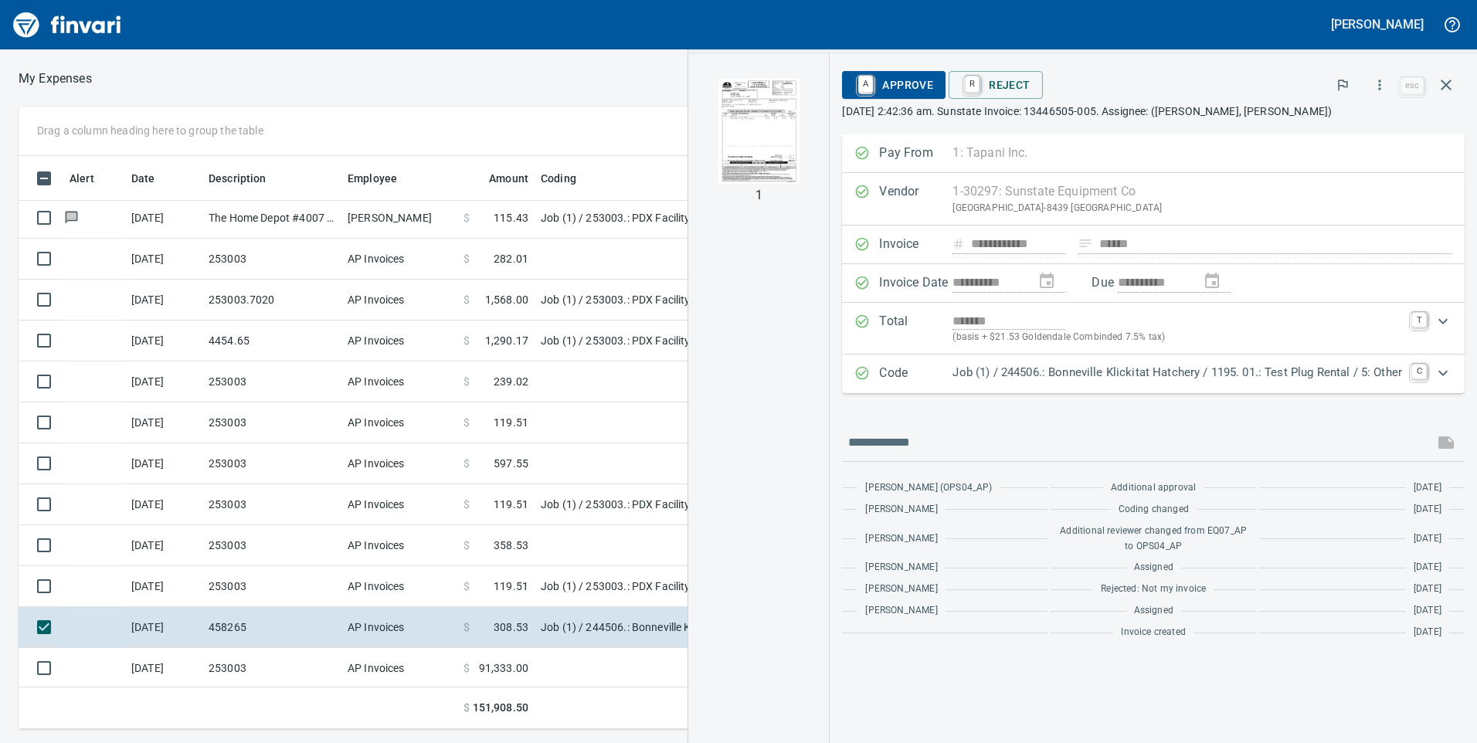
click at [895, 87] on span "A Approve" at bounding box center [894, 85] width 79 height 26
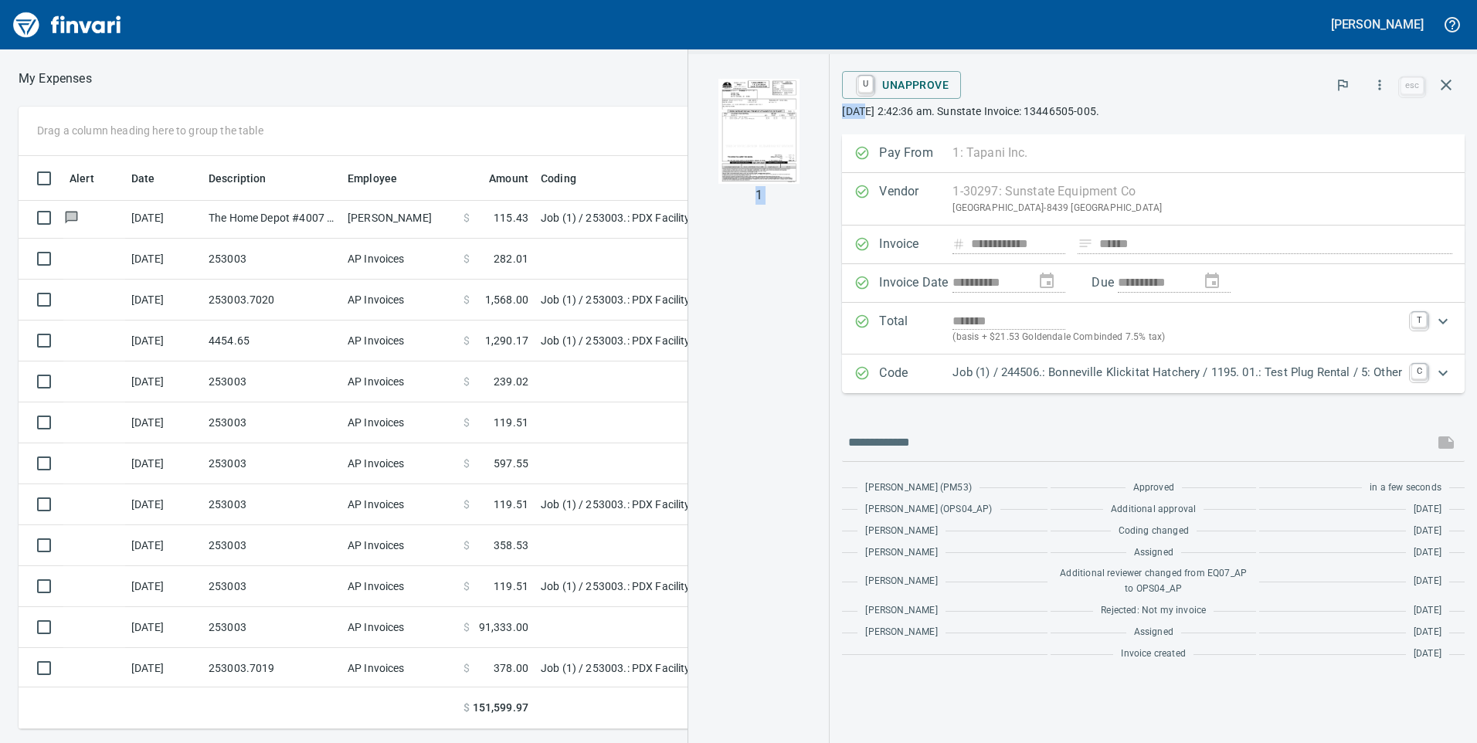
drag, startPoint x: 828, startPoint y: 102, endPoint x: 865, endPoint y: 109, distance: 37.7
click at [865, 109] on div "**********" at bounding box center [1082, 398] width 789 height 689
drag, startPoint x: 865, startPoint y: 109, endPoint x: 818, endPoint y: 161, distance: 70.1
click at [818, 161] on div at bounding box center [759, 131] width 130 height 130
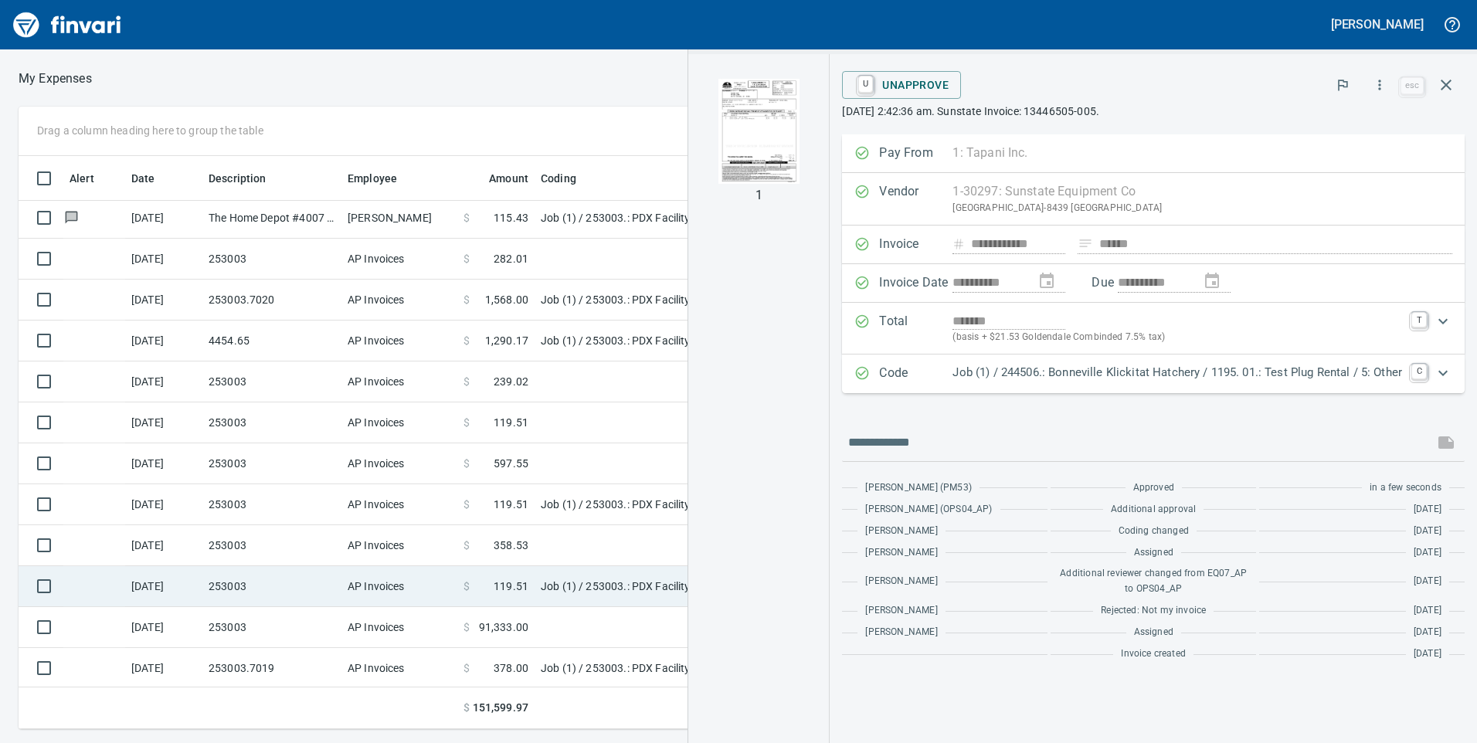
scroll to position [773, 0]
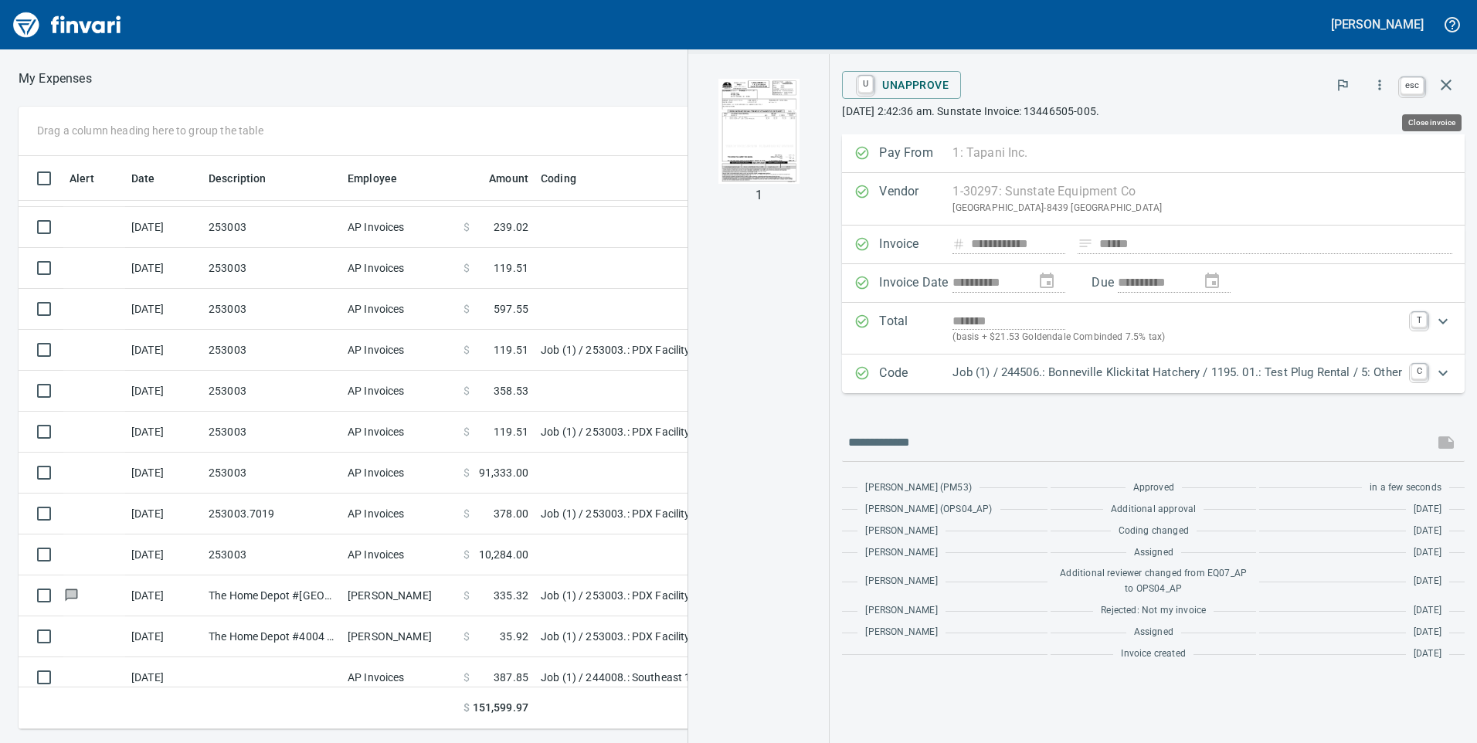
click at [1438, 91] on icon "button" at bounding box center [1446, 85] width 19 height 19
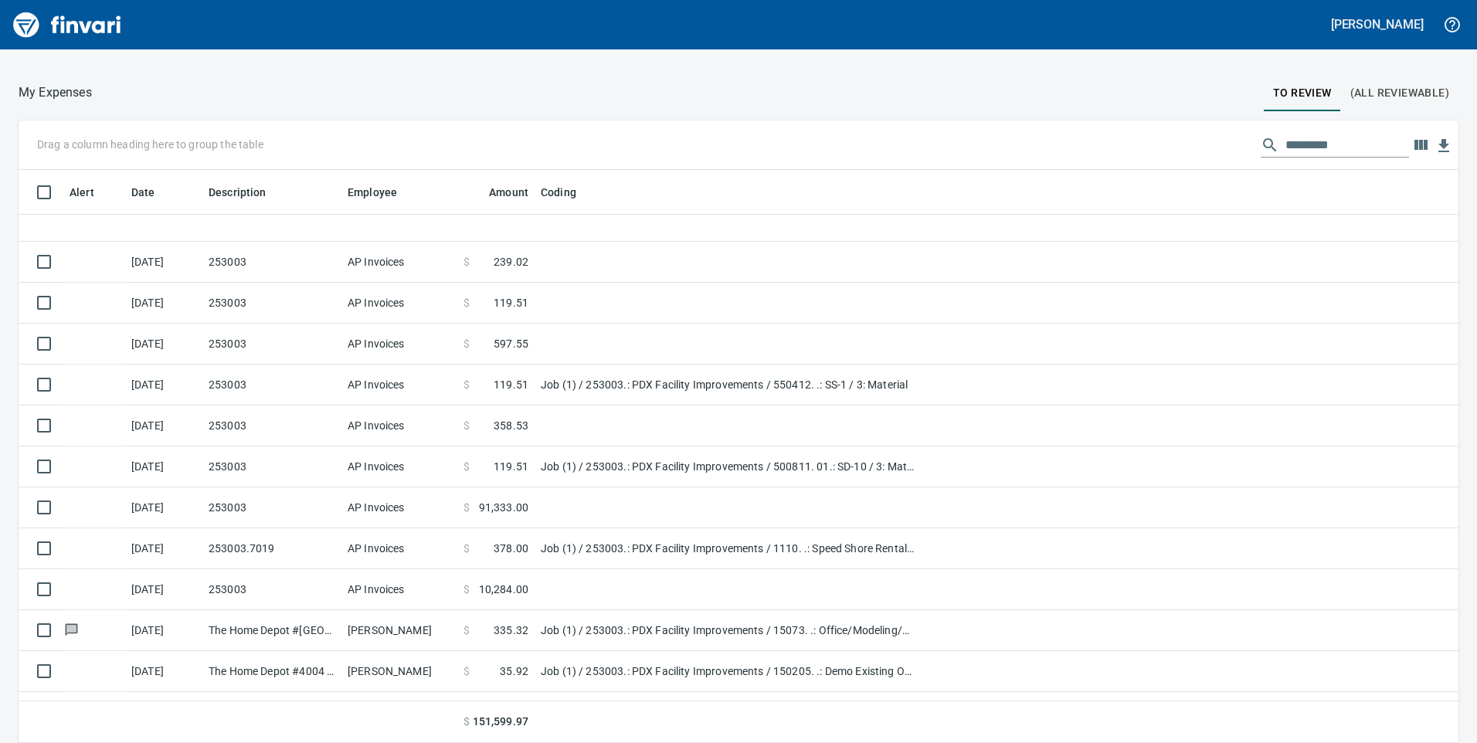
scroll to position [906, 0]
